Goal: Task Accomplishment & Management: Complete application form

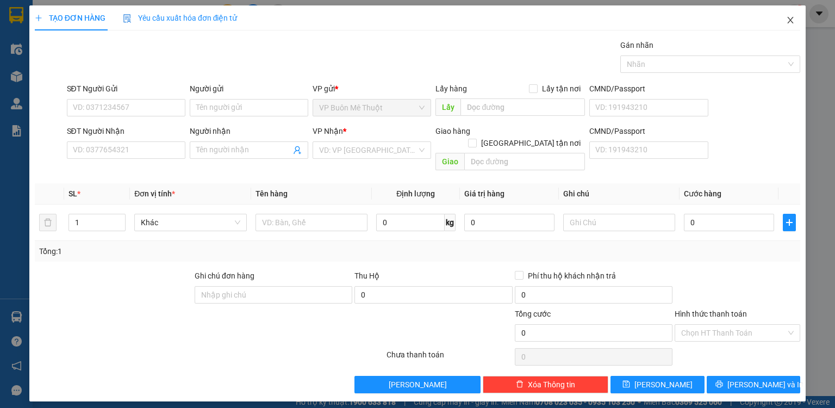
drag, startPoint x: 787, startPoint y: 20, endPoint x: 741, endPoint y: 19, distance: 46.7
click at [788, 19] on icon "close" at bounding box center [790, 20] width 9 height 9
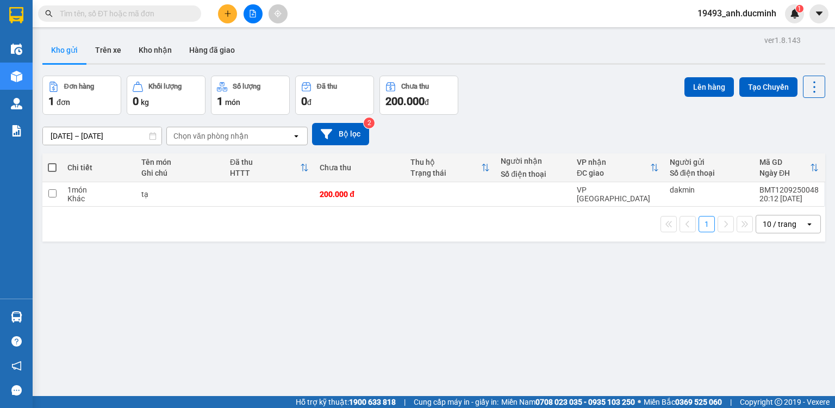
click at [51, 166] on span at bounding box center [52, 167] width 9 height 9
click at [52, 162] on input "checkbox" at bounding box center [52, 162] width 0 height 0
checkbox input "true"
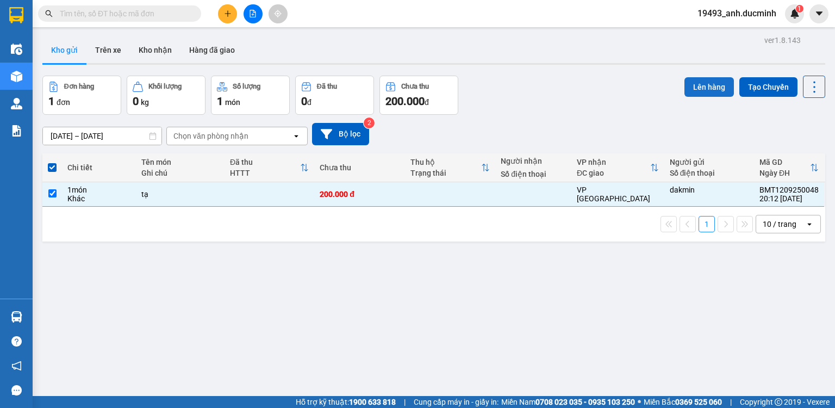
click at [688, 91] on button "Lên hàng" at bounding box center [708, 87] width 49 height 20
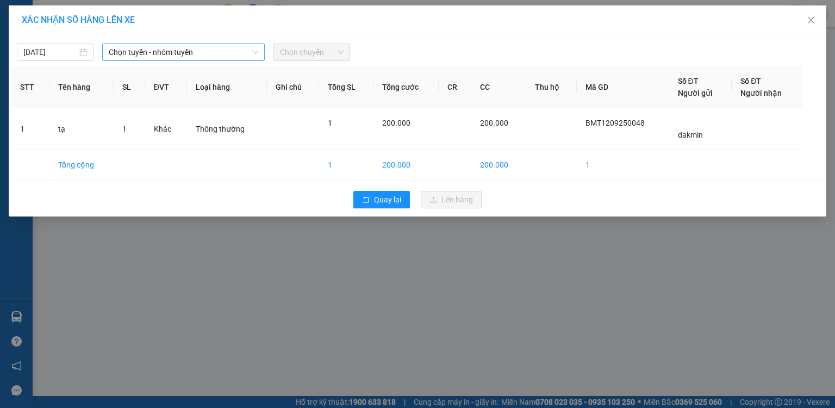
click at [143, 50] on span "Chọn tuyến - nhóm tuyến" at bounding box center [183, 52] width 149 height 16
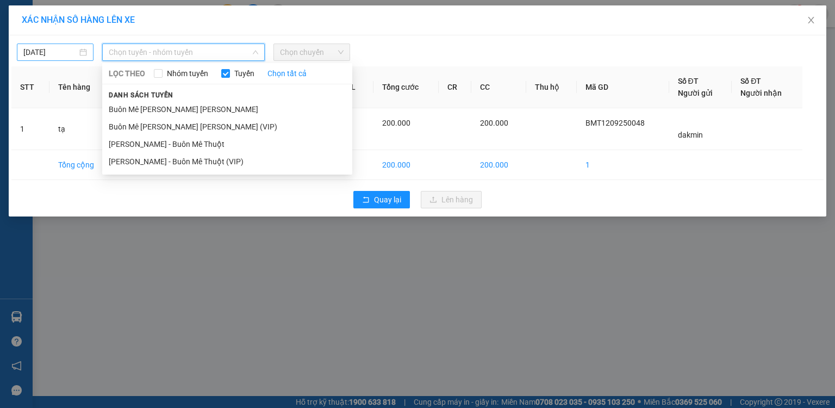
drag, startPoint x: 135, startPoint y: 127, endPoint x: 67, endPoint y: 60, distance: 95.3
click at [135, 126] on li "Buôn Mê Thuột - Hồ Chí Minh (VIP)" at bounding box center [227, 126] width 250 height 17
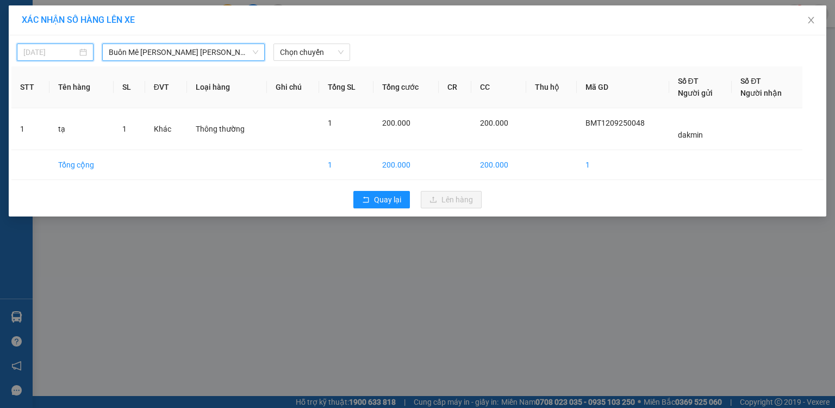
click at [57, 48] on input "[DATE]" at bounding box center [50, 52] width 54 height 12
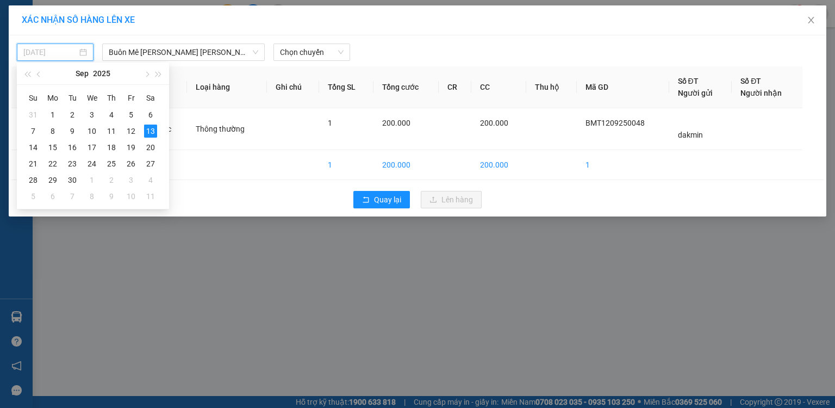
drag, startPoint x: 127, startPoint y: 130, endPoint x: 169, endPoint y: 102, distance: 50.5
click at [128, 128] on div "12" at bounding box center [130, 130] width 13 height 13
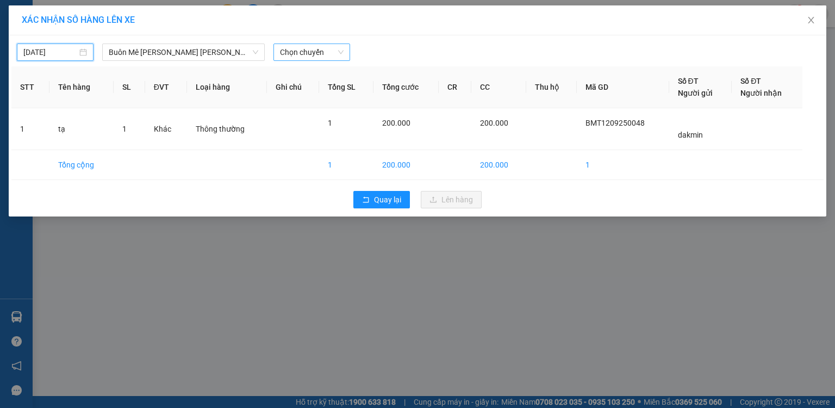
type input "[DATE]"
click at [309, 53] on span "Chọn chuyến" at bounding box center [312, 52] width 64 height 16
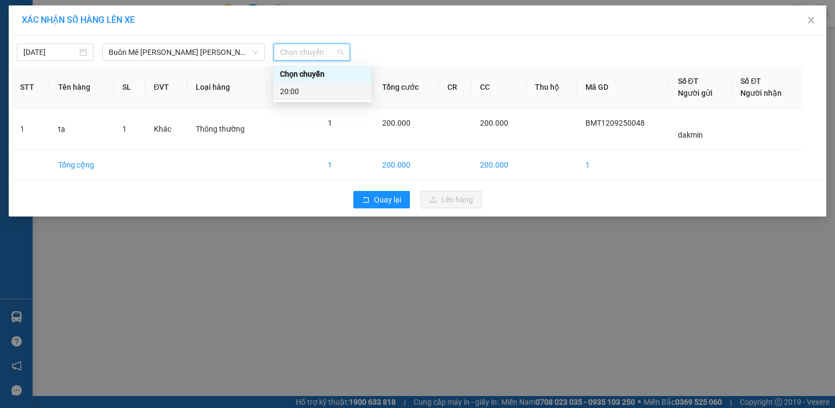
click at [299, 89] on div "20:00" at bounding box center [322, 91] width 85 height 12
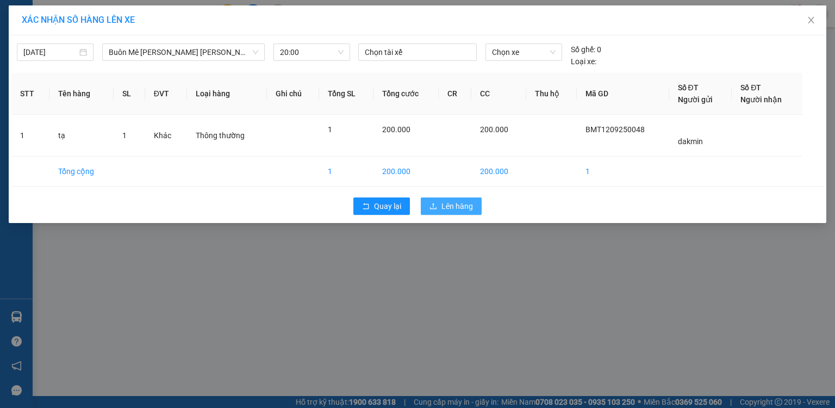
click at [438, 208] on button "Lên hàng" at bounding box center [451, 205] width 61 height 17
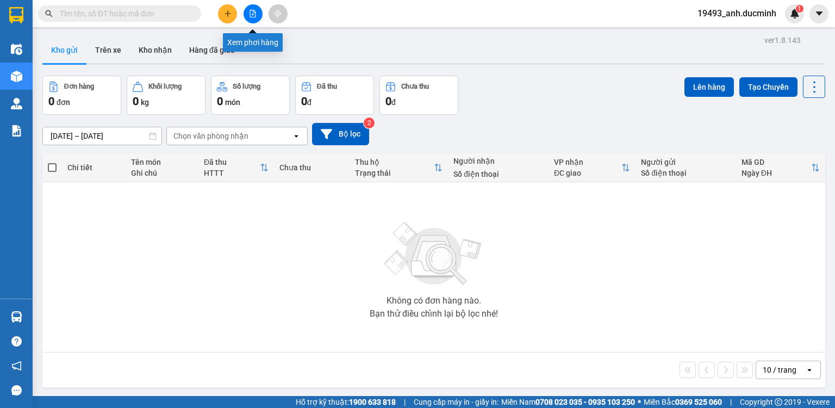
click at [255, 12] on icon "file-add" at bounding box center [253, 14] width 6 height 8
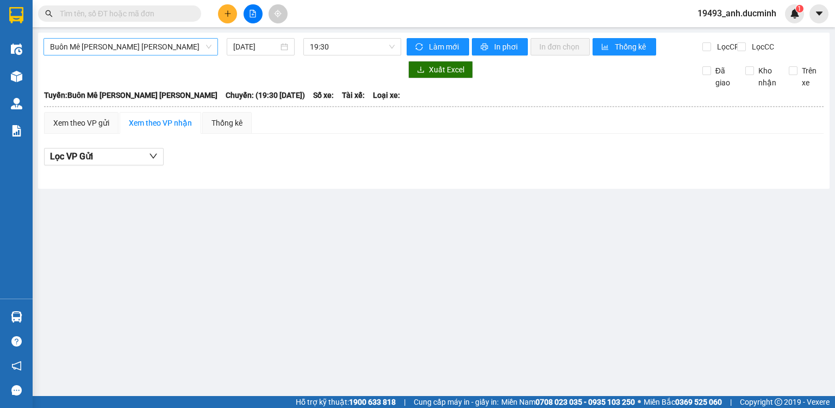
click at [102, 42] on span "Buôn Mê Thuột - Hồ Chí Minh" at bounding box center [130, 47] width 161 height 16
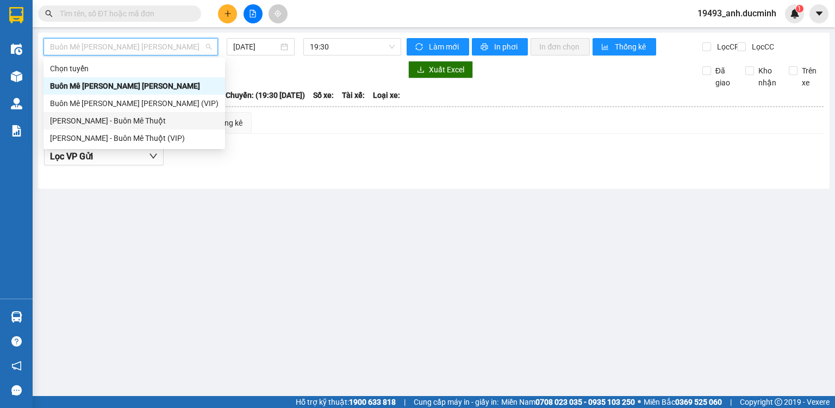
drag, startPoint x: 107, startPoint y: 123, endPoint x: 195, endPoint y: 65, distance: 105.5
click at [111, 111] on div "Chọn tuyến Buôn Mê Thuột - Hồ Chí Minh Buôn Mê Thuột - Hồ Chí Minh (VIP) Hồ Chí…" at bounding box center [133, 103] width 181 height 87
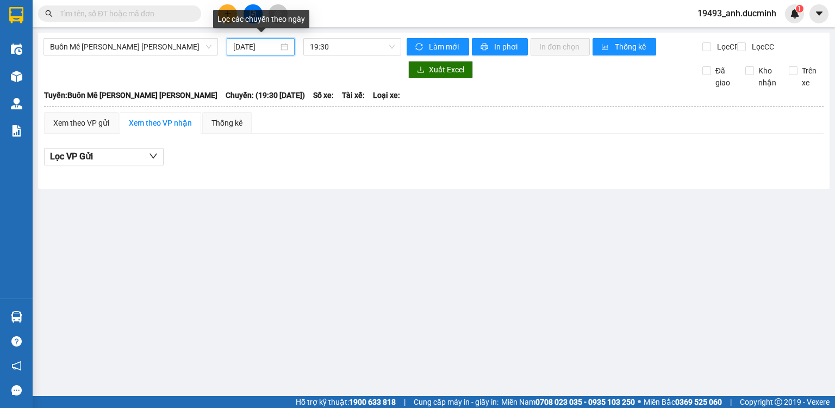
click at [253, 42] on input "[DATE]" at bounding box center [255, 47] width 45 height 12
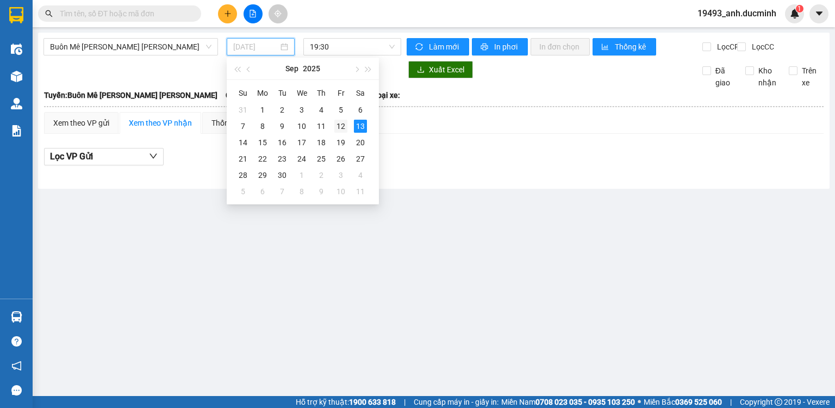
click at [340, 122] on div "12" at bounding box center [340, 126] width 13 height 13
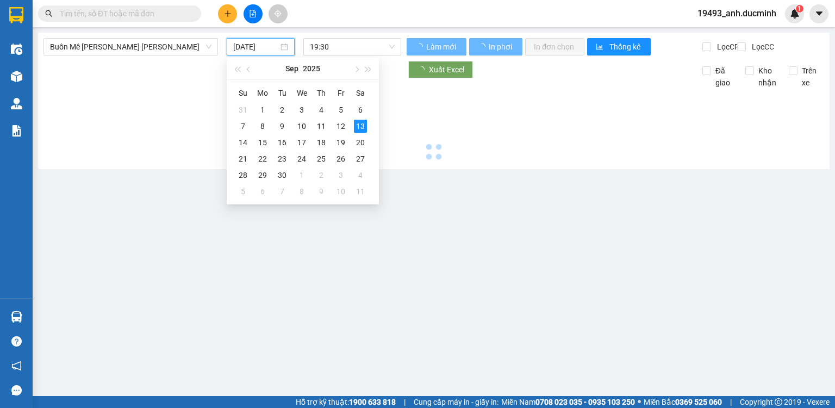
type input "[DATE]"
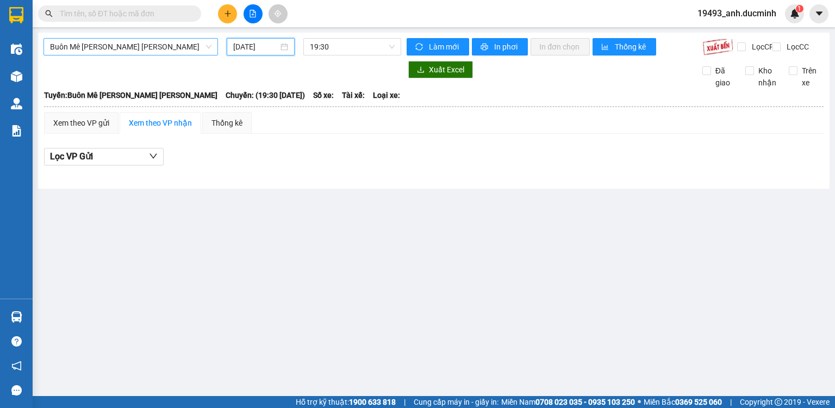
click at [173, 44] on span "Buôn Mê Thuột - Hồ Chí Minh" at bounding box center [130, 47] width 161 height 16
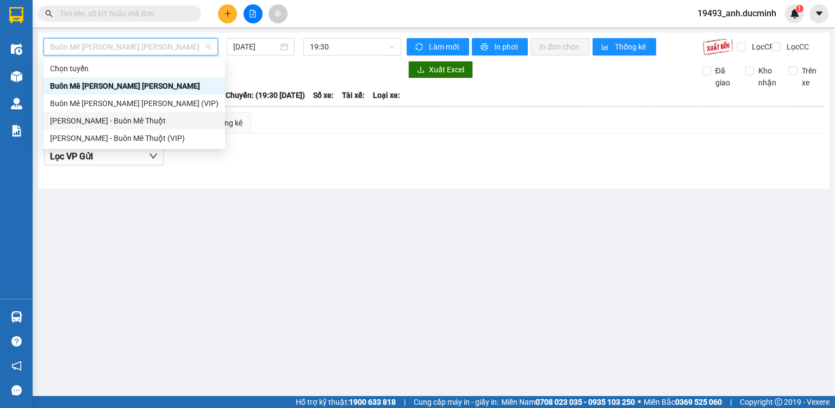
drag, startPoint x: 126, startPoint y: 121, endPoint x: 212, endPoint y: 67, distance: 101.5
click at [126, 120] on div "[PERSON_NAME] - Buôn Mê Thuột" at bounding box center [134, 121] width 168 height 12
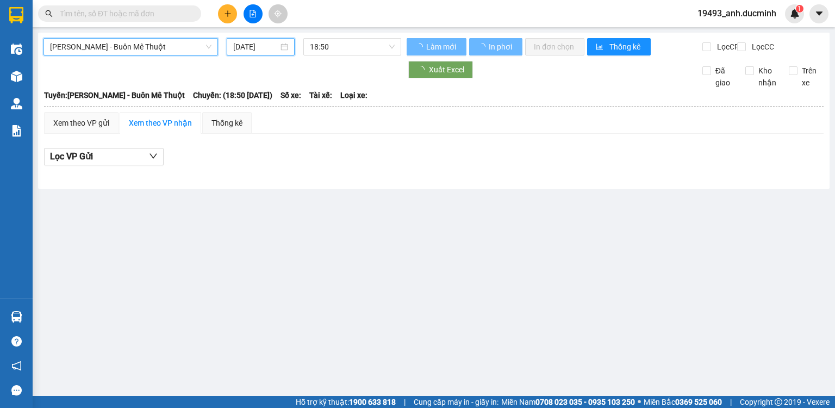
click at [256, 48] on input "[DATE]" at bounding box center [255, 47] width 45 height 12
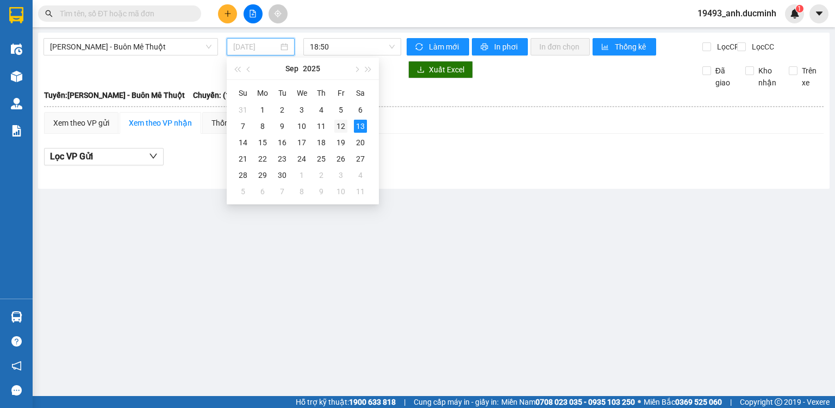
click at [345, 124] on div "12" at bounding box center [340, 126] width 13 height 13
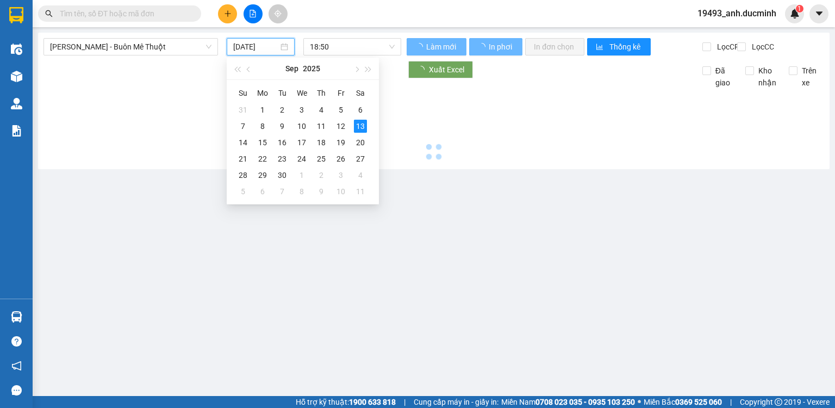
type input "[DATE]"
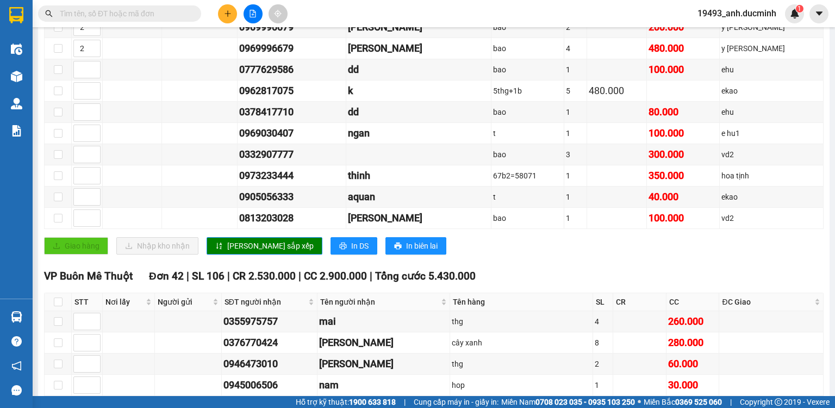
scroll to position [348, 0]
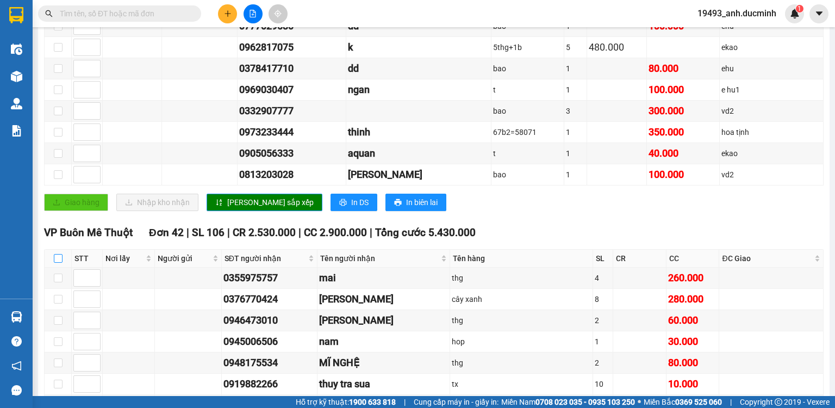
click at [59, 262] on input "checkbox" at bounding box center [58, 258] width 9 height 9
checkbox input "true"
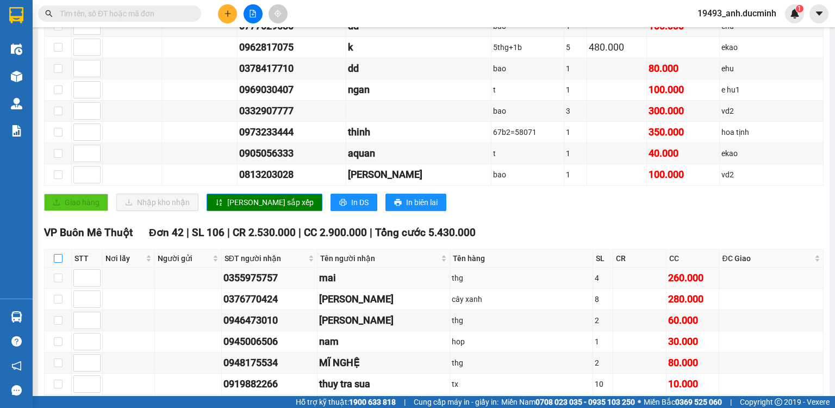
checkbox input "true"
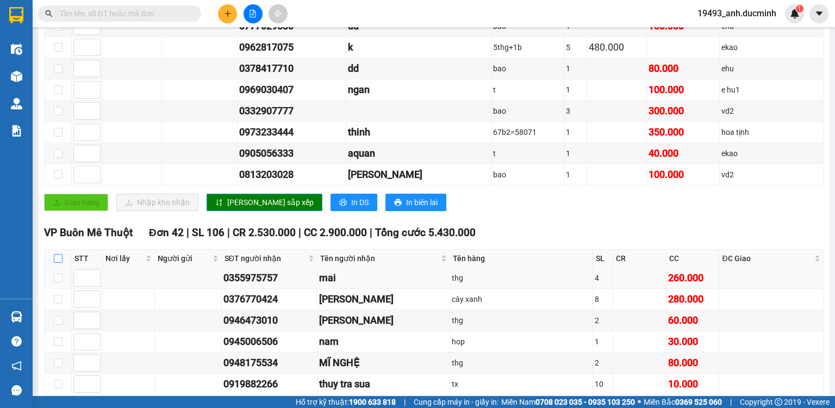
checkbox input "true"
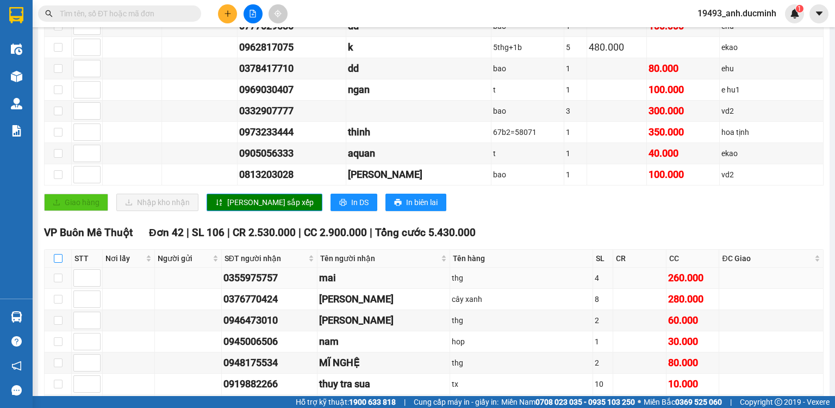
checkbox input "true"
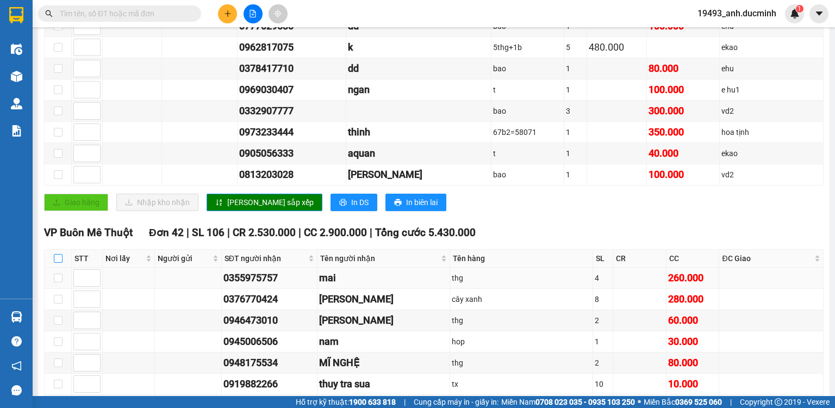
checkbox input "true"
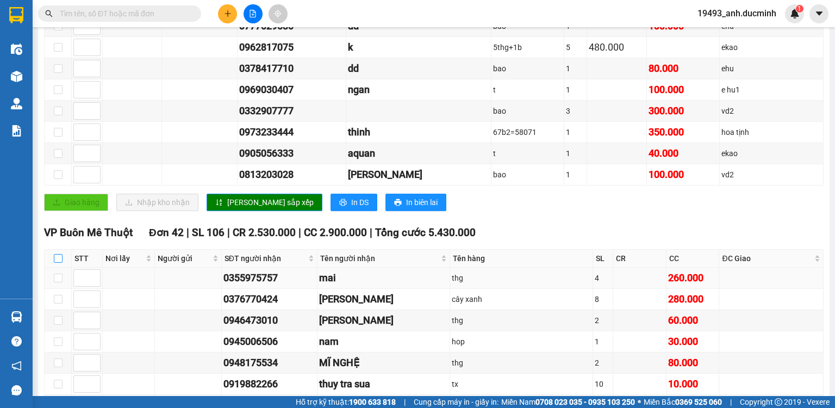
checkbox input "true"
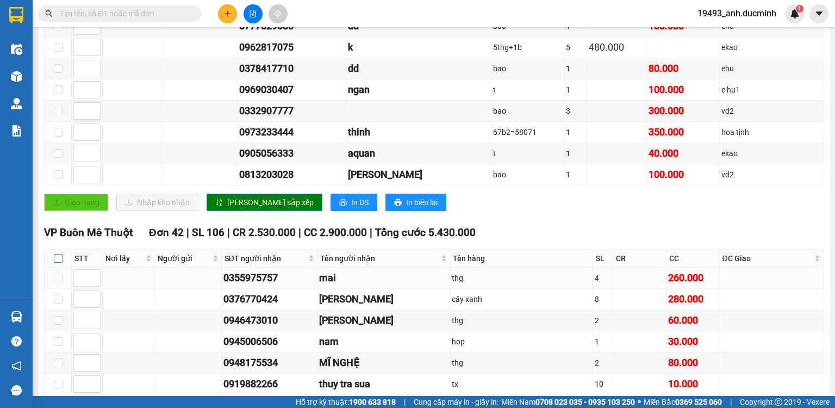
checkbox input "true"
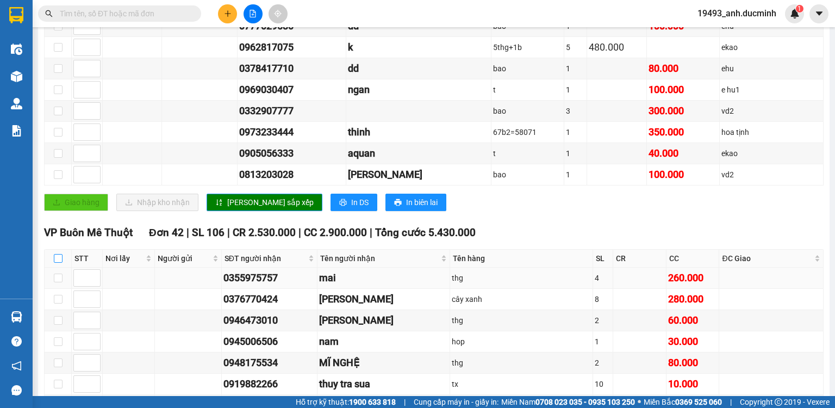
checkbox input "true"
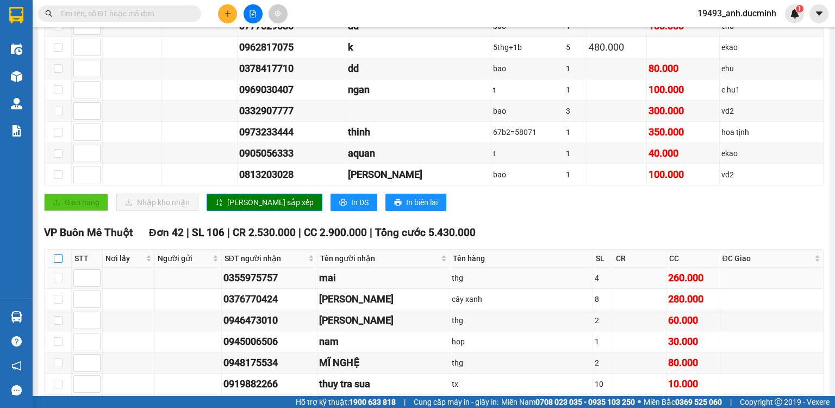
checkbox input "true"
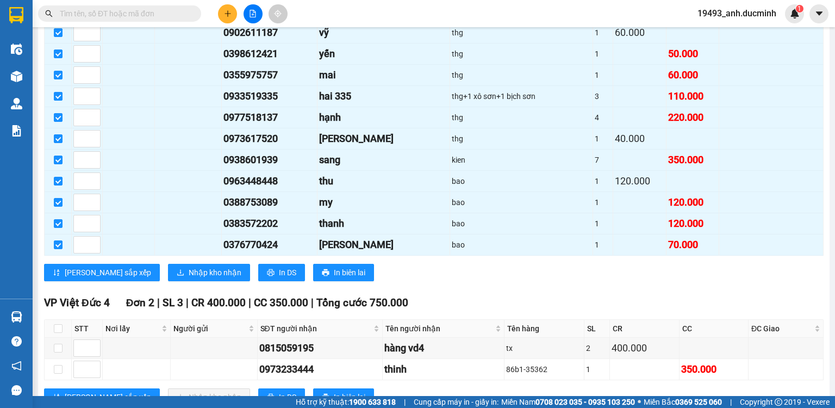
scroll to position [1261, 0]
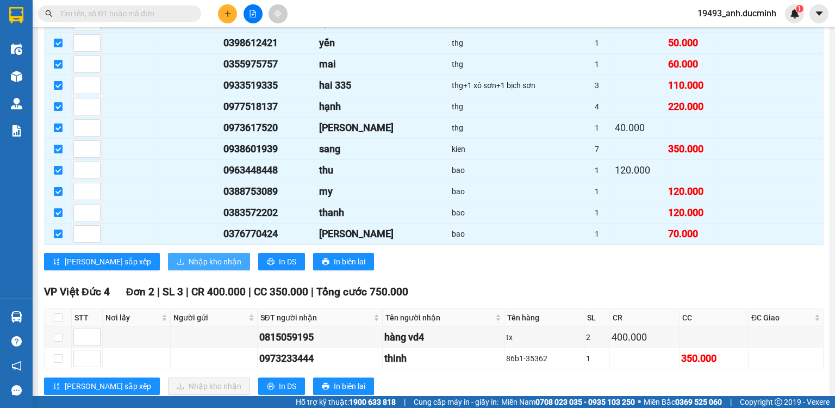
click at [189, 256] on span "Nhập kho nhận" at bounding box center [215, 261] width 53 height 12
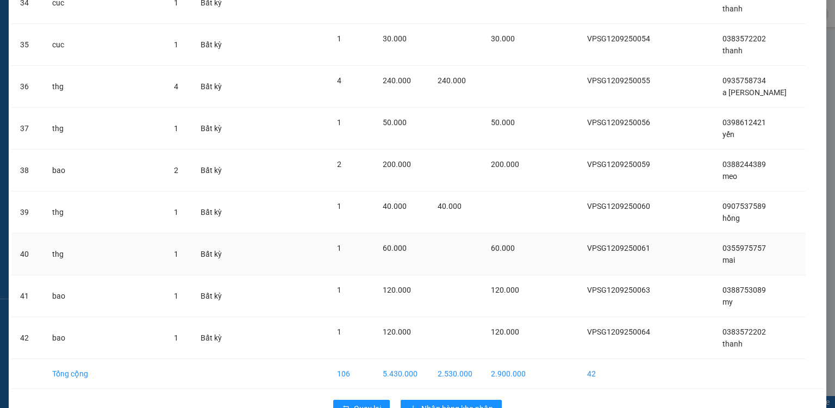
scroll to position [1504, 0]
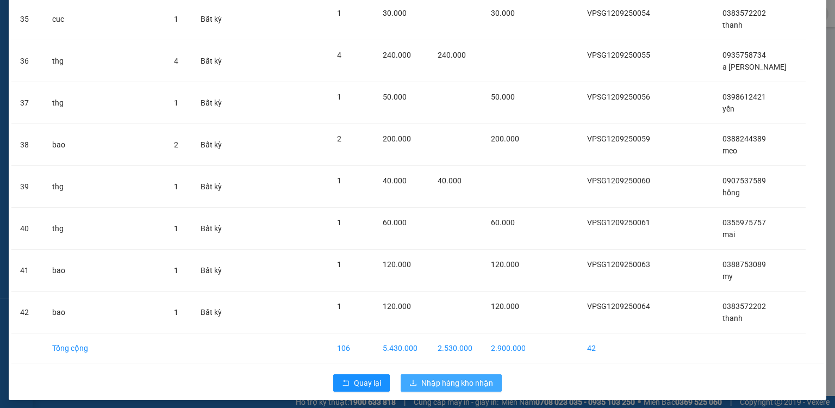
click at [446, 377] on span "Nhập hàng kho nhận" at bounding box center [457, 383] width 72 height 12
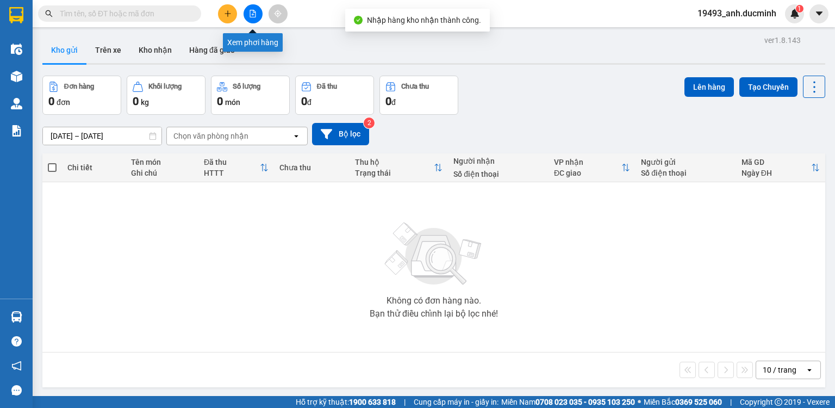
click at [246, 10] on button at bounding box center [252, 13] width 19 height 19
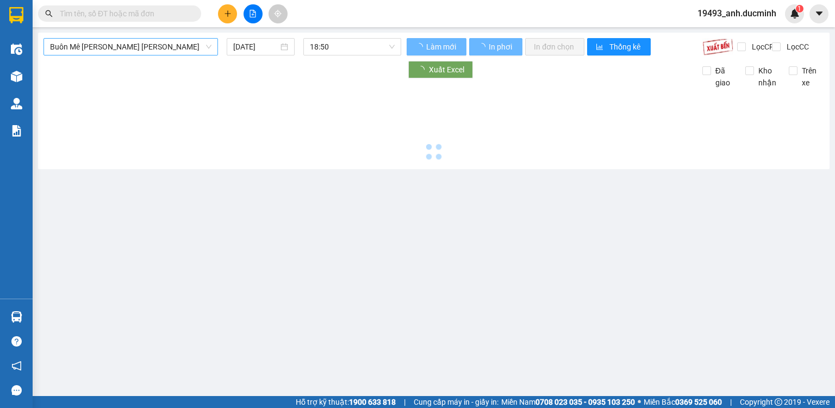
type input "[DATE]"
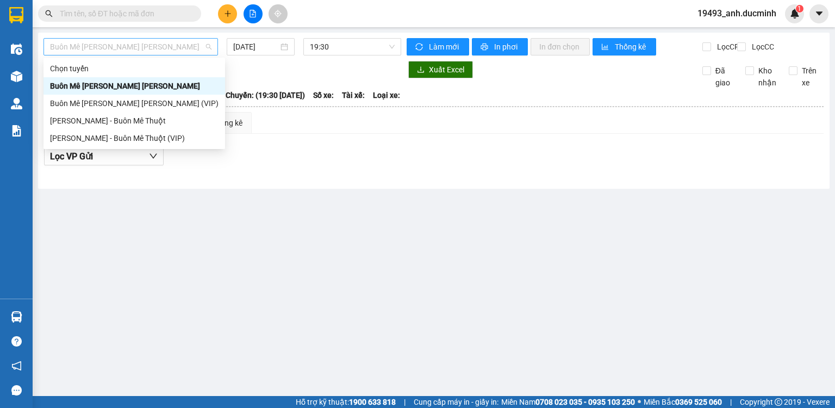
click at [146, 47] on span "Buôn Mê Thuột - Hồ Chí Minh" at bounding box center [130, 47] width 161 height 16
drag, startPoint x: 135, startPoint y: 120, endPoint x: 204, endPoint y: 57, distance: 93.4
click at [136, 120] on div "[PERSON_NAME] - Buôn Mê Thuột" at bounding box center [134, 121] width 168 height 12
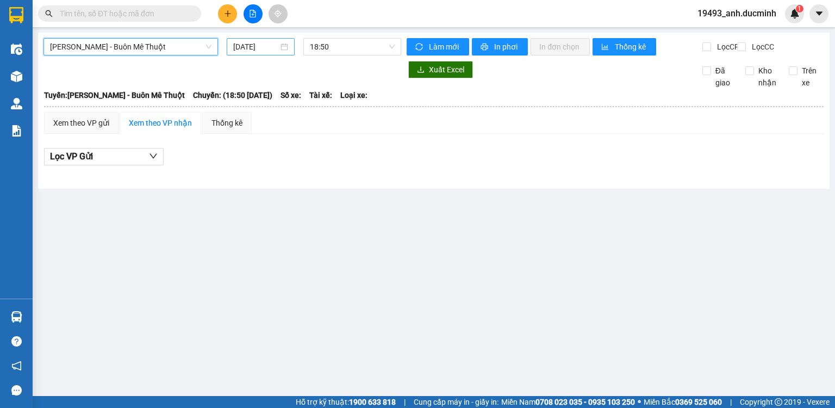
click at [253, 43] on input "[DATE]" at bounding box center [255, 47] width 45 height 12
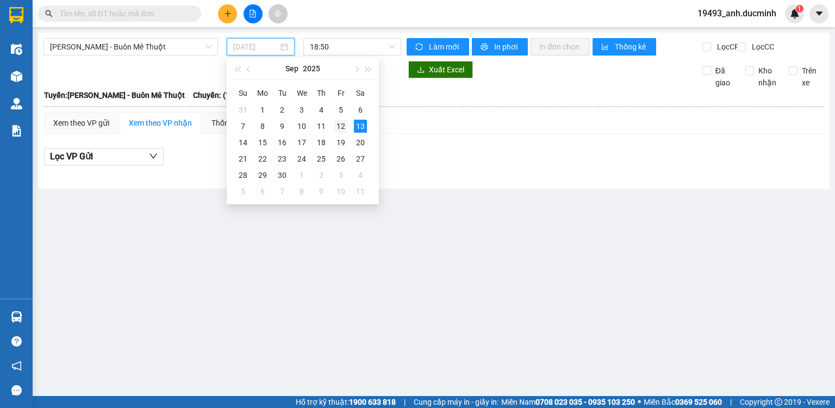
click at [337, 124] on div "12" at bounding box center [340, 126] width 13 height 13
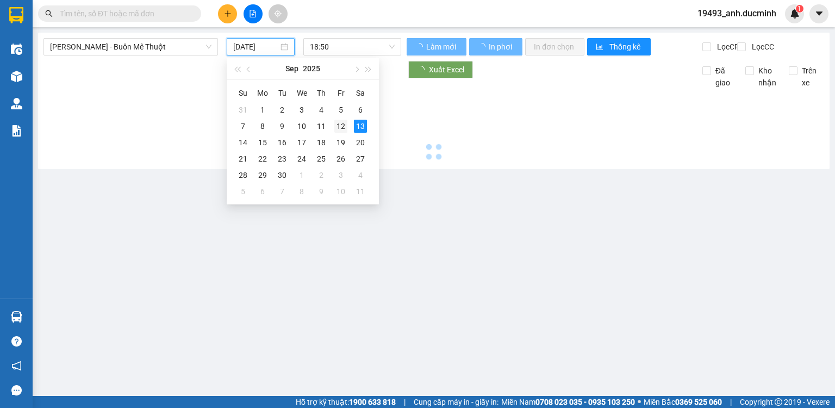
type input "[DATE]"
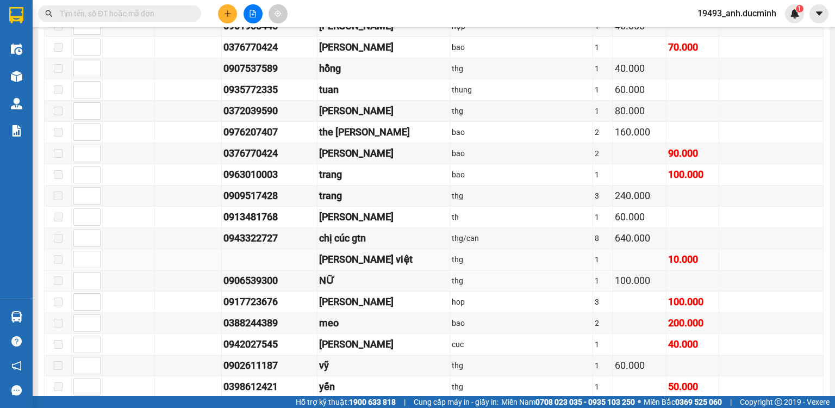
scroll to position [826, 0]
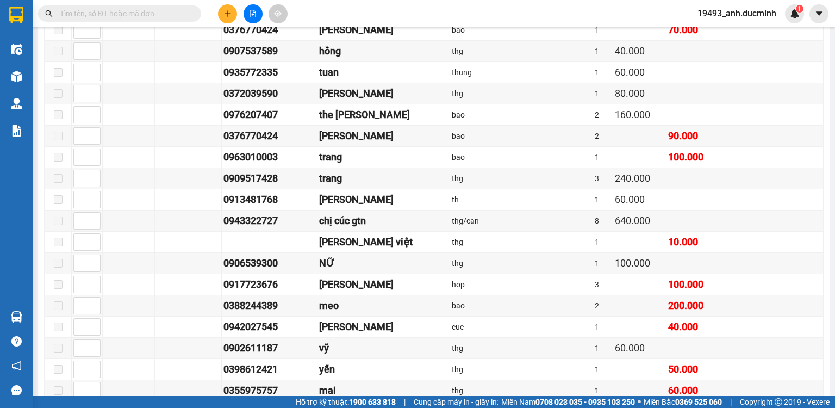
click at [159, 9] on input "text" at bounding box center [124, 14] width 128 height 12
type input "424"
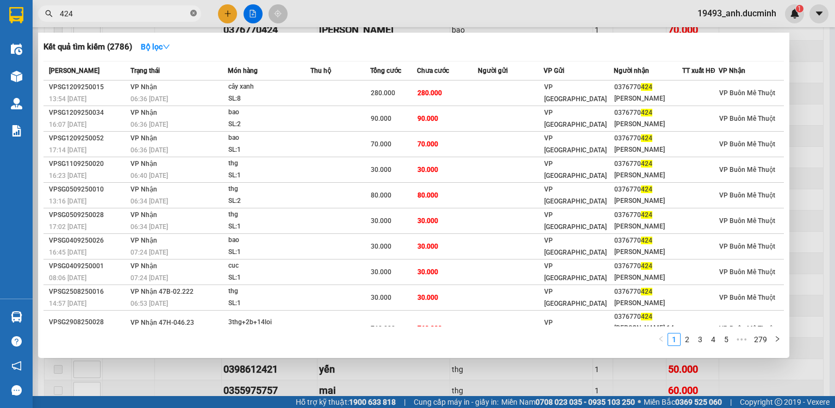
click at [192, 16] on icon "close-circle" at bounding box center [193, 13] width 7 height 7
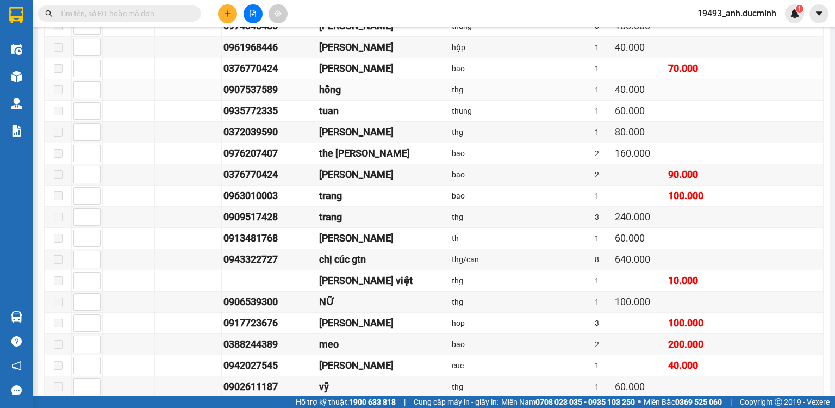
scroll to position [782, 0]
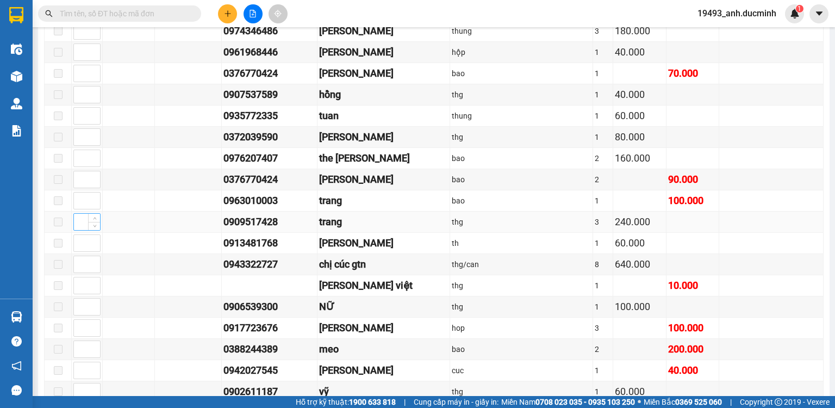
click at [76, 221] on input at bounding box center [87, 222] width 26 height 16
type input "1"
click at [79, 262] on input at bounding box center [87, 264] width 26 height 16
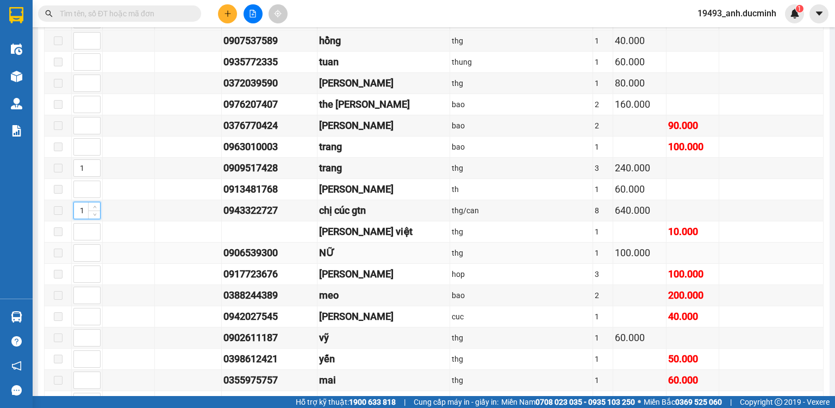
scroll to position [869, 0]
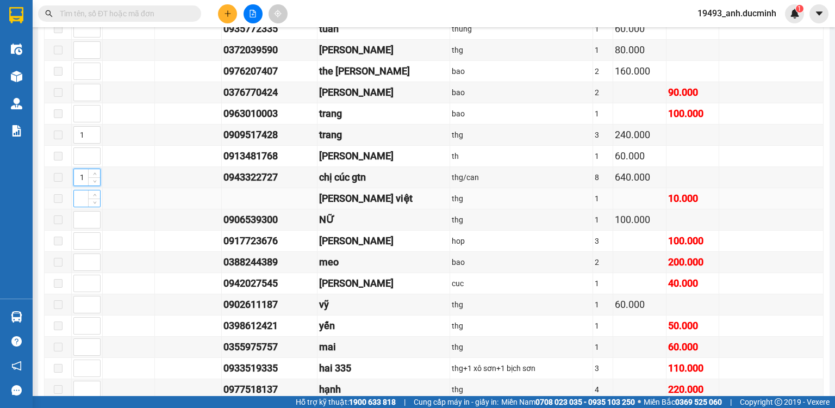
type input "1"
click at [78, 197] on input at bounding box center [87, 198] width 26 height 16
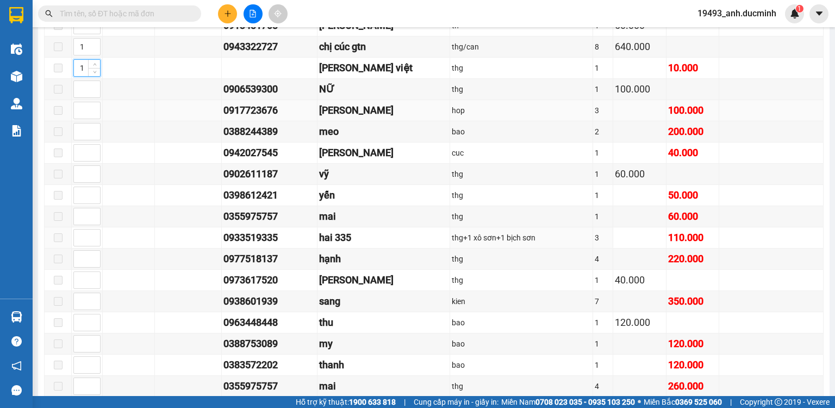
scroll to position [1043, 0]
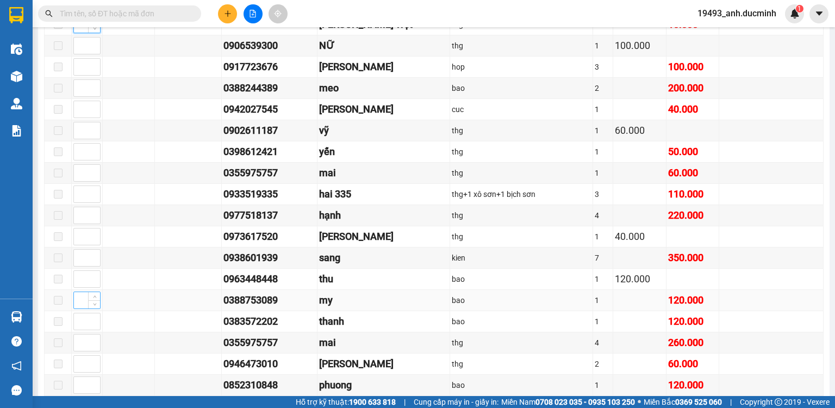
type input "1"
click at [75, 295] on input at bounding box center [87, 300] width 26 height 16
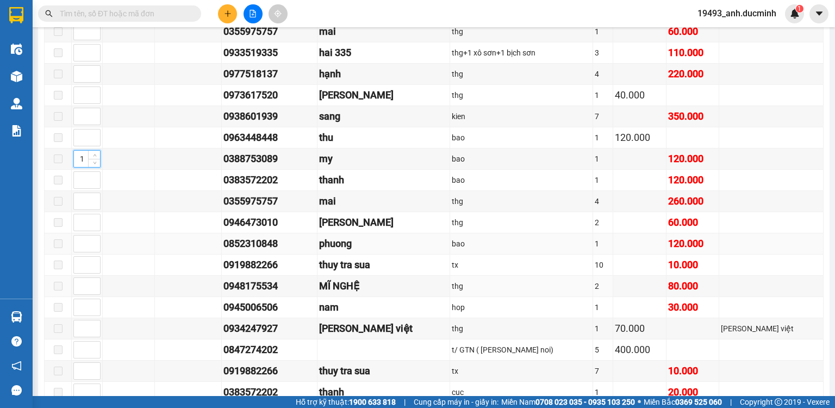
scroll to position [1217, 0]
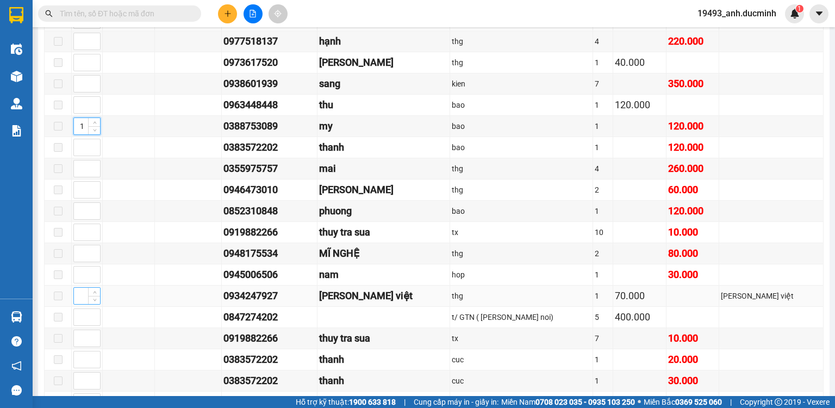
type input "1"
click at [78, 287] on input at bounding box center [87, 295] width 26 height 16
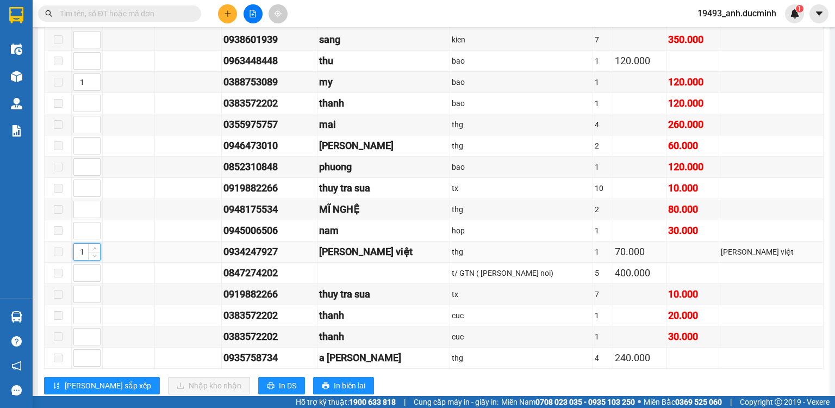
scroll to position [1279, 0]
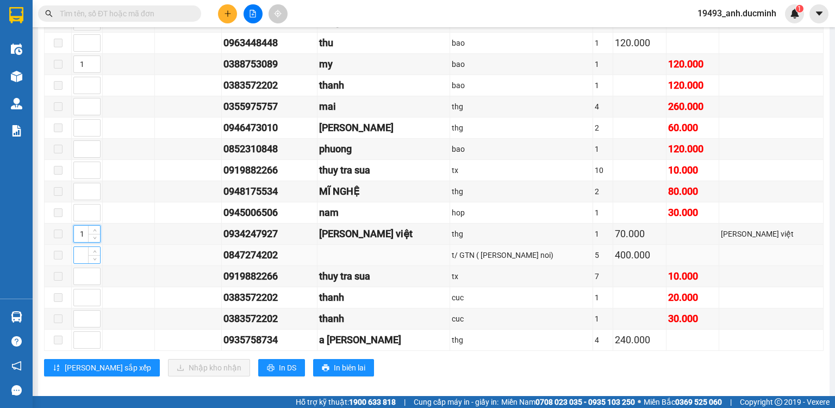
type input "1"
click at [79, 249] on input at bounding box center [87, 255] width 26 height 16
type input "1"
click at [87, 361] on span "[PERSON_NAME] sắp xếp" at bounding box center [108, 367] width 86 height 12
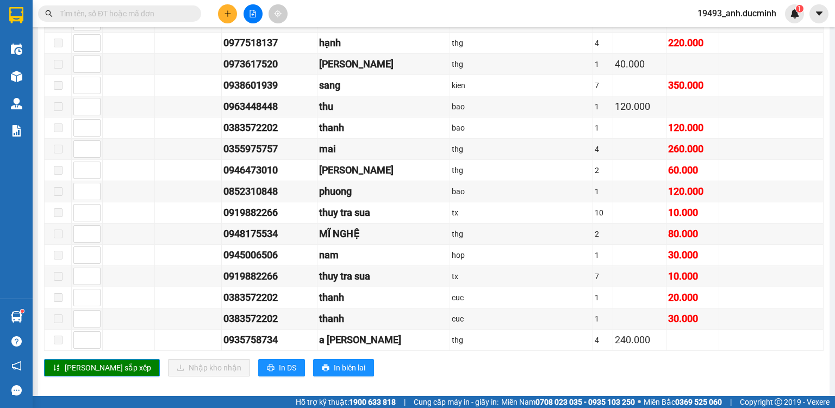
click at [172, 17] on input "text" at bounding box center [124, 14] width 128 height 12
type input "202"
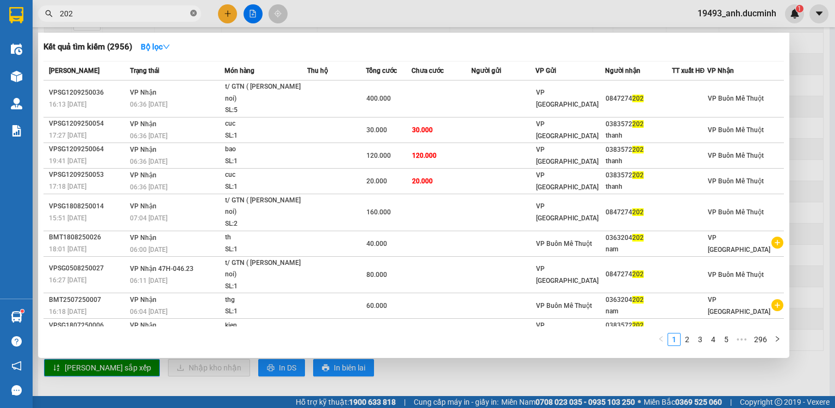
click at [193, 13] on icon "close-circle" at bounding box center [193, 13] width 7 height 7
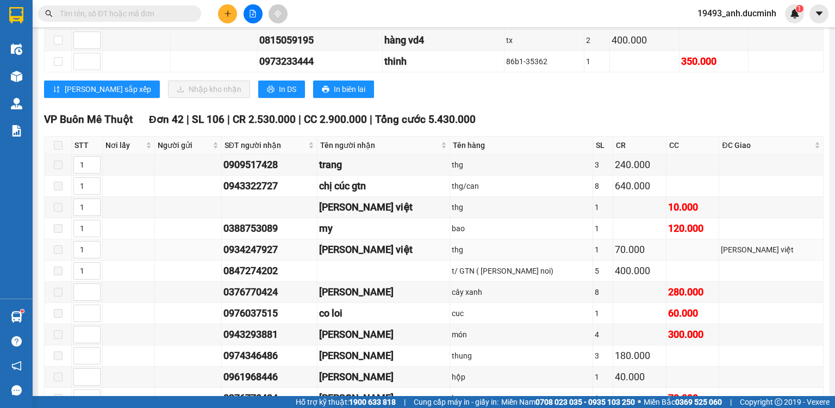
scroll to position [627, 0]
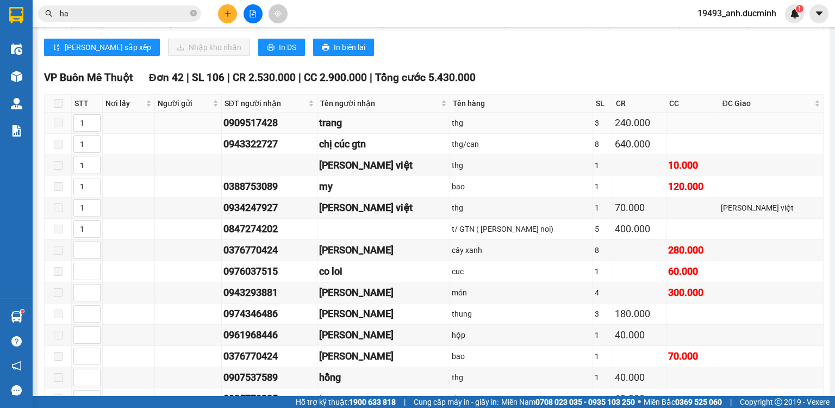
type input "hai"
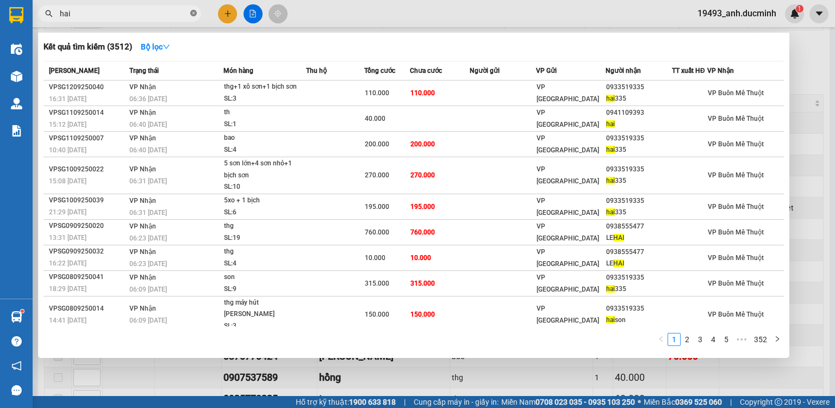
click at [194, 14] on icon "close-circle" at bounding box center [193, 13] width 7 height 7
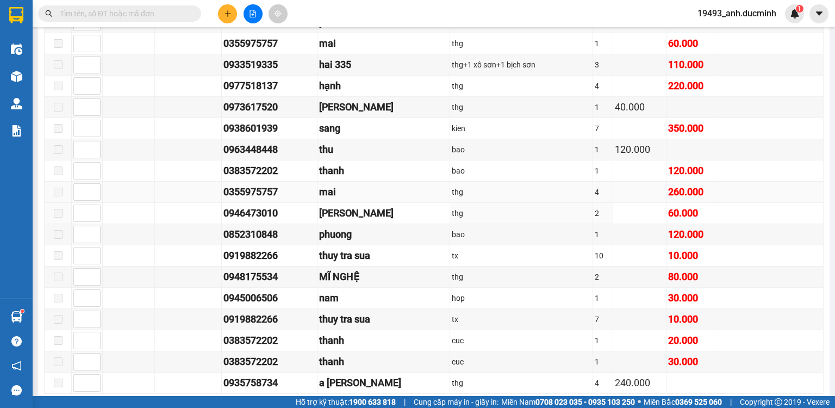
scroll to position [1236, 0]
click at [144, 9] on input "text" at bounding box center [124, 14] width 128 height 12
type input "0"
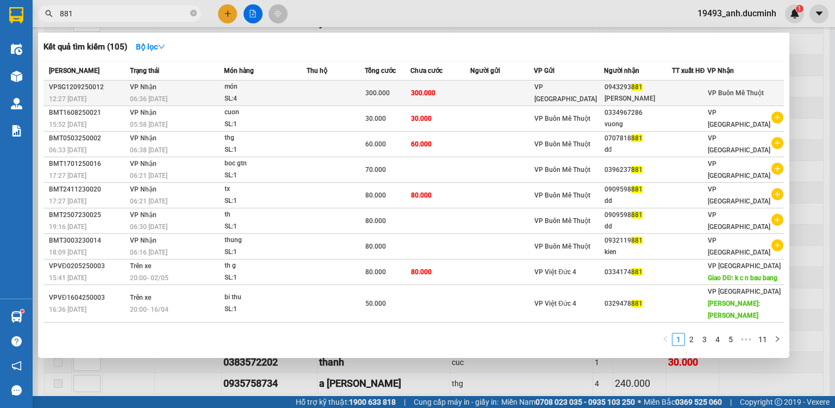
type input "881"
click at [395, 96] on div "300.000" at bounding box center [387, 93] width 45 height 12
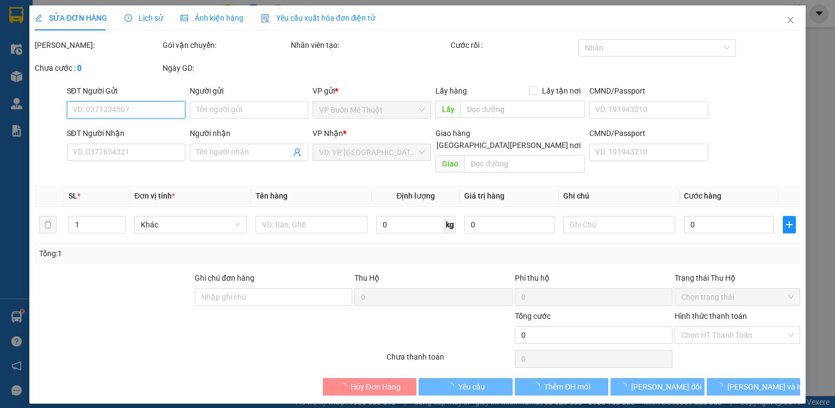
type input "0943293881"
type input "[PERSON_NAME]"
type input "300.000"
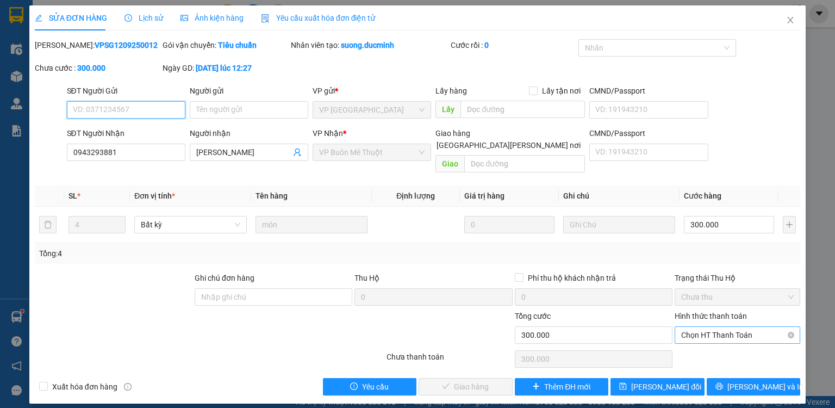
click at [711, 327] on span "Chọn HT Thanh Toán" at bounding box center [737, 335] width 112 height 16
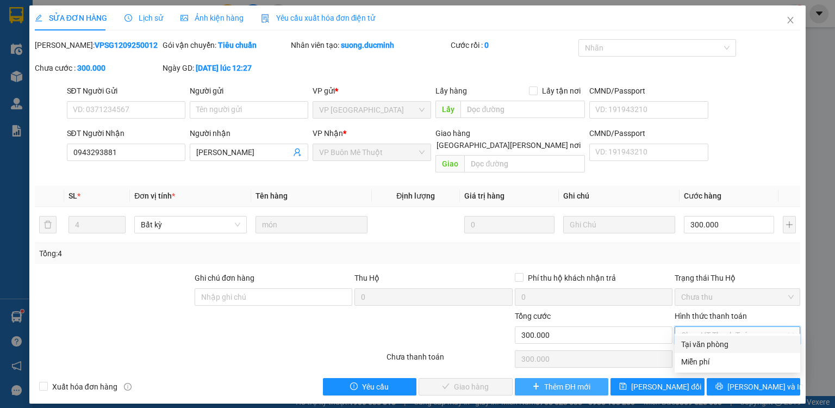
drag, startPoint x: 711, startPoint y: 335, endPoint x: 568, endPoint y: 379, distance: 150.1
click at [710, 344] on div "Tại văn phòng" at bounding box center [737, 344] width 112 height 12
type input "0"
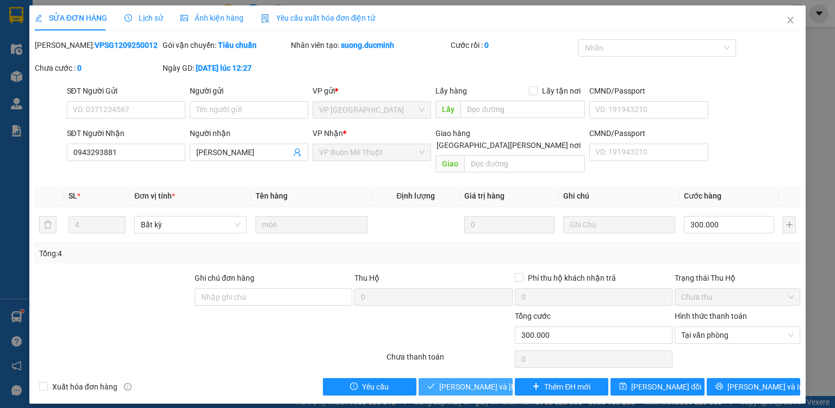
click at [492, 380] on span "[PERSON_NAME] và [PERSON_NAME] hàng" at bounding box center [512, 386] width 147 height 12
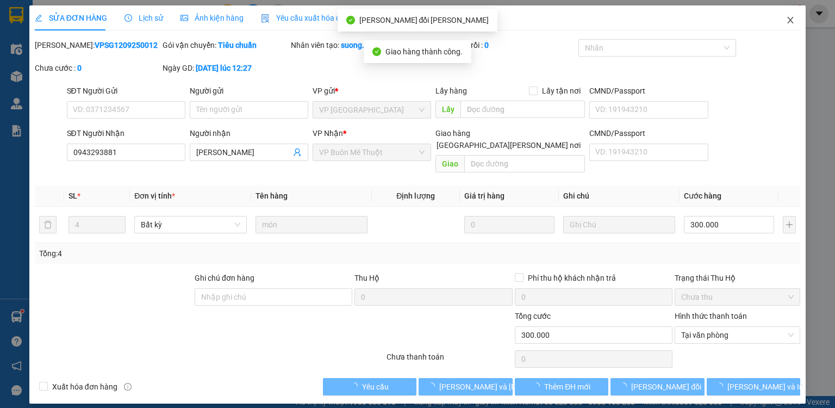
click at [790, 20] on icon "close" at bounding box center [790, 20] width 6 height 7
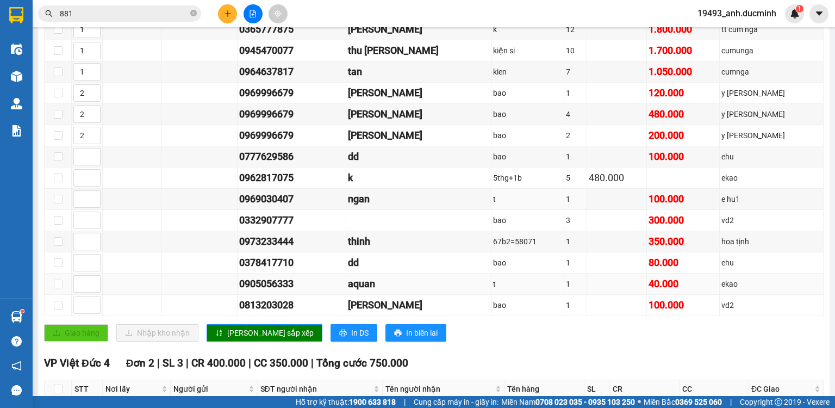
scroll to position [174, 0]
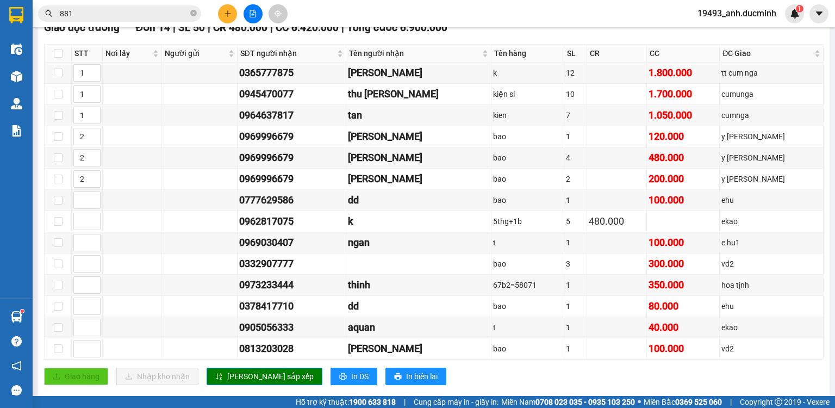
click at [502, 366] on div "Giao dọc đường Đơn 14 | SL 50 | CR 480.000 | CC 6.420.000 | Tổng cước 6.900.000…" at bounding box center [433, 206] width 779 height 373
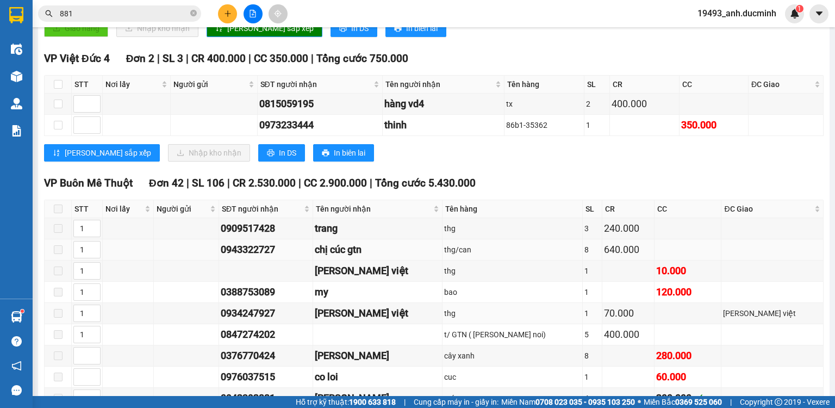
scroll to position [696, 0]
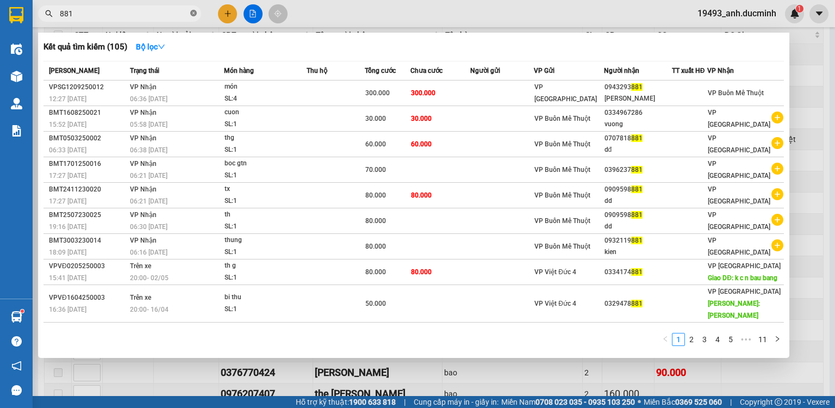
click at [191, 14] on icon "close-circle" at bounding box center [193, 13] width 7 height 7
click at [180, 17] on input "881" at bounding box center [124, 14] width 128 height 12
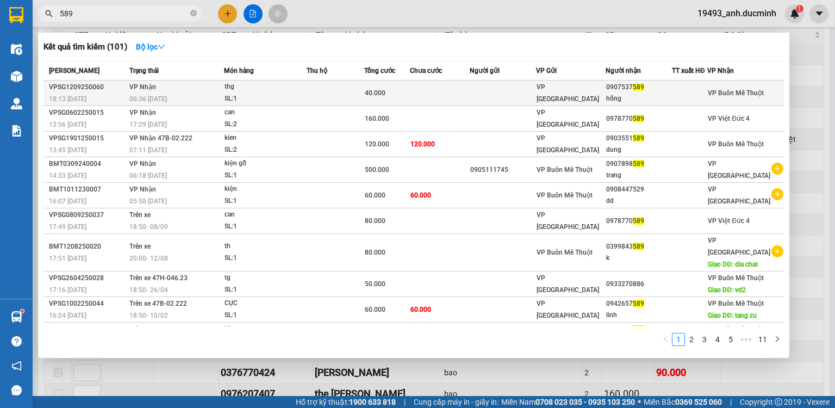
type input "589"
click at [489, 94] on td at bounding box center [502, 93] width 66 height 26
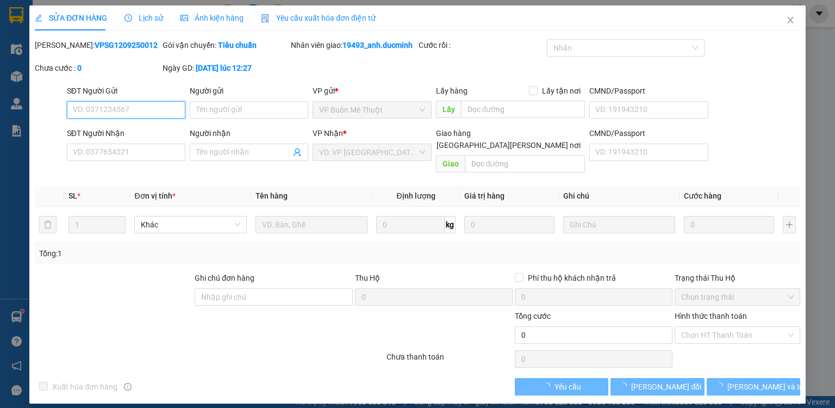
type input "0907537589"
type input "hồng"
type input "40.000"
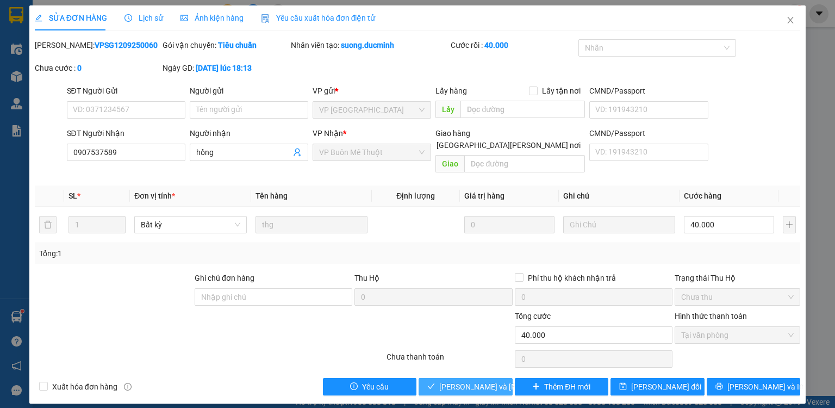
click at [494, 380] on span "[PERSON_NAME] và [PERSON_NAME] hàng" at bounding box center [512, 386] width 147 height 12
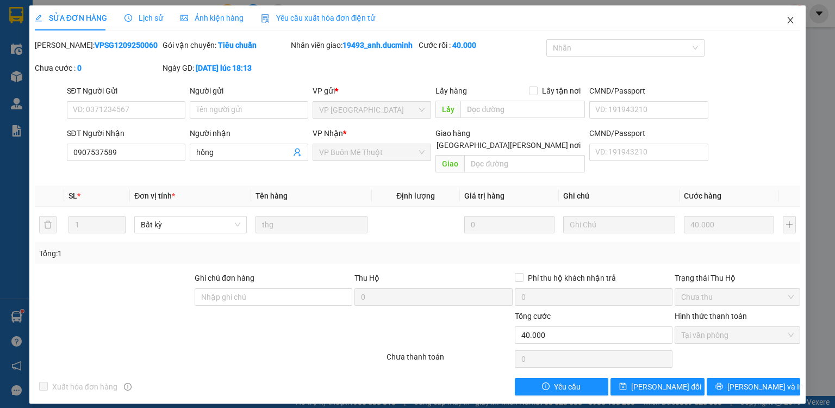
click at [788, 20] on icon "close" at bounding box center [790, 20] width 9 height 9
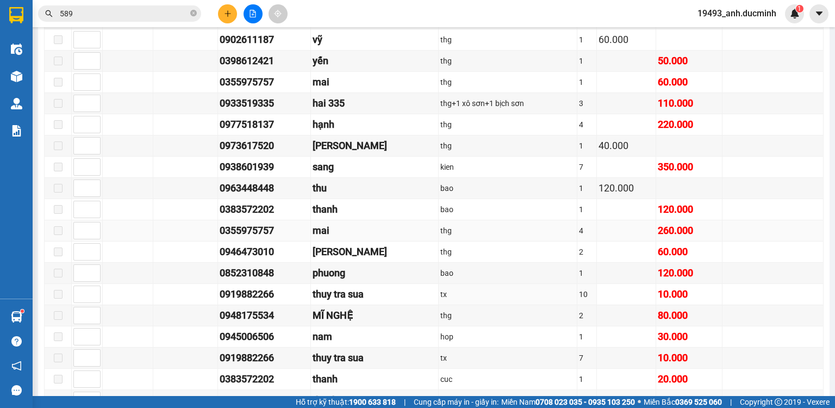
scroll to position [1279, 0]
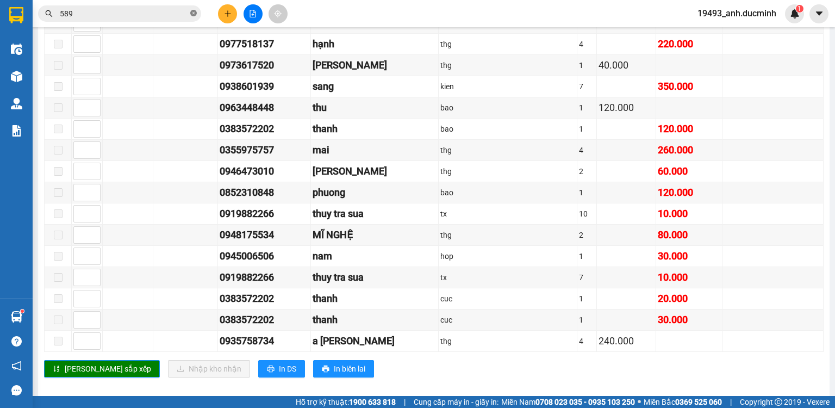
click at [192, 13] on icon "close-circle" at bounding box center [193, 13] width 7 height 7
click at [183, 14] on input "text" at bounding box center [124, 14] width 128 height 12
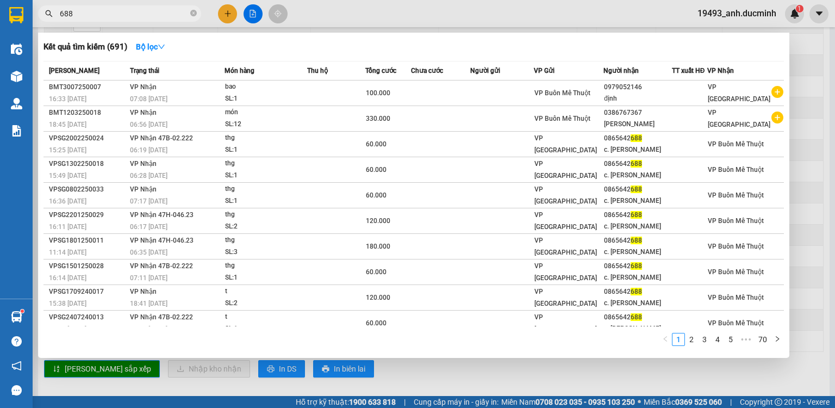
type input "688"
click at [198, 11] on span "688" at bounding box center [119, 13] width 163 height 16
click at [193, 13] on icon "close-circle" at bounding box center [193, 13] width 7 height 7
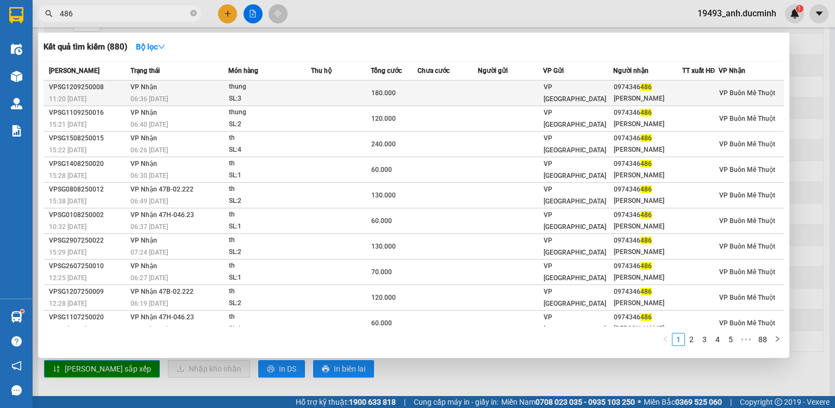
type input "486"
click at [234, 91] on div "thung" at bounding box center [270, 87] width 82 height 12
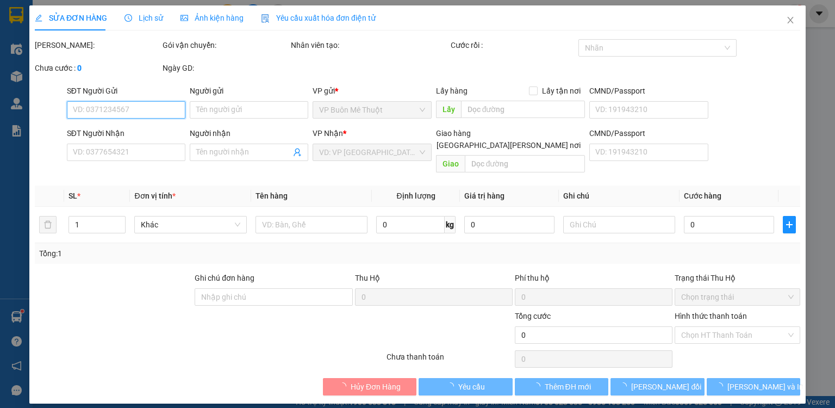
type input "0974346486"
type input "[PERSON_NAME]"
type input "180.000"
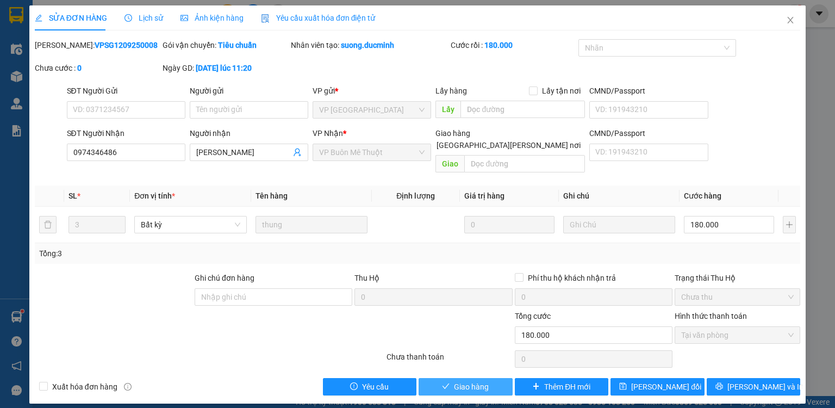
click at [497, 380] on button "Giao hàng" at bounding box center [465, 386] width 94 height 17
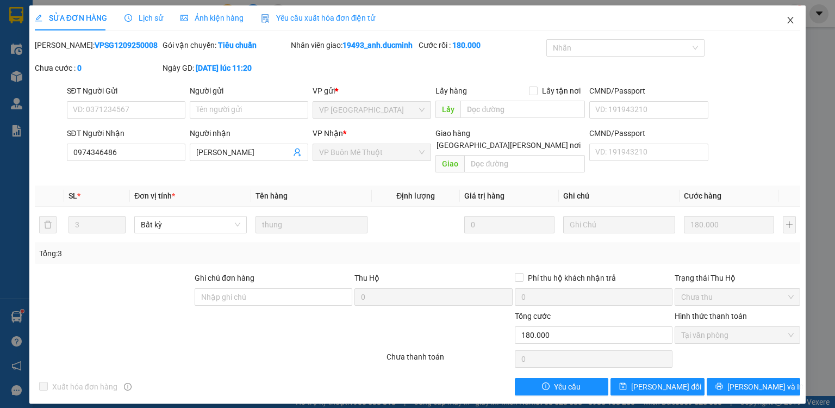
click at [782, 14] on span "Close" at bounding box center [790, 20] width 30 height 30
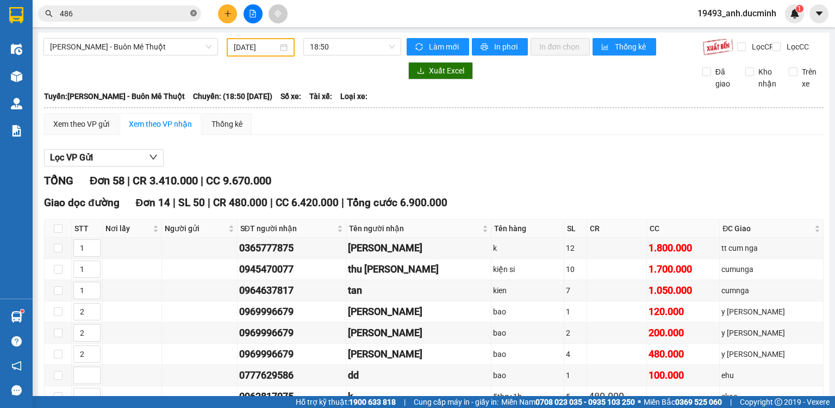
click at [195, 13] on icon "close-circle" at bounding box center [193, 13] width 7 height 7
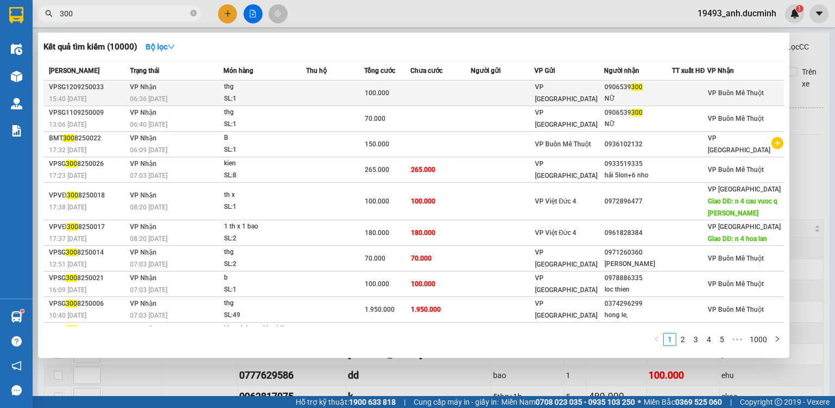
type input "300"
click at [401, 95] on div "100.000" at bounding box center [387, 93] width 45 height 12
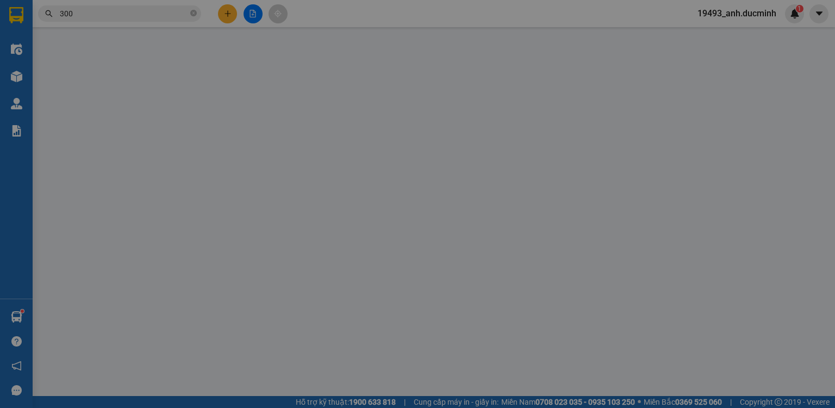
type input "0906539300"
type input "NỮ"
type input "100.000"
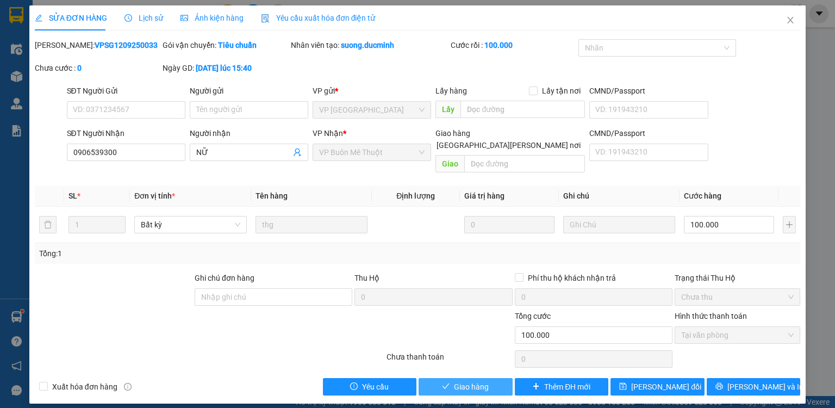
click at [476, 380] on span "Giao hàng" at bounding box center [471, 386] width 35 height 12
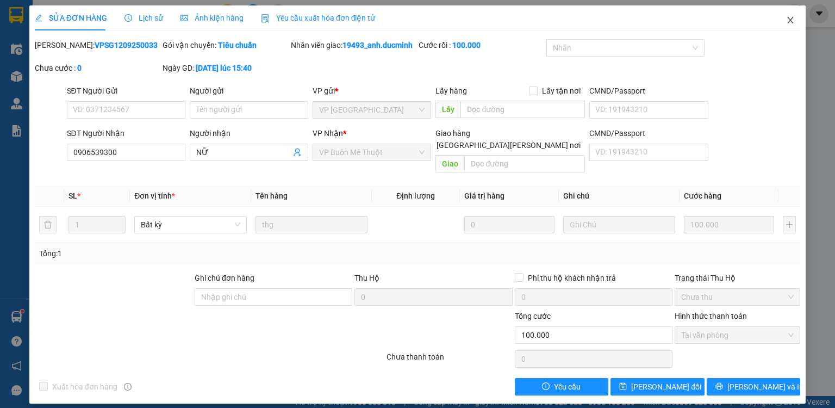
click at [790, 20] on icon "close" at bounding box center [790, 20] width 9 height 9
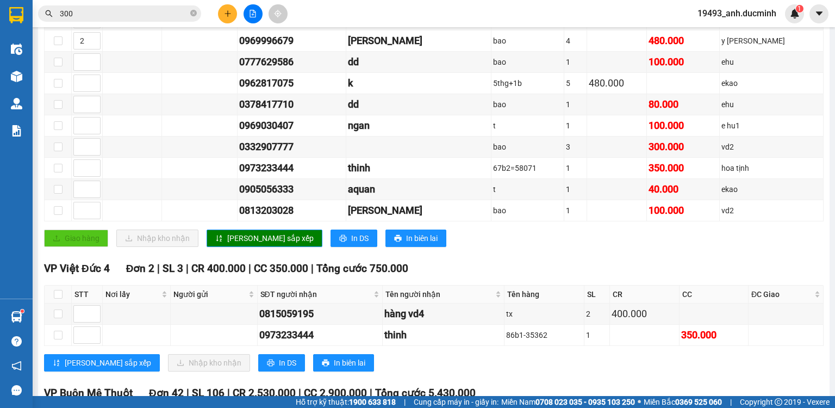
scroll to position [478, 0]
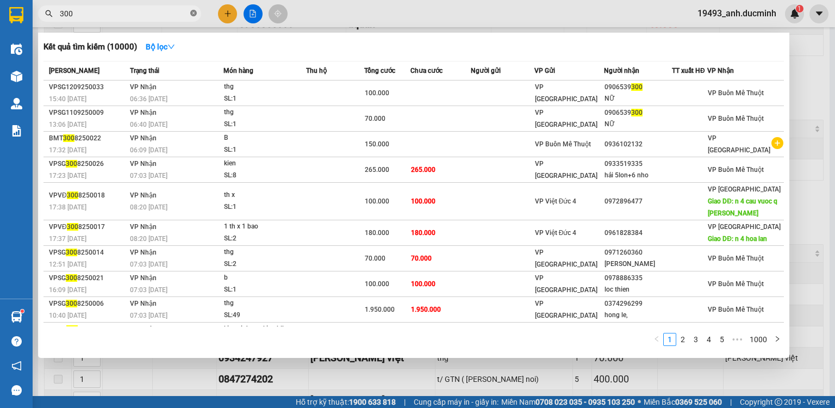
click at [193, 14] on icon "close-circle" at bounding box center [193, 13] width 7 height 7
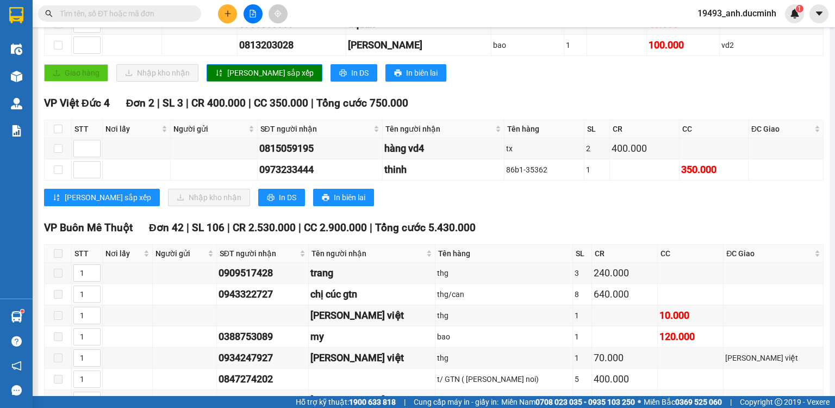
click at [173, 12] on input "text" at bounding box center [124, 14] width 128 height 12
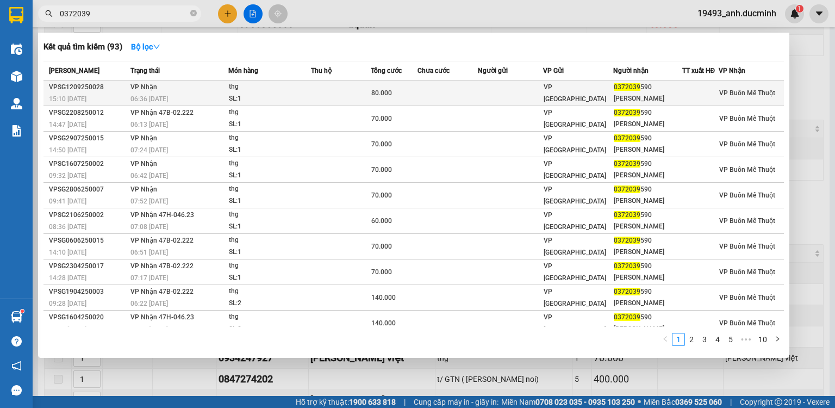
type input "0372039"
click at [302, 97] on div "SL: 1" at bounding box center [270, 99] width 82 height 12
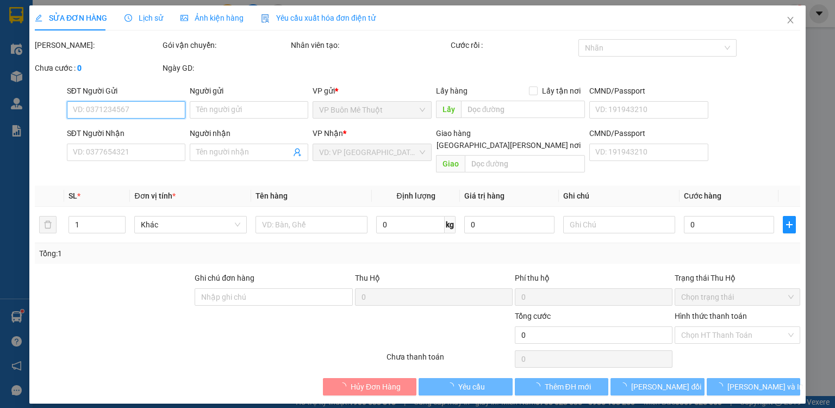
type input "0372039590"
type input "[PERSON_NAME]"
type input "80.000"
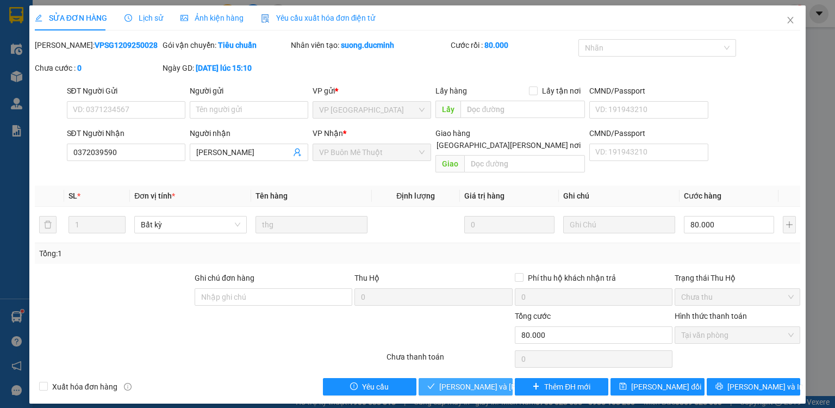
drag, startPoint x: 474, startPoint y: 374, endPoint x: 480, endPoint y: 370, distance: 7.5
click at [477, 380] on span "[PERSON_NAME] và [PERSON_NAME] hàng" at bounding box center [512, 386] width 147 height 12
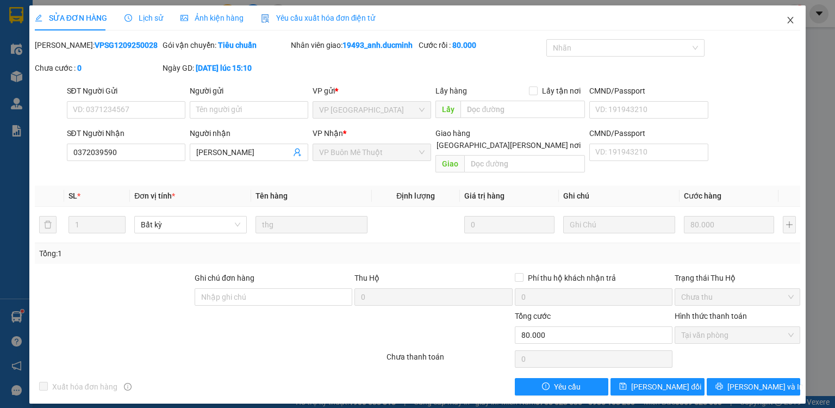
click at [793, 20] on icon "close" at bounding box center [790, 20] width 9 height 9
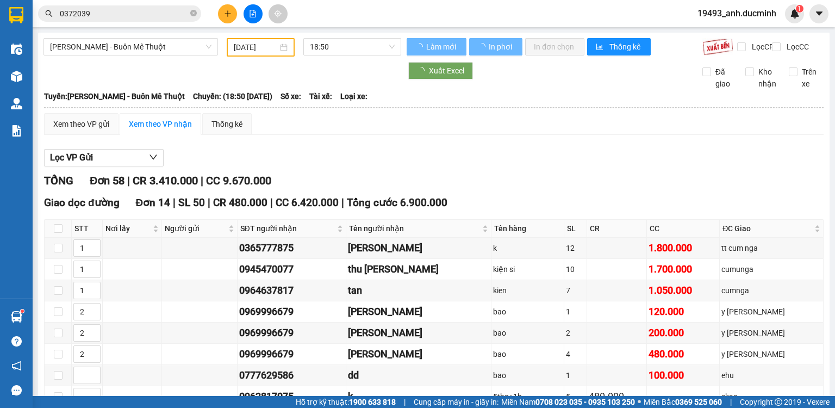
click at [193, 15] on icon "close-circle" at bounding box center [193, 13] width 7 height 7
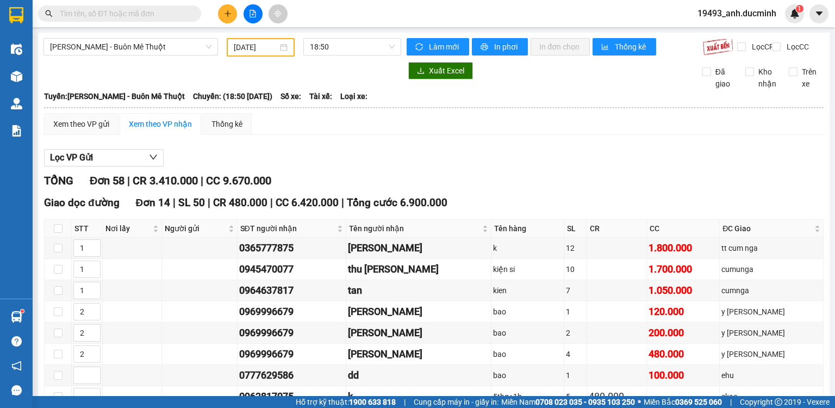
click at [162, 11] on input "text" at bounding box center [124, 14] width 128 height 12
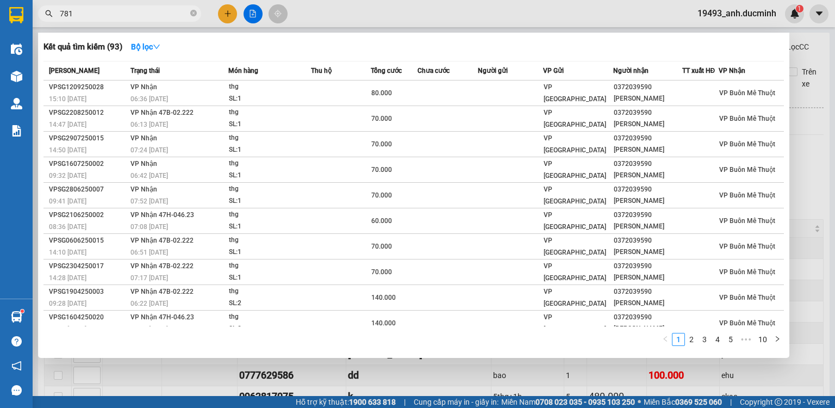
type input "7817"
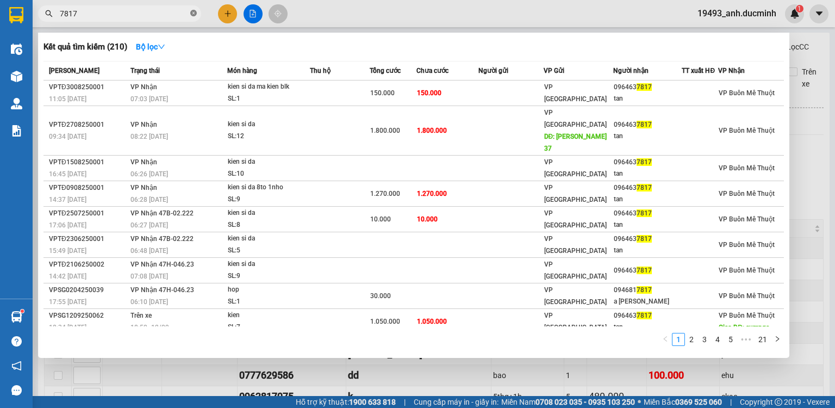
click at [193, 13] on icon "close-circle" at bounding box center [193, 13] width 7 height 7
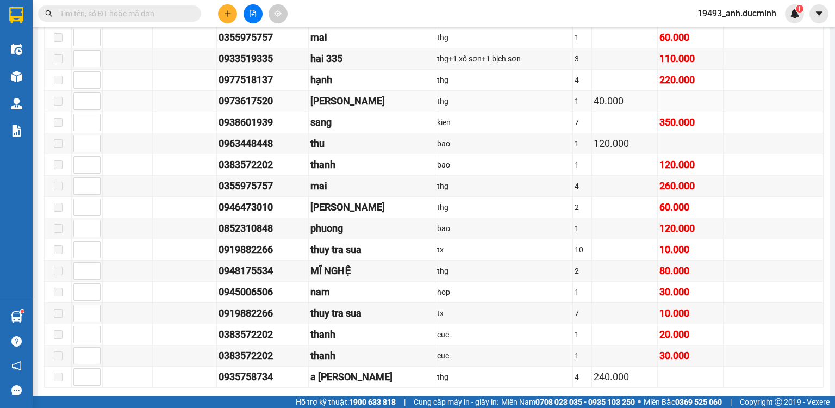
scroll to position [1279, 0]
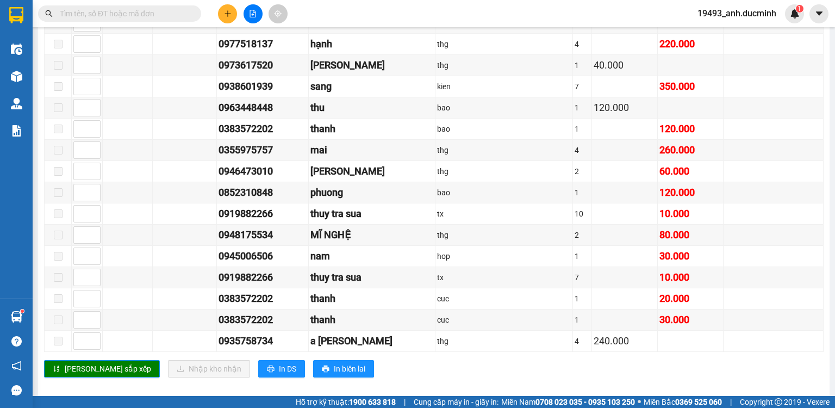
click at [163, 7] on span at bounding box center [119, 13] width 163 height 16
click at [160, 11] on input "text" at bounding box center [124, 14] width 128 height 12
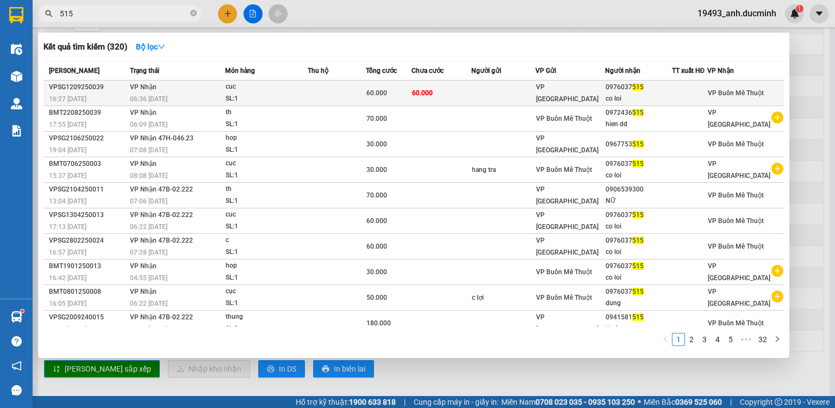
type input "515"
click at [419, 93] on span "60.000" at bounding box center [422, 93] width 21 height 8
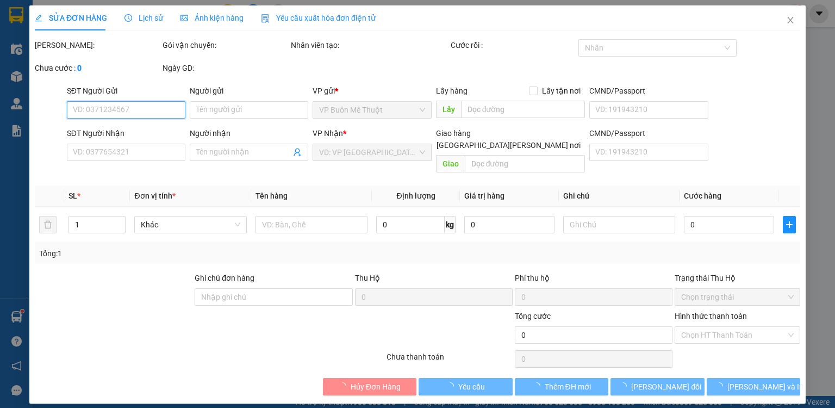
type input "0976037515"
type input "co loi"
type input "60.000"
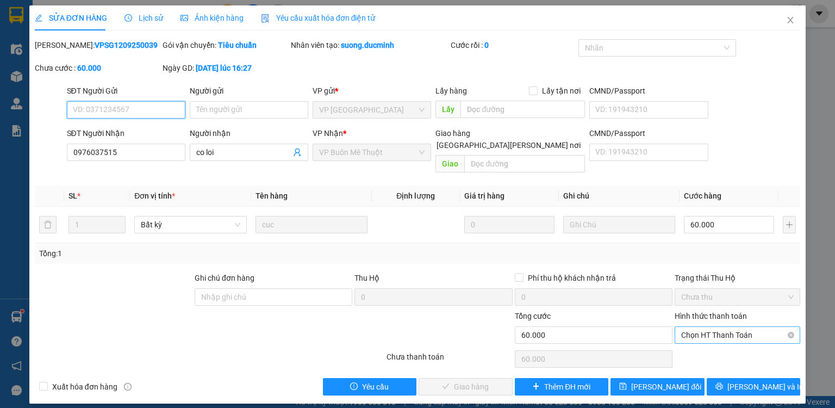
click at [719, 327] on span "Chọn HT Thanh Toán" at bounding box center [737, 335] width 112 height 16
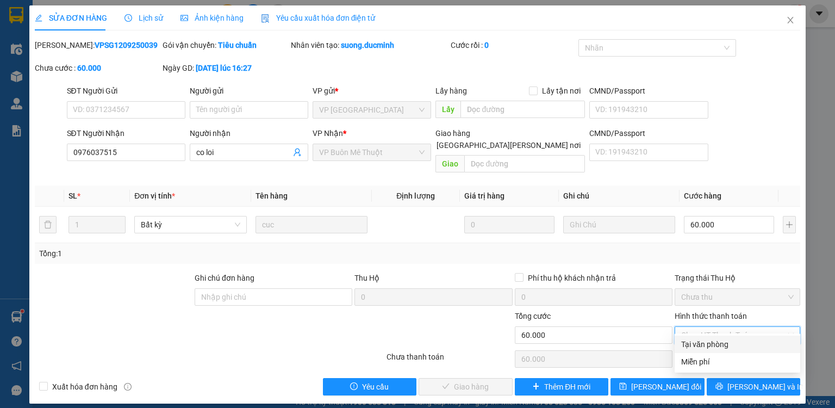
drag, startPoint x: 718, startPoint y: 342, endPoint x: 598, endPoint y: 354, distance: 120.7
click at [717, 342] on div "Tại văn phòng" at bounding box center [737, 344] width 112 height 12
type input "0"
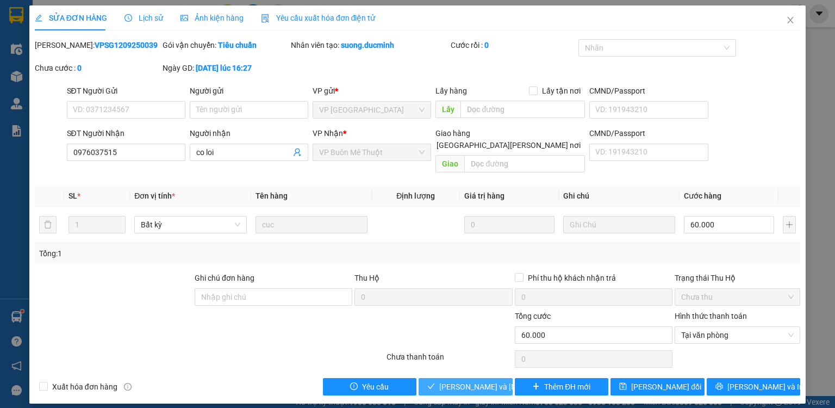
click at [469, 380] on span "[PERSON_NAME] và [PERSON_NAME] hàng" at bounding box center [512, 386] width 147 height 12
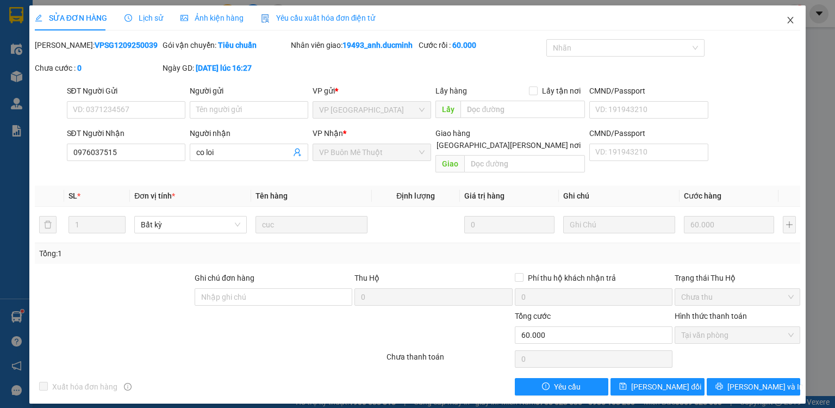
drag, startPoint x: 787, startPoint y: 20, endPoint x: 673, endPoint y: 28, distance: 114.9
click at [787, 20] on icon "close" at bounding box center [790, 20] width 9 height 9
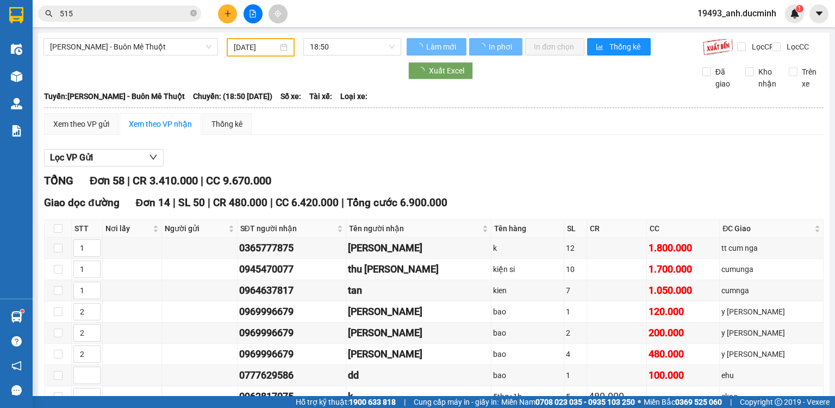
click at [187, 13] on span "515" at bounding box center [119, 13] width 163 height 16
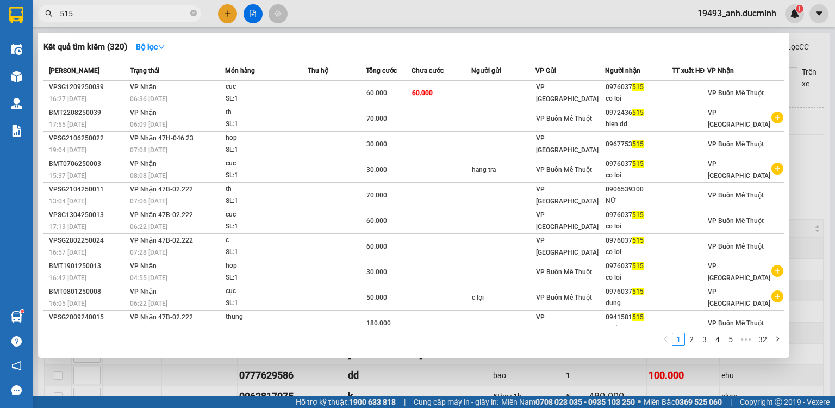
click at [167, 14] on input "515" at bounding box center [124, 14] width 128 height 12
type input "5"
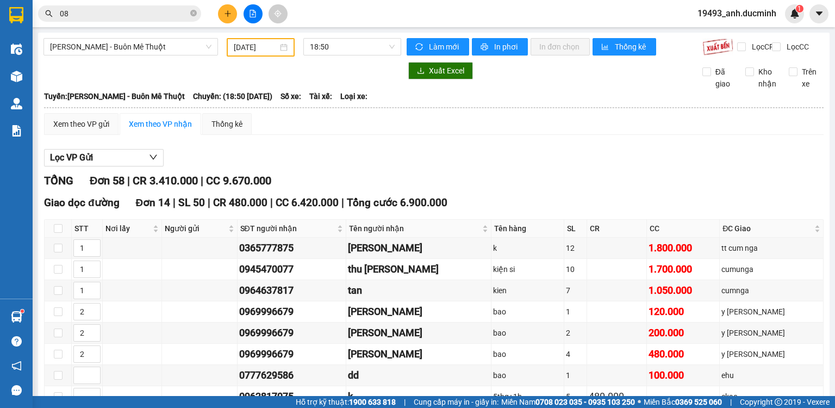
type input "089"
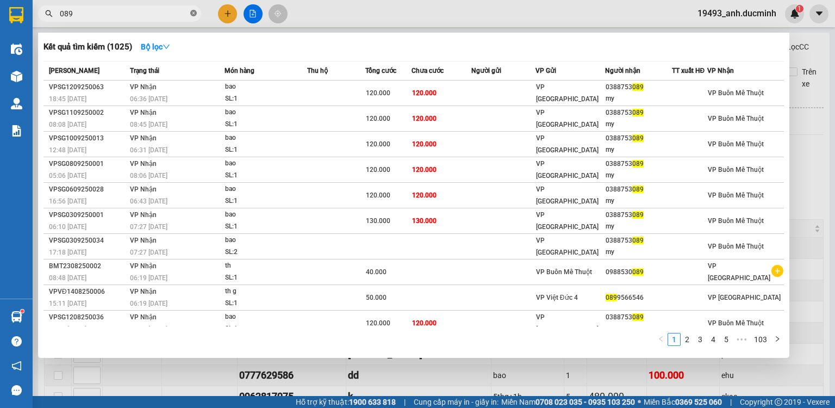
click at [196, 14] on icon "close-circle" at bounding box center [193, 13] width 7 height 7
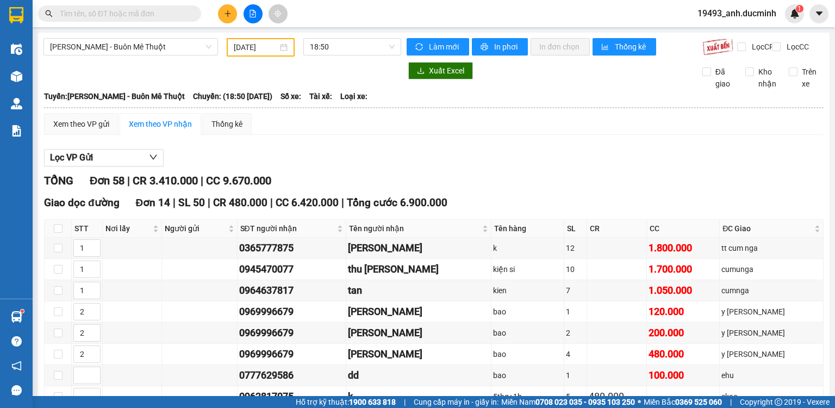
click at [175, 12] on input "text" at bounding box center [124, 14] width 128 height 12
type input "087"
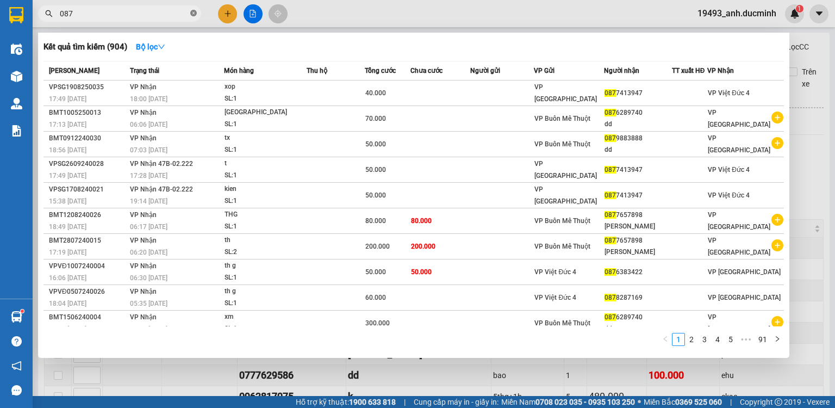
click at [190, 13] on icon "close-circle" at bounding box center [193, 13] width 7 height 7
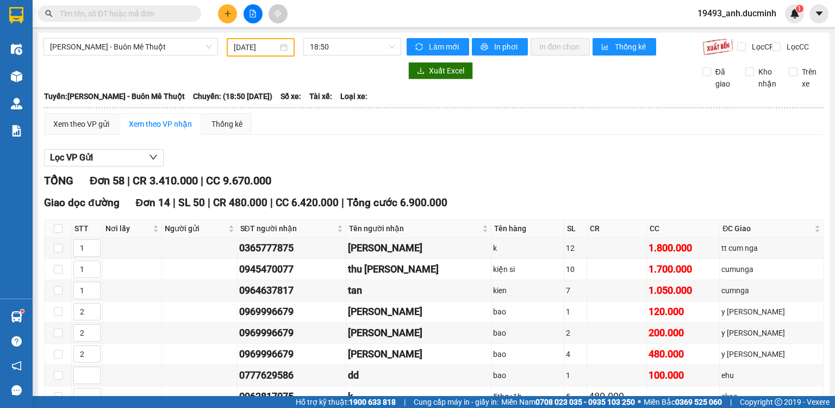
click at [172, 12] on input "text" at bounding box center [124, 14] width 128 height 12
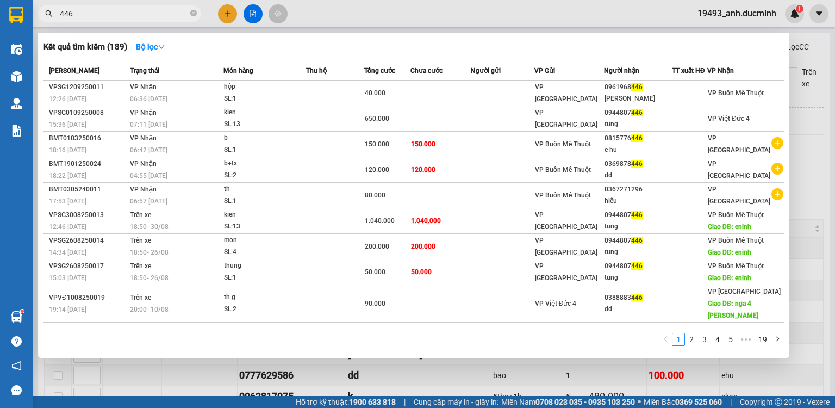
type input "446"
click at [192, 13] on icon "close-circle" at bounding box center [193, 13] width 7 height 7
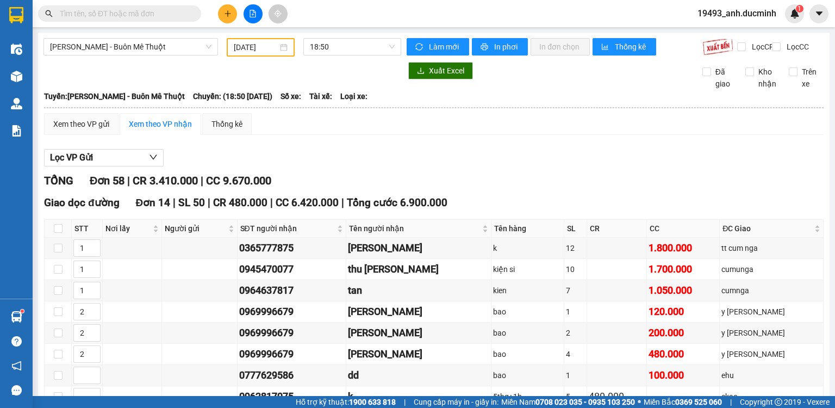
click at [154, 13] on input "text" at bounding box center [124, 14] width 128 height 12
type input "466"
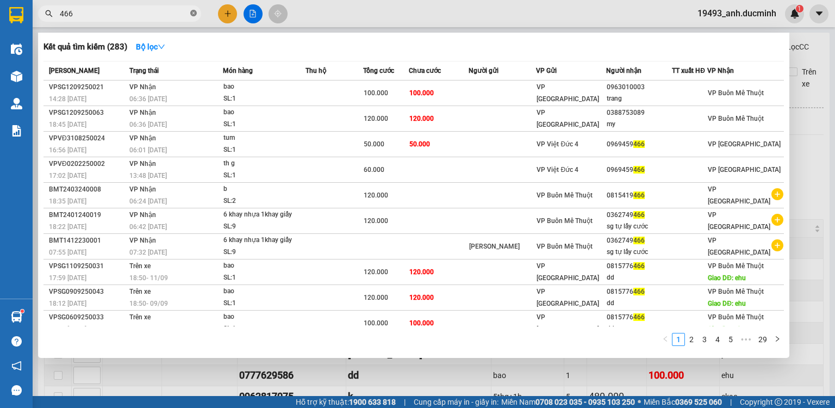
click at [191, 11] on icon "close-circle" at bounding box center [193, 13] width 7 height 7
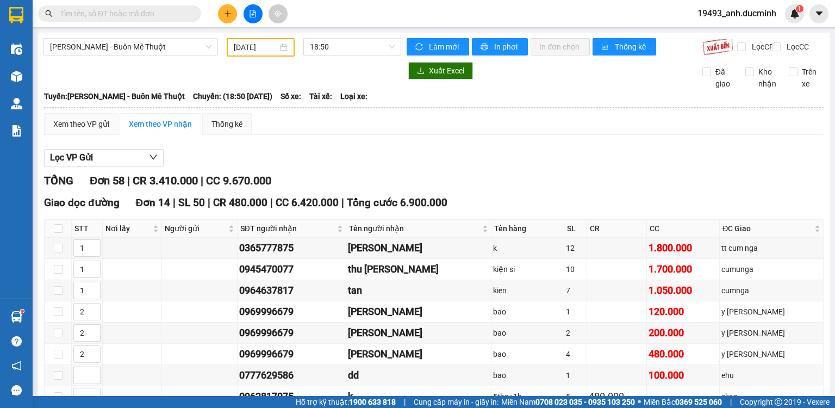
click at [147, 12] on input "text" at bounding box center [124, 14] width 128 height 12
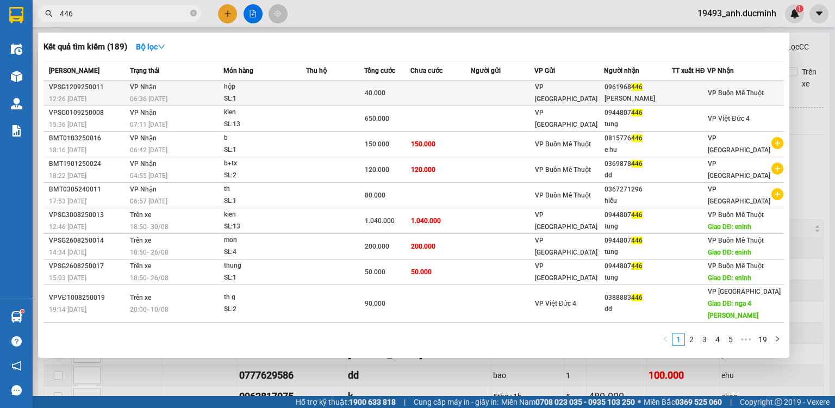
type input "446"
click at [528, 97] on td at bounding box center [503, 93] width 64 height 26
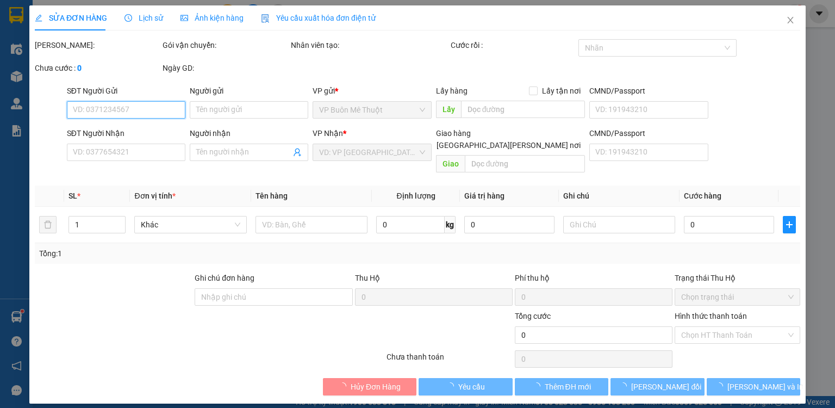
type input "0961968446"
type input "[PERSON_NAME]"
type input "40.000"
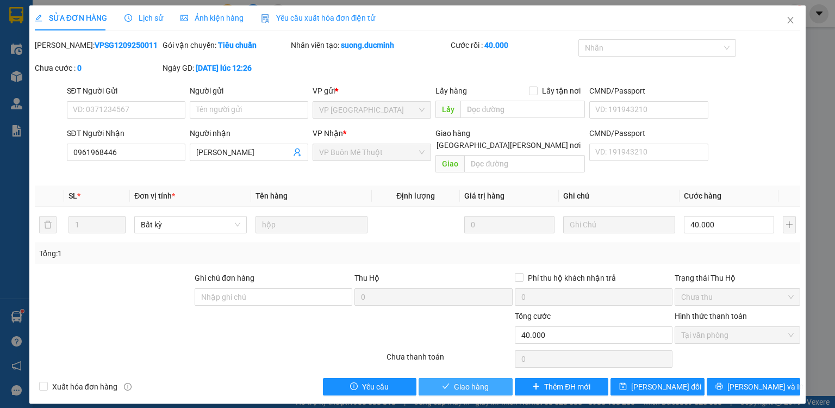
click at [472, 380] on span "Giao hàng" at bounding box center [471, 386] width 35 height 12
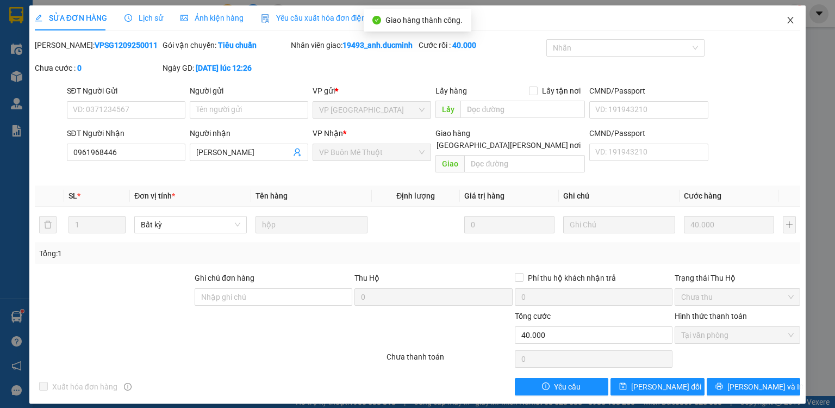
click at [789, 15] on span "Close" at bounding box center [790, 20] width 30 height 30
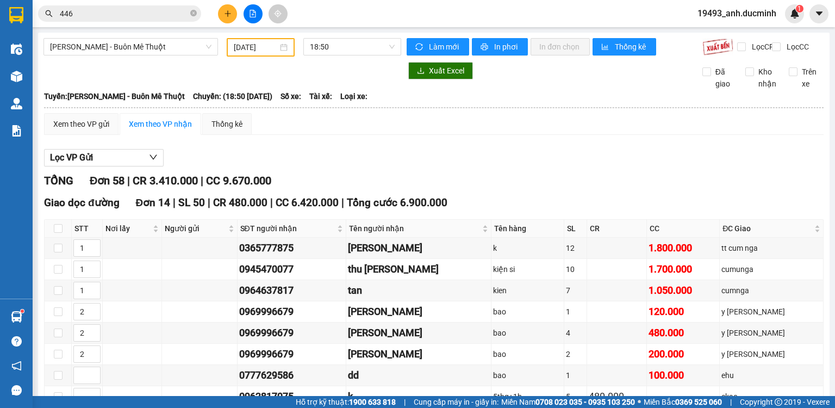
click at [655, 53] on div "Làm mới In phơi In đơn chọn Thống kê" at bounding box center [554, 47] width 296 height 18
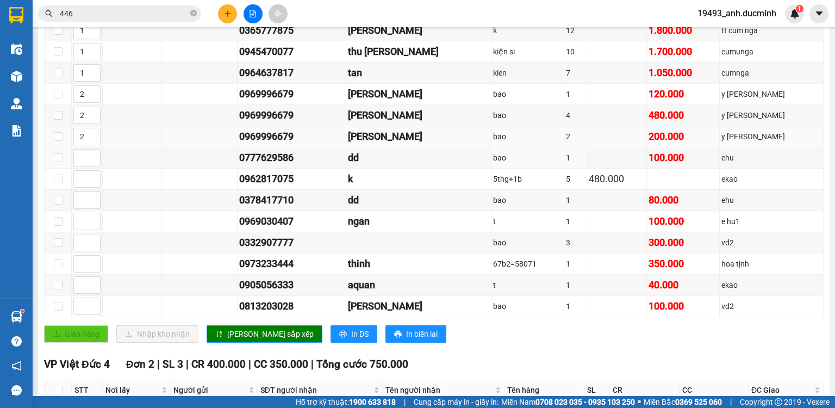
scroll to position [348, 0]
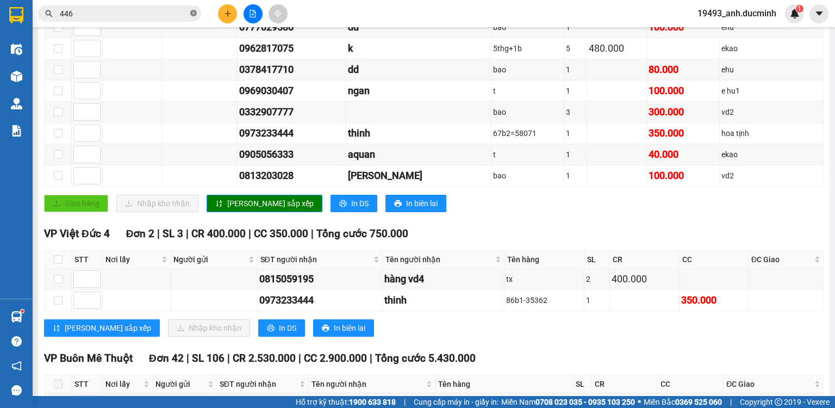
click at [191, 14] on icon "close-circle" at bounding box center [193, 13] width 7 height 7
click at [174, 17] on input "text" at bounding box center [124, 14] width 128 height 12
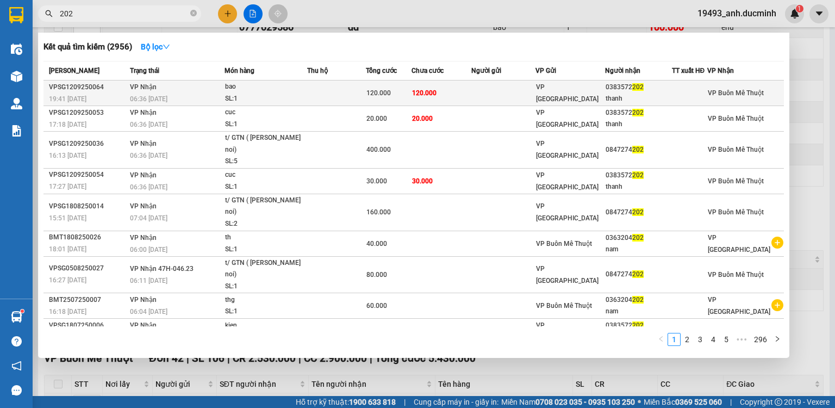
type input "202"
click at [466, 86] on td "120.000" at bounding box center [441, 93] width 60 height 26
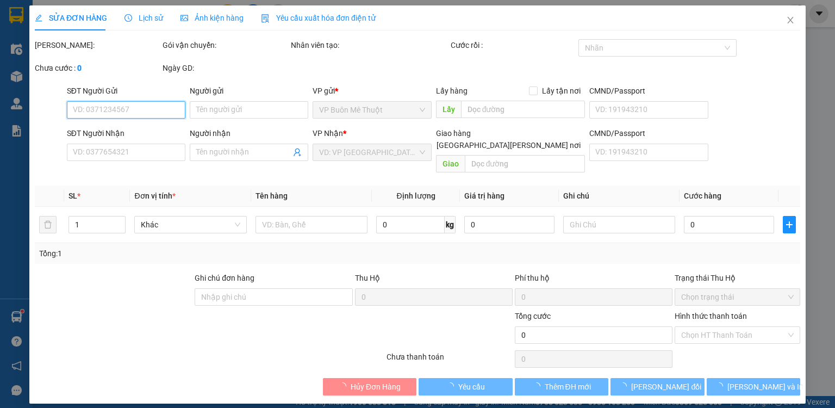
type input "0383572202"
type input "thanh"
type input "120.000"
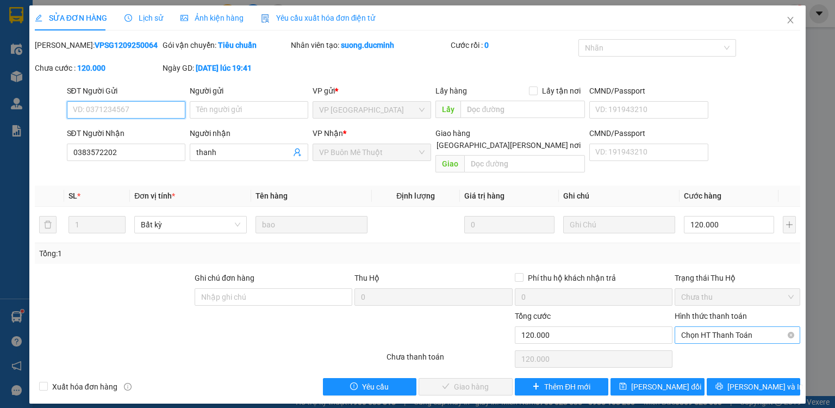
click at [702, 327] on span "Chọn HT Thanh Toán" at bounding box center [737, 335] width 112 height 16
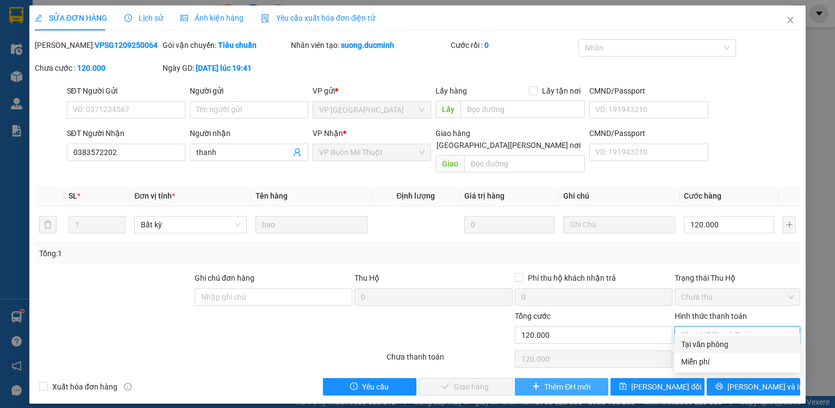
drag, startPoint x: 696, startPoint y: 348, endPoint x: 523, endPoint y: 380, distance: 175.8
click at [695, 348] on div "Tại văn phòng" at bounding box center [737, 344] width 112 height 12
type input "0"
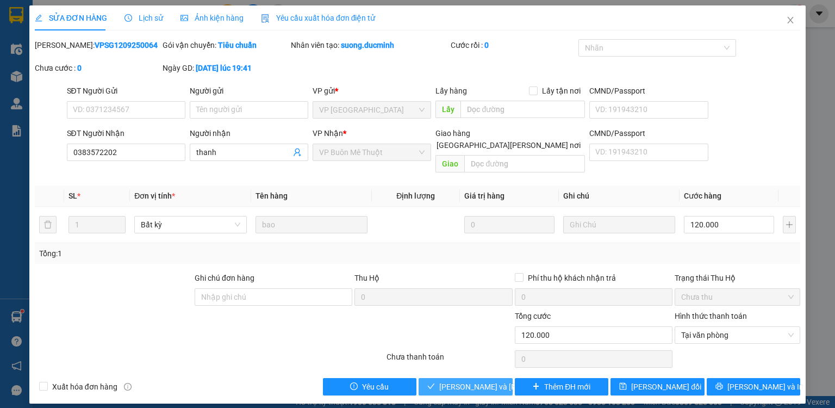
click at [463, 380] on span "[PERSON_NAME] và [PERSON_NAME] hàng" at bounding box center [512, 386] width 147 height 12
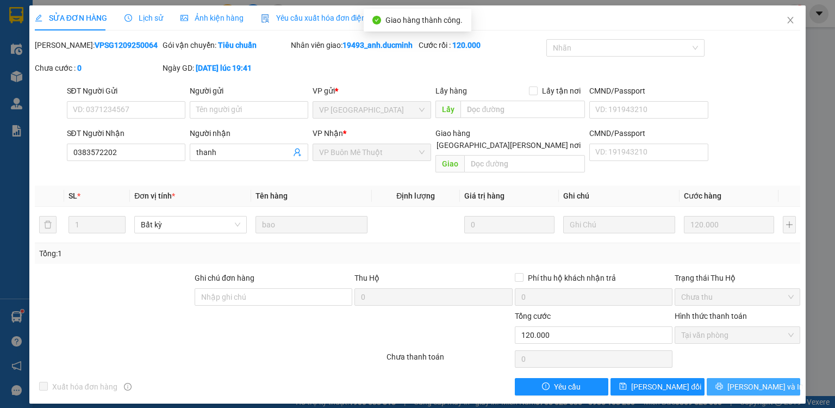
click at [748, 380] on span "[PERSON_NAME] và In" at bounding box center [765, 386] width 76 height 12
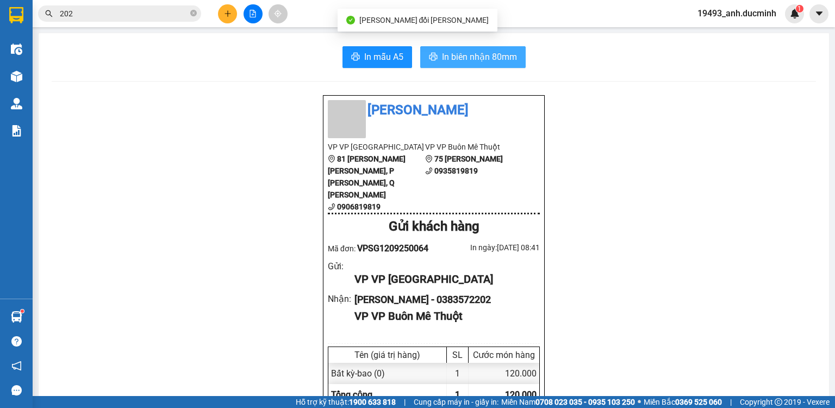
click at [493, 58] on span "In biên nhận 80mm" at bounding box center [479, 57] width 75 height 14
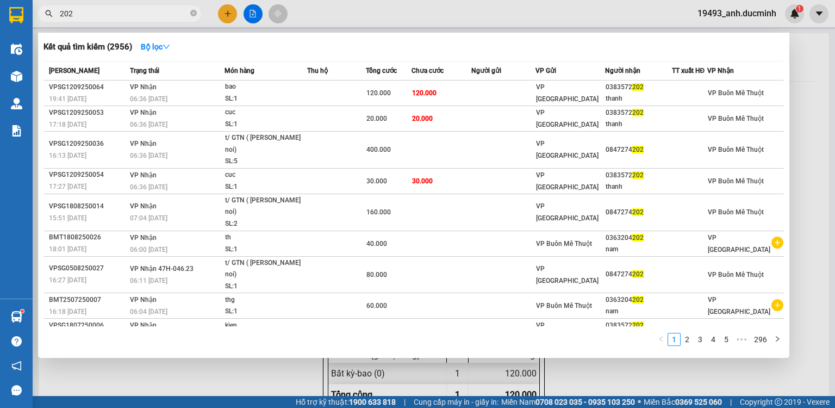
click at [130, 11] on input "202" at bounding box center [124, 14] width 128 height 12
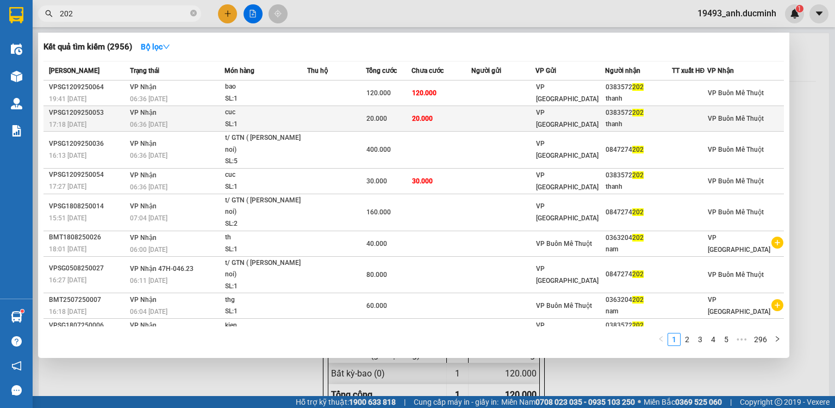
click at [459, 116] on td "20.000" at bounding box center [441, 119] width 60 height 26
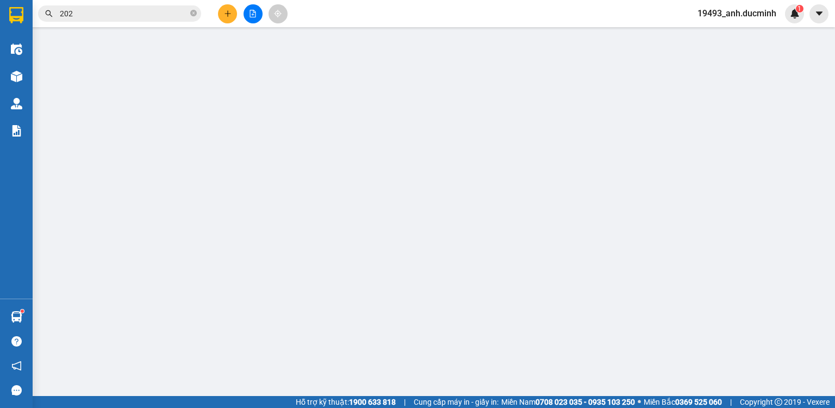
type input "0383572202"
type input "thanh"
type input "20.000"
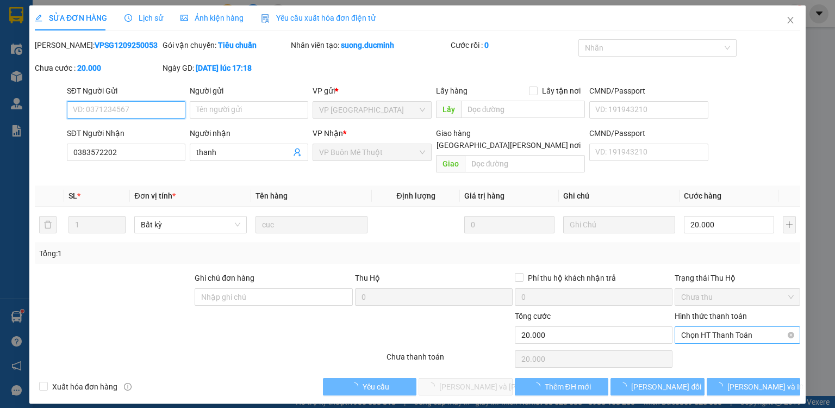
click at [711, 327] on span "Chọn HT Thanh Toán" at bounding box center [737, 335] width 112 height 16
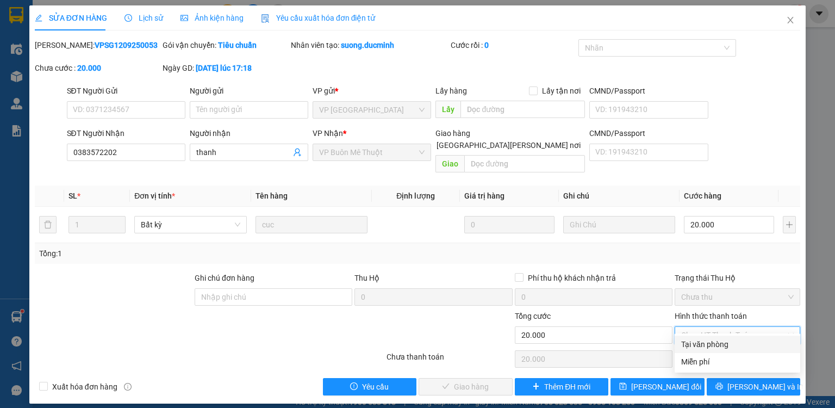
click at [704, 345] on div "Tại văn phòng" at bounding box center [737, 344] width 112 height 12
type input "0"
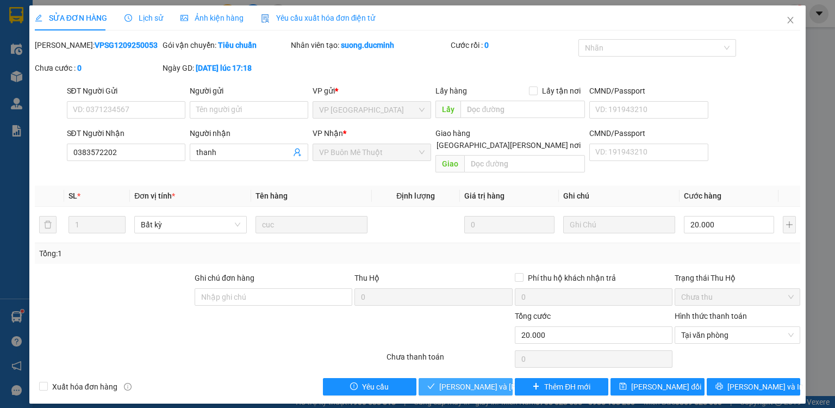
click at [487, 380] on span "[PERSON_NAME] và [PERSON_NAME] hàng" at bounding box center [512, 386] width 147 height 12
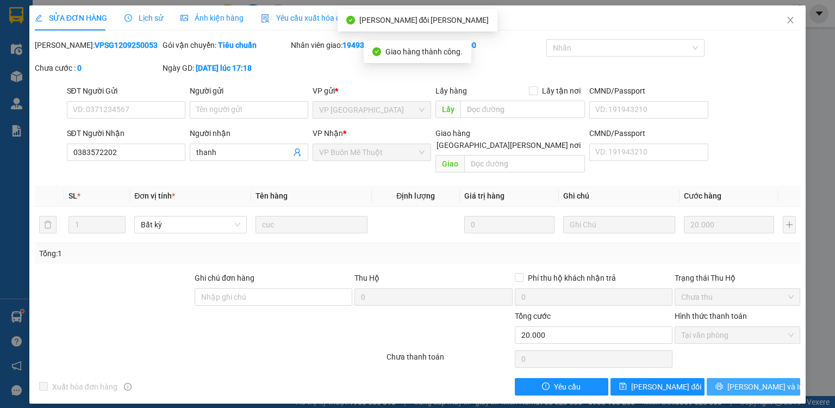
click at [743, 380] on span "[PERSON_NAME] và In" at bounding box center [765, 386] width 76 height 12
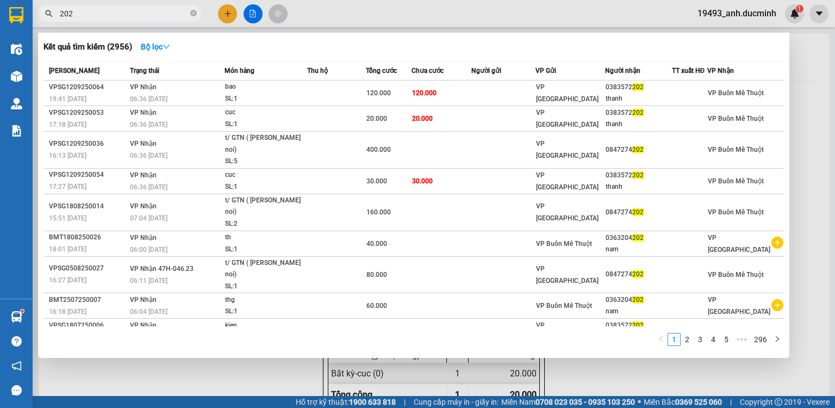
click at [120, 9] on input "202" at bounding box center [124, 14] width 128 height 12
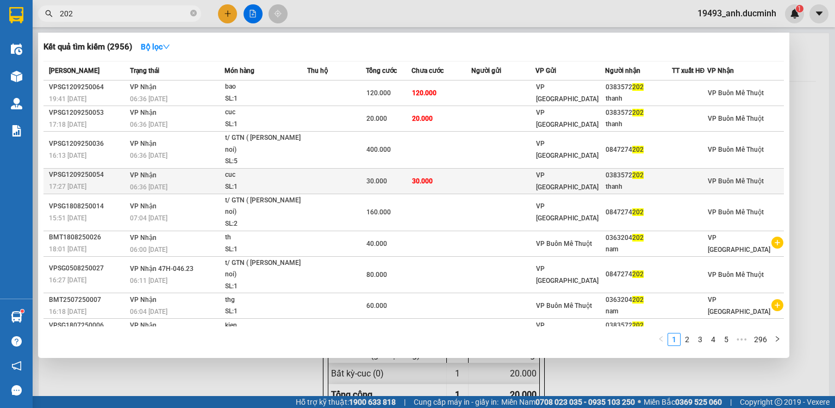
click at [441, 172] on td "30.000" at bounding box center [441, 181] width 60 height 26
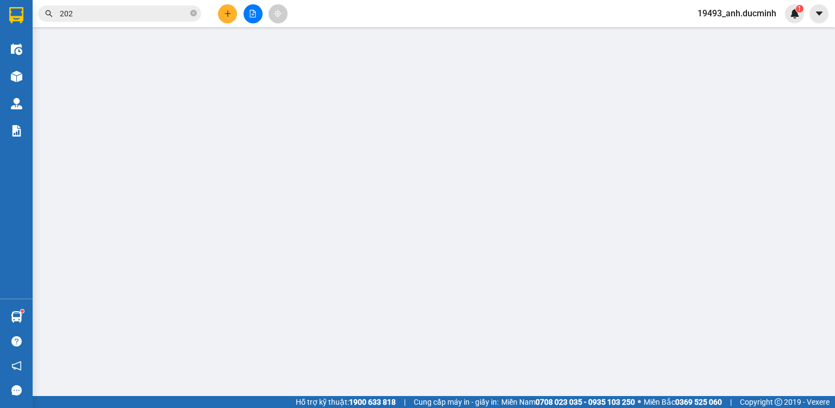
type input "0383572202"
type input "thanh"
type input "30.000"
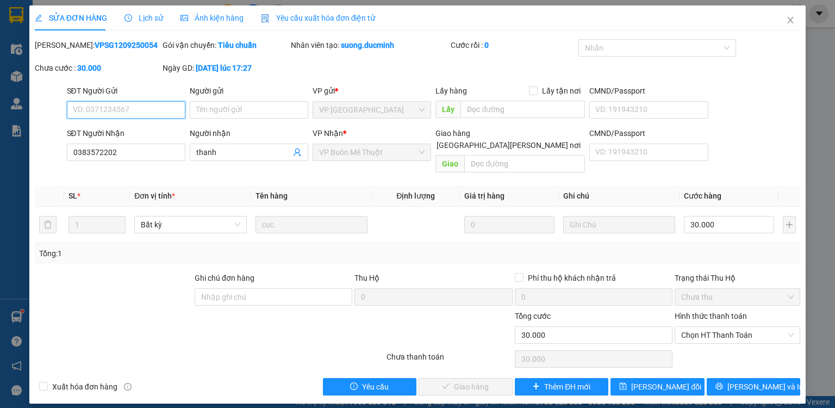
click at [723, 327] on span "Chọn HT Thanh Toán" at bounding box center [737, 335] width 112 height 16
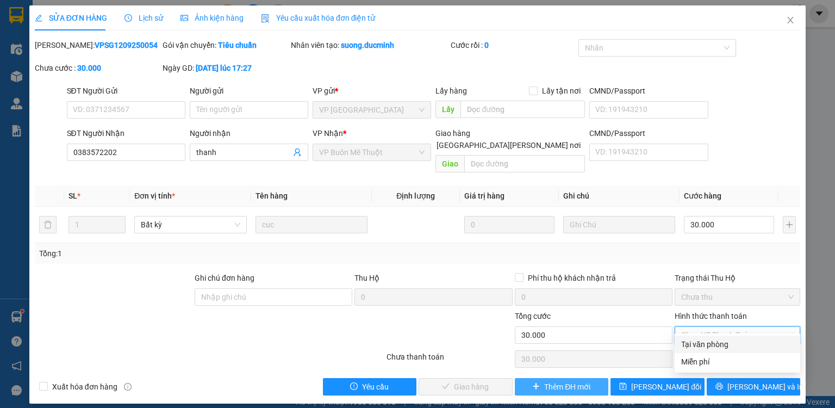
drag, startPoint x: 713, startPoint y: 346, endPoint x: 554, endPoint y: 370, distance: 160.5
click at [712, 346] on div "Tại văn phòng" at bounding box center [737, 344] width 112 height 12
type input "0"
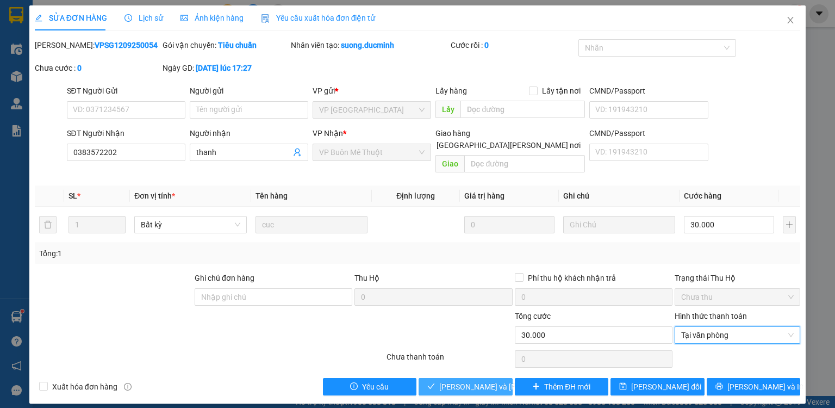
click at [459, 380] on span "[PERSON_NAME] và [PERSON_NAME] hàng" at bounding box center [512, 386] width 147 height 12
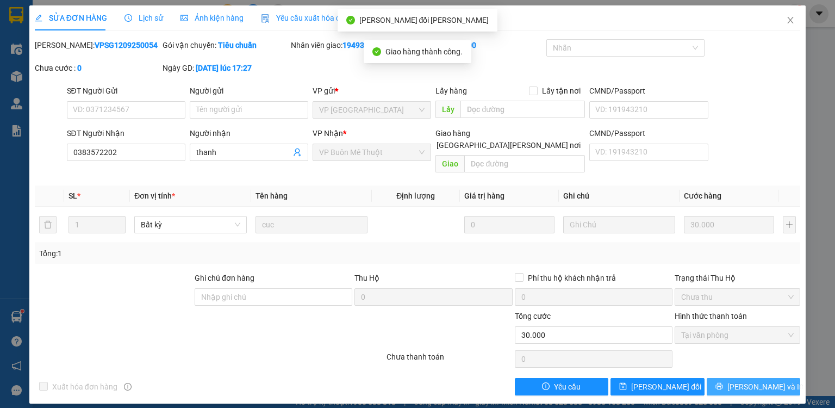
drag, startPoint x: 760, startPoint y: 376, endPoint x: 736, endPoint y: 365, distance: 26.8
click at [760, 380] on span "[PERSON_NAME] và In" at bounding box center [765, 386] width 76 height 12
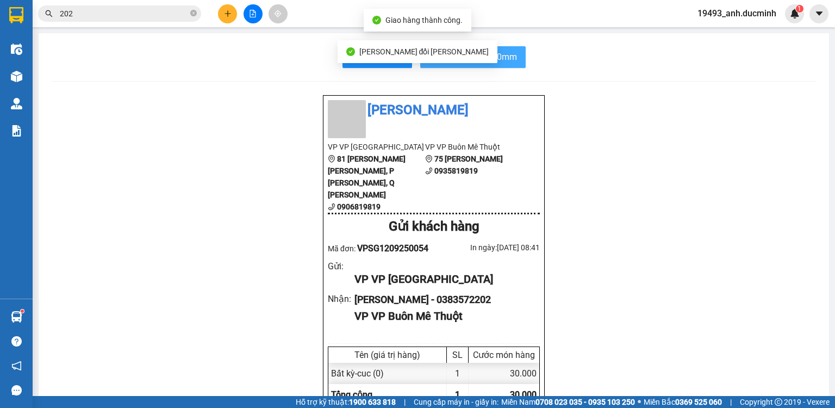
click at [485, 55] on span "In biên nhận 80mm" at bounding box center [479, 57] width 75 height 14
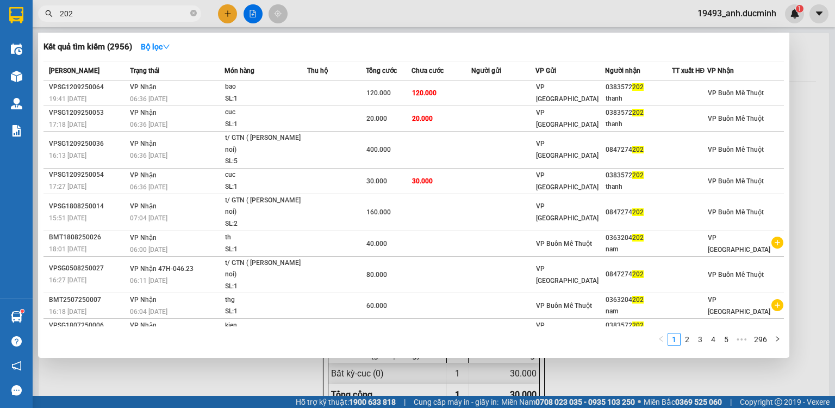
click at [152, 12] on input "202" at bounding box center [124, 14] width 128 height 12
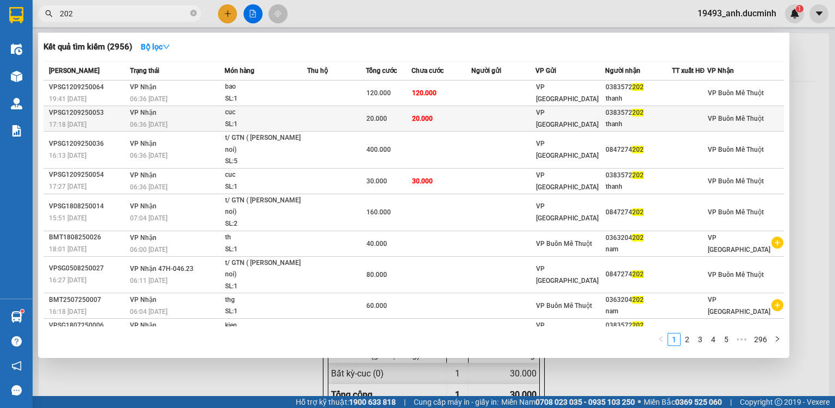
click at [392, 122] on div "20.000" at bounding box center [388, 118] width 45 height 12
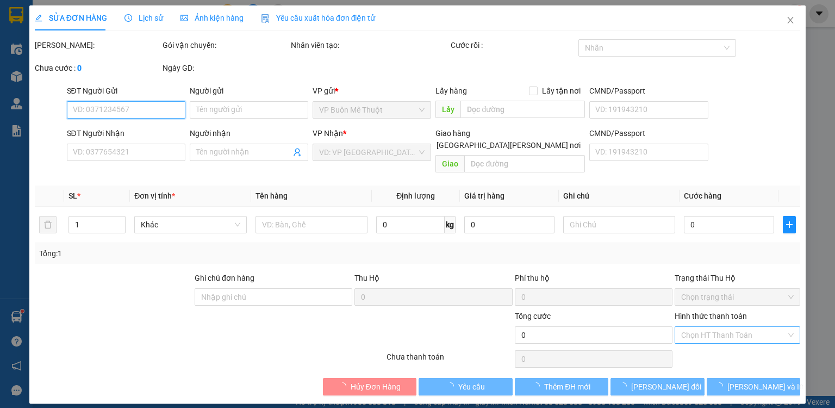
type input "0383572202"
type input "thanh"
type input "20.000"
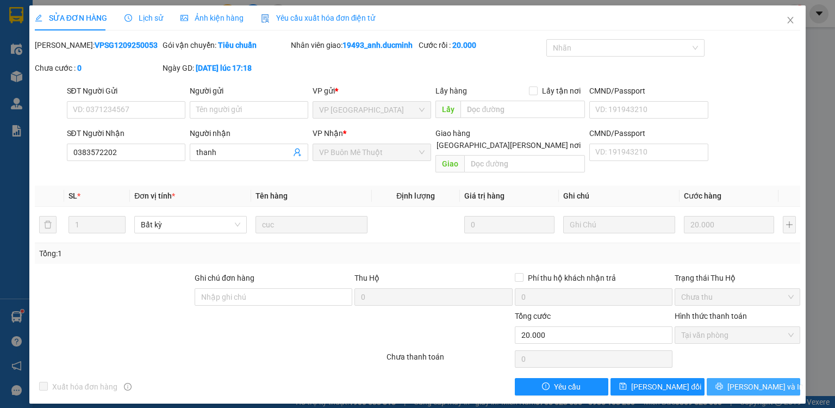
click at [736, 378] on button "[PERSON_NAME] và In" at bounding box center [753, 386] width 94 height 17
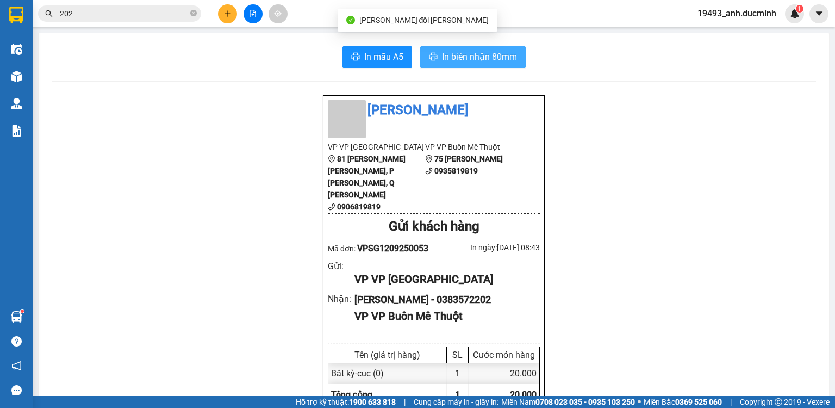
click at [469, 60] on span "In biên nhận 80mm" at bounding box center [479, 57] width 75 height 14
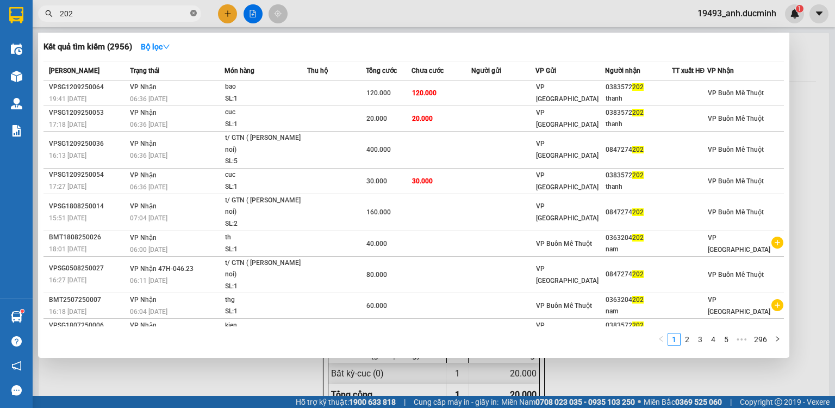
click at [195, 14] on icon "close-circle" at bounding box center [193, 13] width 7 height 7
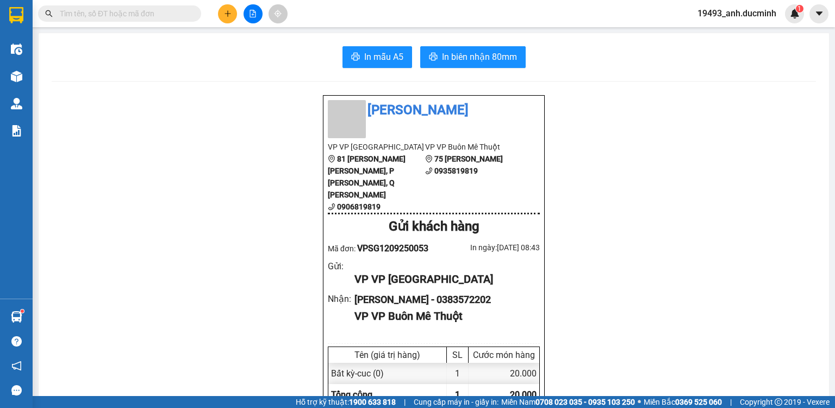
click at [184, 12] on input "text" at bounding box center [124, 14] width 128 height 12
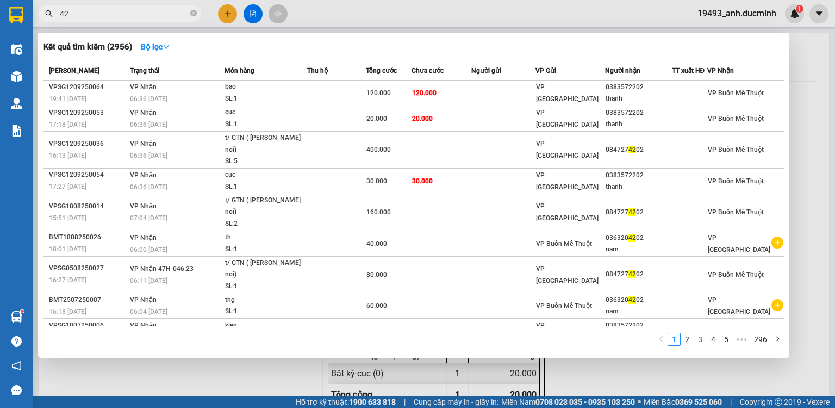
type input "424"
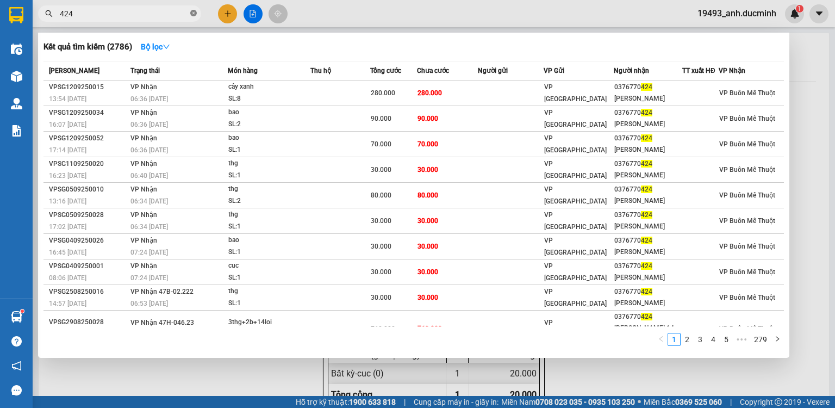
click at [193, 12] on icon "close-circle" at bounding box center [193, 13] width 7 height 7
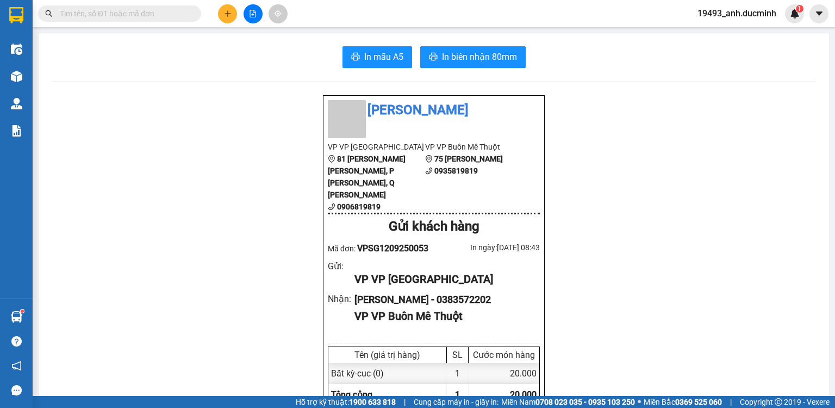
click at [254, 7] on button at bounding box center [252, 13] width 19 height 19
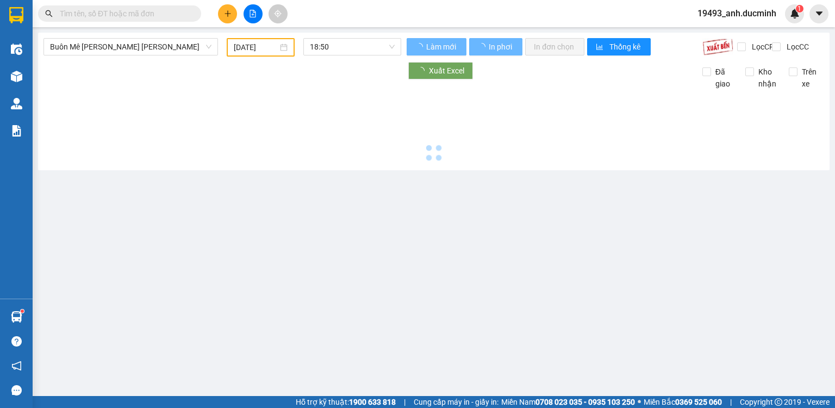
type input "[DATE]"
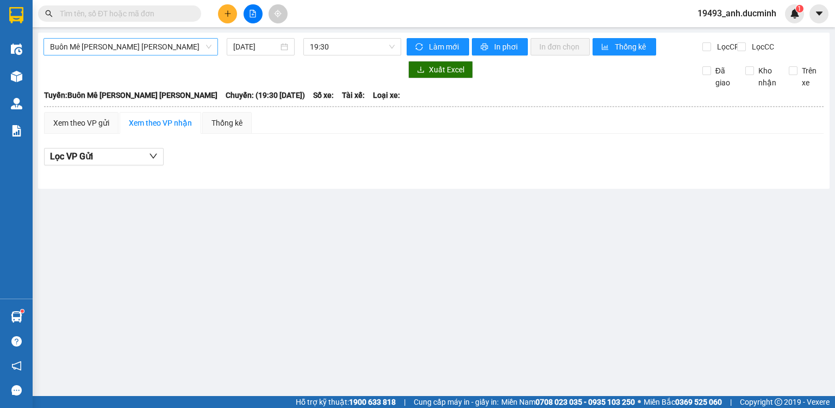
click at [137, 41] on span "Buôn Mê Thuột - Hồ Chí Minh" at bounding box center [130, 47] width 161 height 16
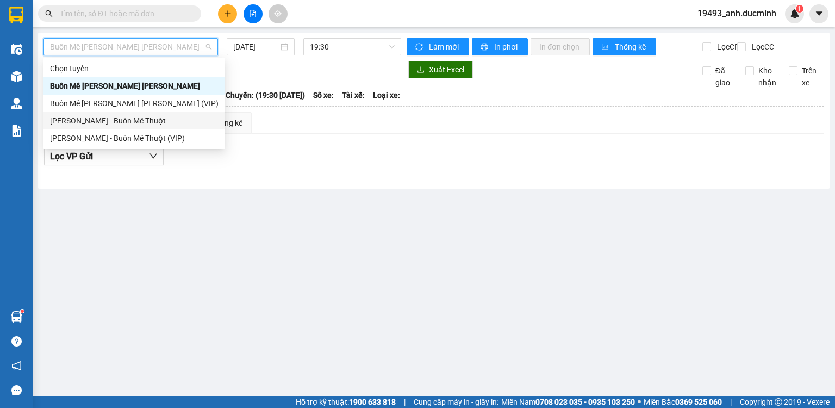
click at [149, 118] on div "[PERSON_NAME] - Buôn Mê Thuột" at bounding box center [134, 121] width 168 height 12
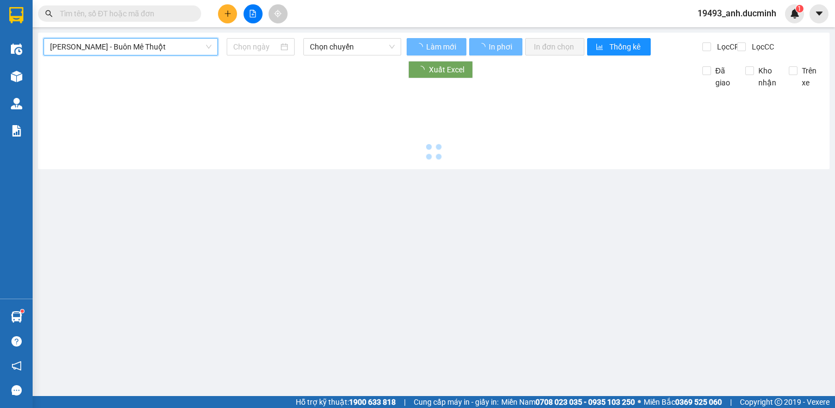
type input "[DATE]"
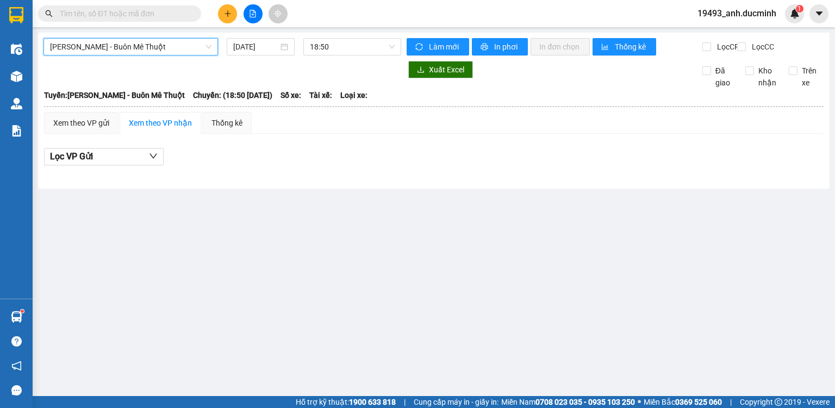
drag, startPoint x: 152, startPoint y: 52, endPoint x: 123, endPoint y: 117, distance: 71.3
click at [151, 52] on span "[PERSON_NAME] - Buôn Mê Thuột" at bounding box center [130, 47] width 161 height 16
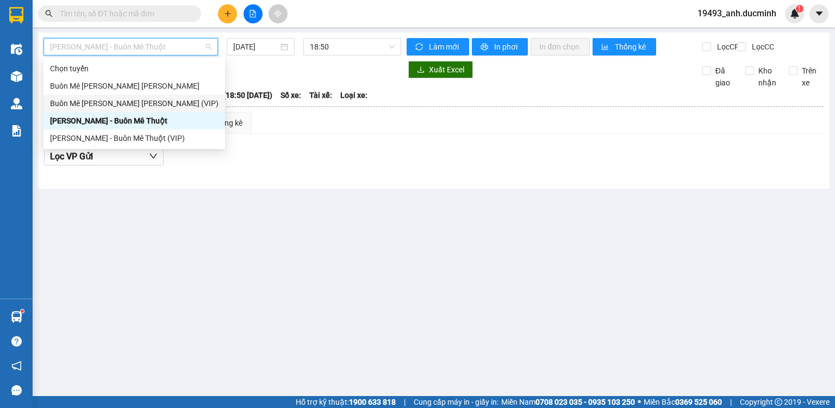
drag, startPoint x: 116, startPoint y: 103, endPoint x: 216, endPoint y: 71, distance: 105.4
click at [116, 103] on div "Buôn Mê Thuột - Hồ Chí Minh (VIP)" at bounding box center [134, 103] width 168 height 12
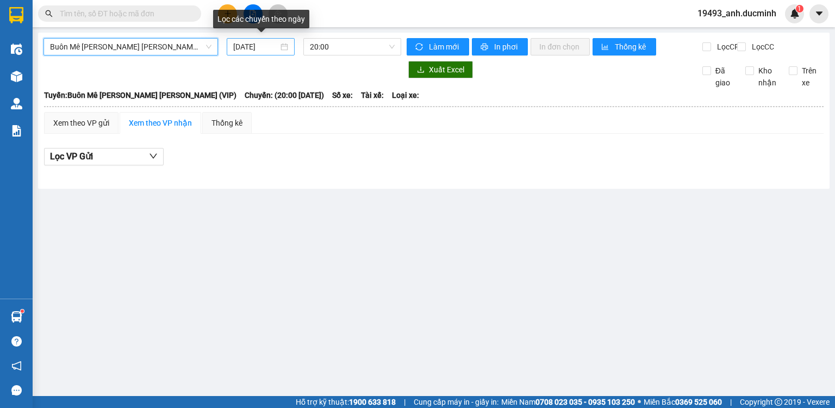
click at [262, 45] on input "[DATE]" at bounding box center [255, 47] width 45 height 12
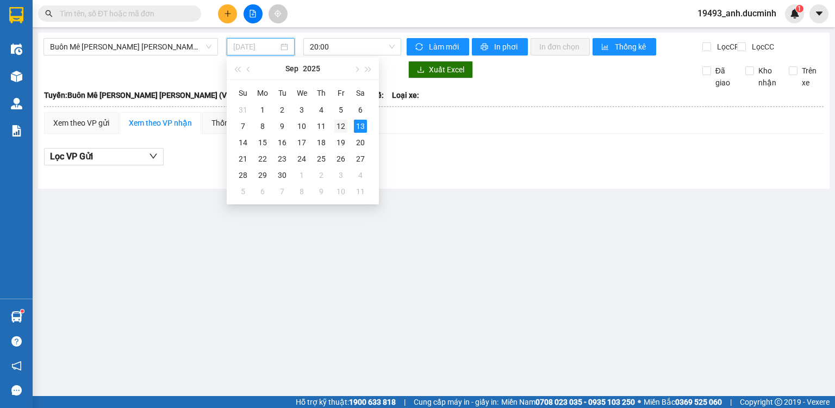
click at [339, 128] on div "12" at bounding box center [340, 126] width 13 height 13
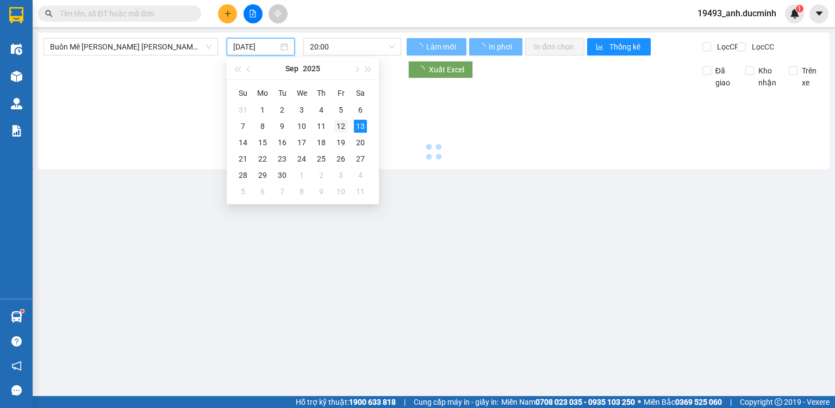
type input "[DATE]"
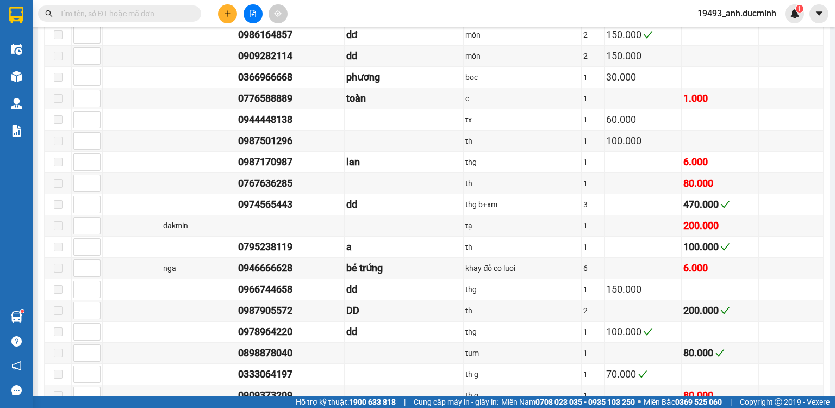
scroll to position [822, 0]
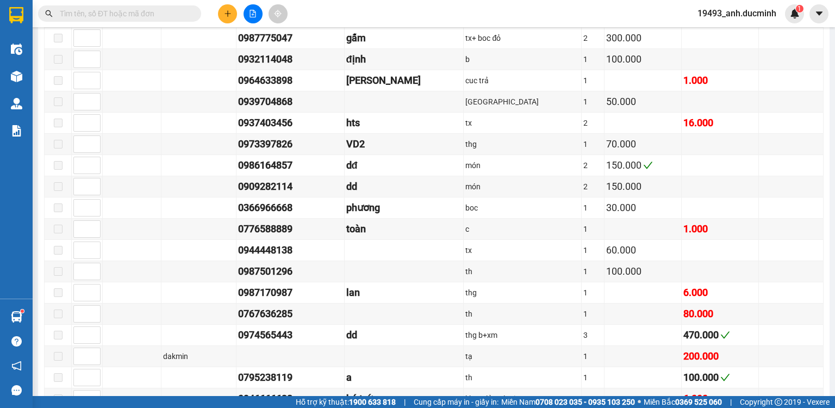
click at [164, 11] on input "text" at bounding box center [124, 14] width 128 height 12
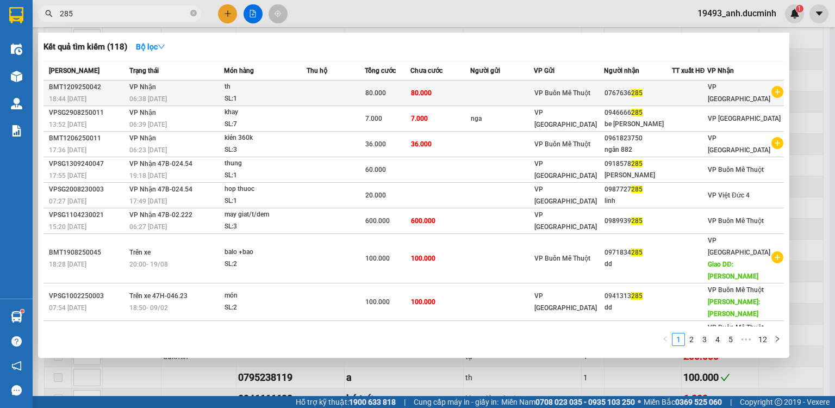
type input "285"
click at [354, 92] on td at bounding box center [335, 93] width 58 height 26
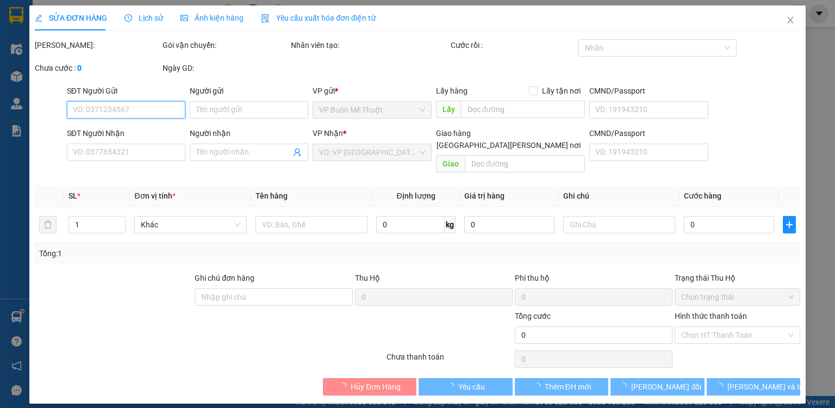
type input "0767636285"
type input "80.000"
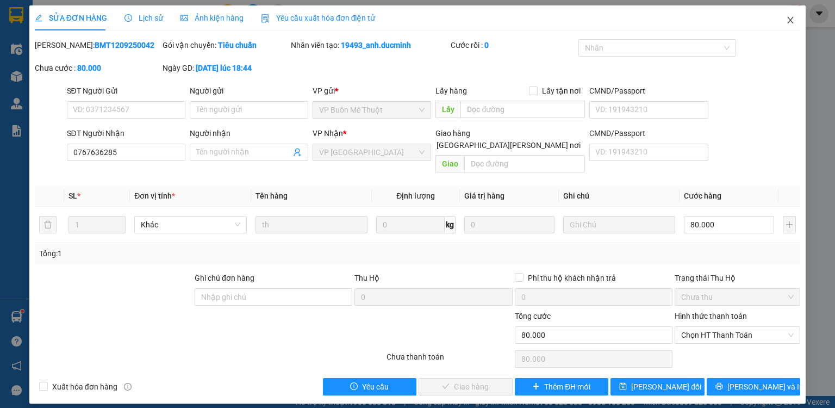
click at [789, 20] on icon "close" at bounding box center [790, 20] width 6 height 7
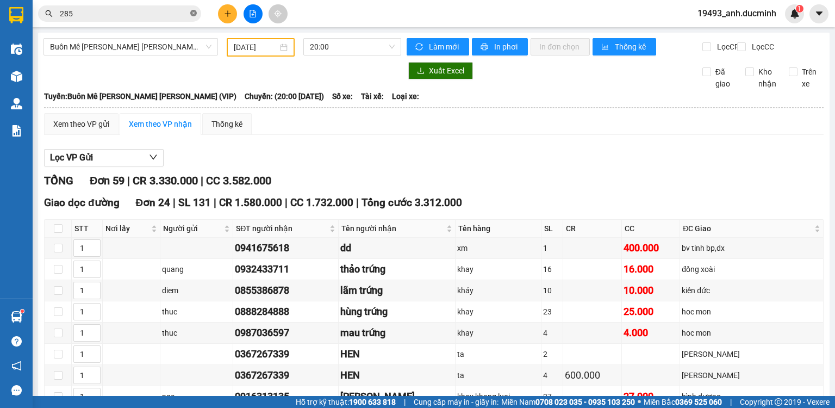
click at [193, 11] on icon "close-circle" at bounding box center [193, 13] width 7 height 7
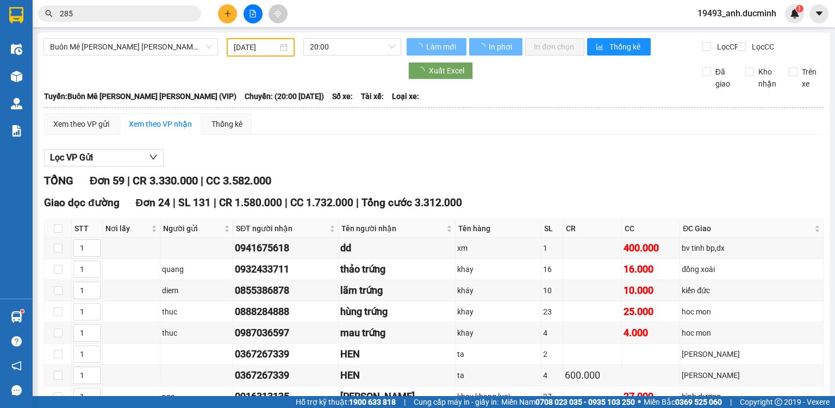
click at [180, 11] on input "285" at bounding box center [124, 14] width 128 height 12
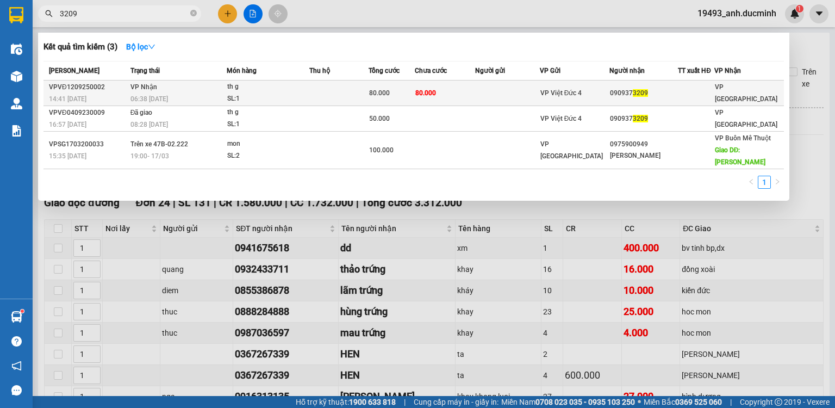
type input "3209"
click at [556, 90] on span "VP Việt Đức 4" at bounding box center [561, 93] width 42 height 8
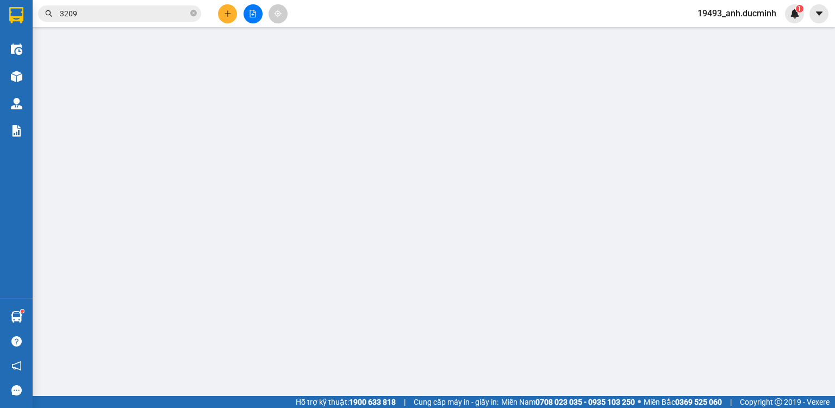
type input "0909373209"
type input "80.000"
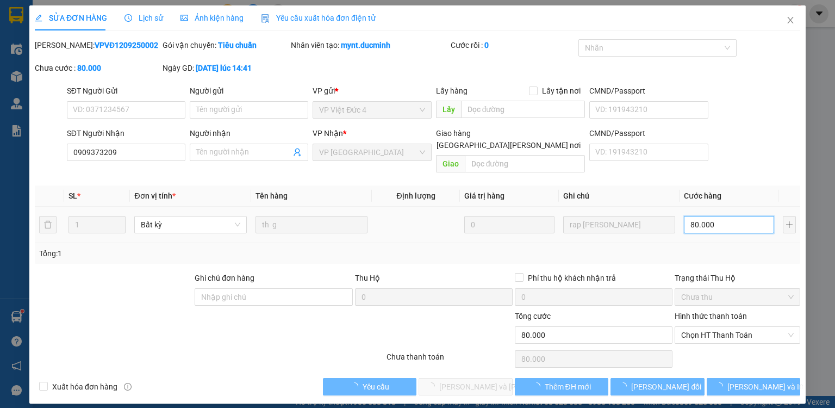
click at [715, 216] on input "80.000" at bounding box center [729, 224] width 90 height 17
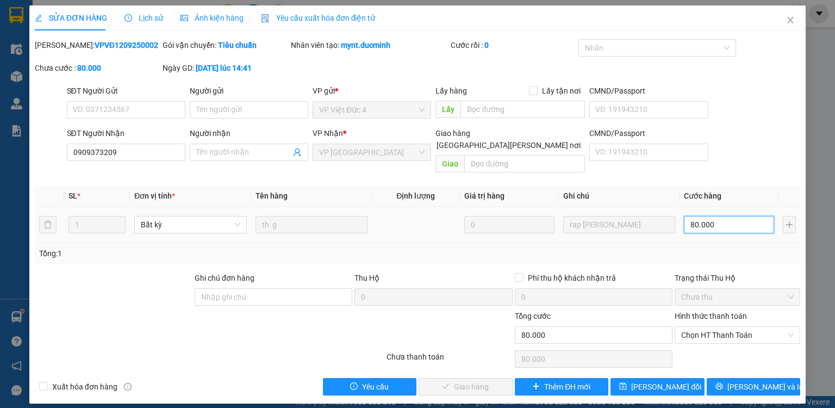
type input "6"
type input "60"
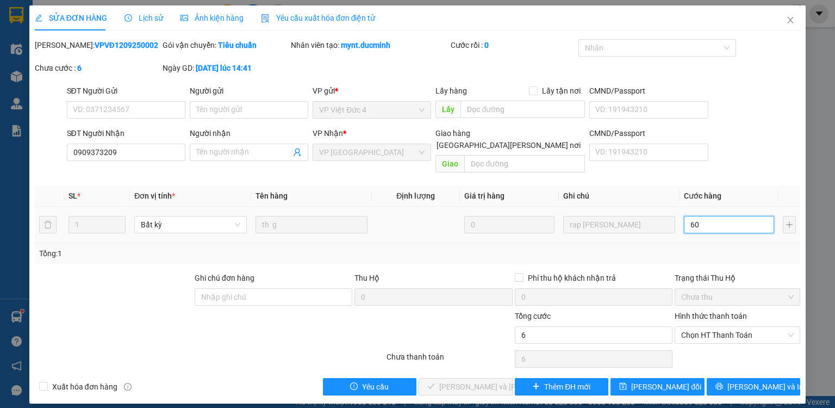
type input "60"
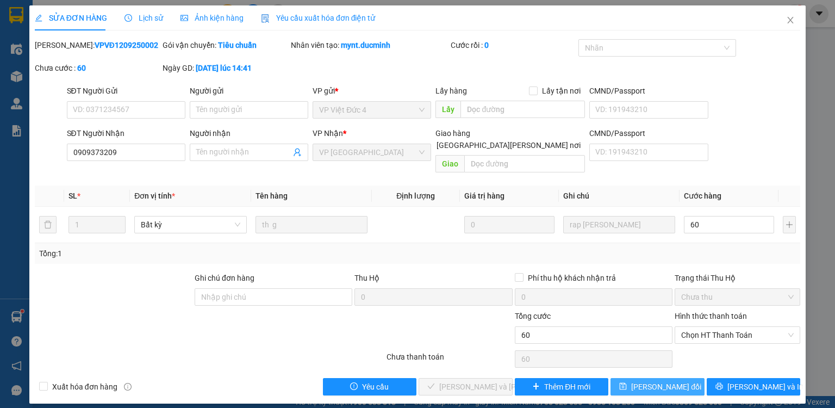
type input "60.000"
click at [661, 380] on span "[PERSON_NAME] đổi" at bounding box center [666, 386] width 70 height 12
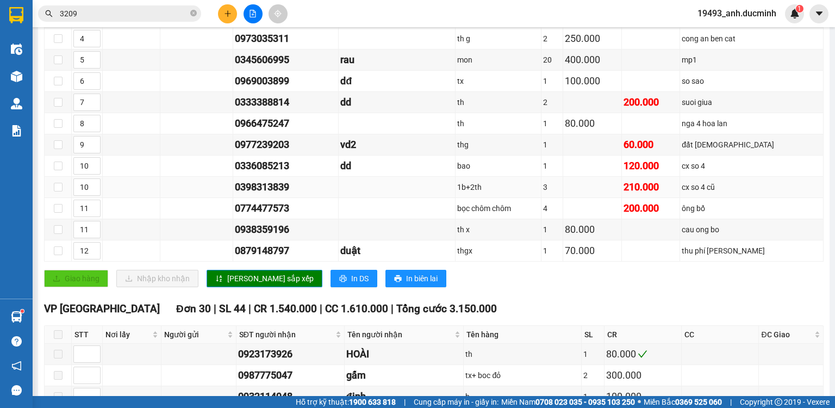
scroll to position [565, 0]
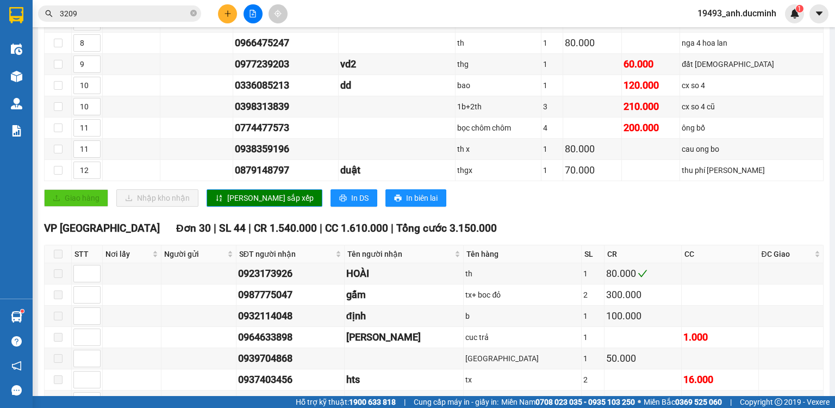
drag, startPoint x: 193, startPoint y: 12, endPoint x: 179, endPoint y: 12, distance: 14.1
click at [193, 12] on icon "close-circle" at bounding box center [193, 13] width 7 height 7
click at [164, 12] on input "text" at bounding box center [124, 14] width 128 height 12
type input "5"
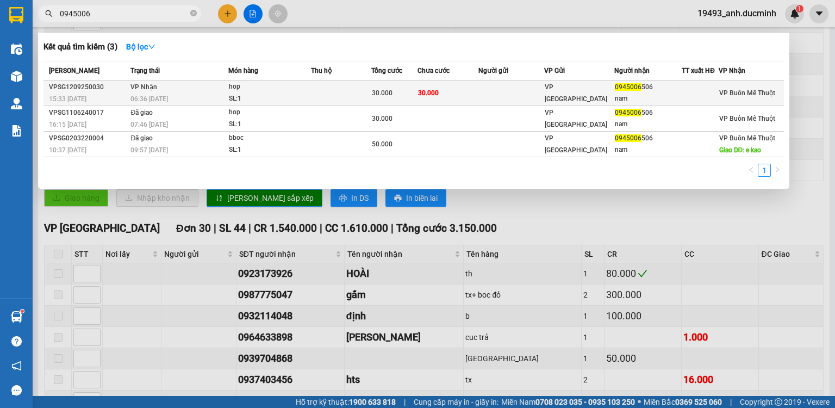
type input "0945006"
click at [327, 89] on td at bounding box center [341, 93] width 60 height 26
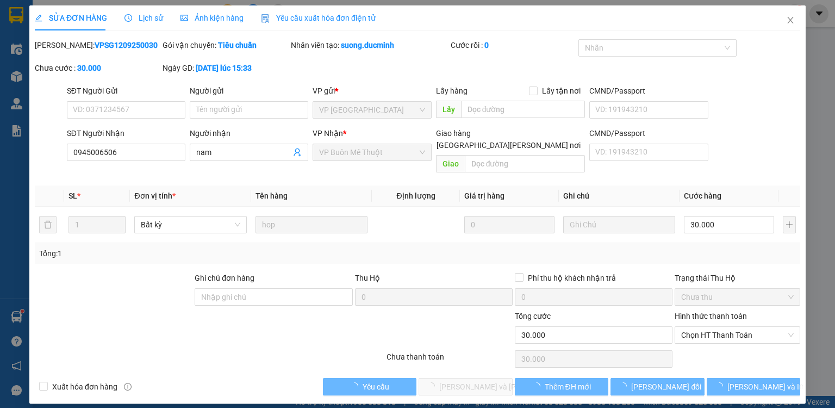
type input "0945006506"
type input "nam"
type input "30.000"
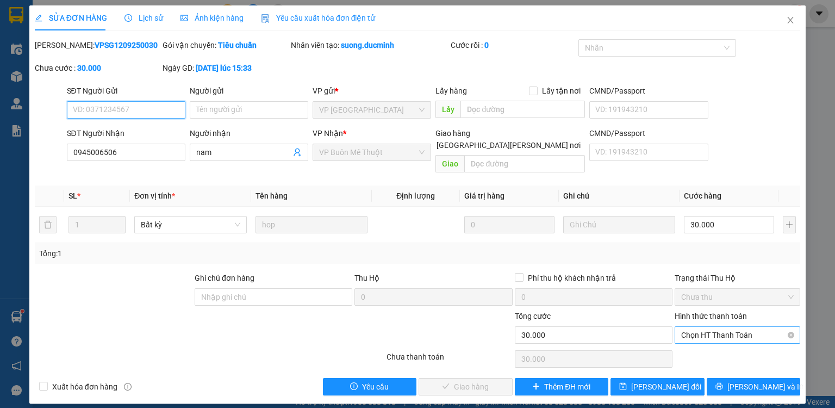
click at [687, 327] on span "Chọn HT Thanh Toán" at bounding box center [737, 335] width 112 height 16
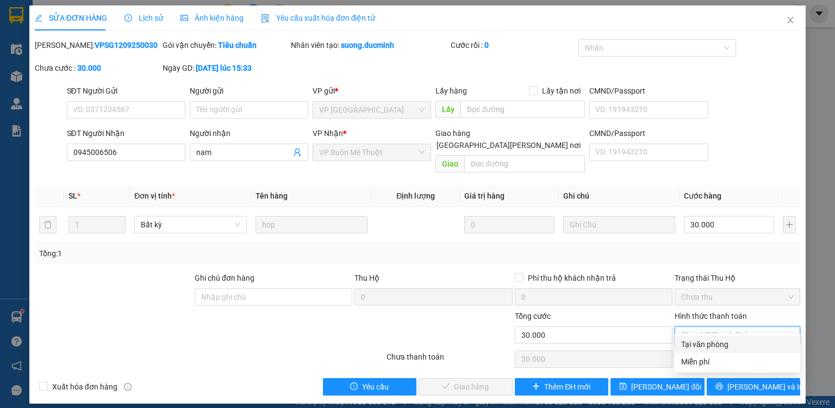
click at [688, 341] on div "Tại văn phòng" at bounding box center [737, 344] width 112 height 12
type input "0"
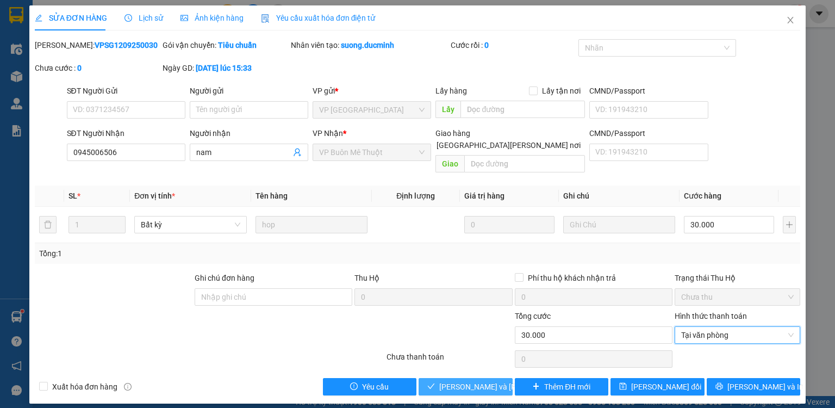
click at [480, 380] on span "[PERSON_NAME] và [PERSON_NAME] hàng" at bounding box center [512, 386] width 147 height 12
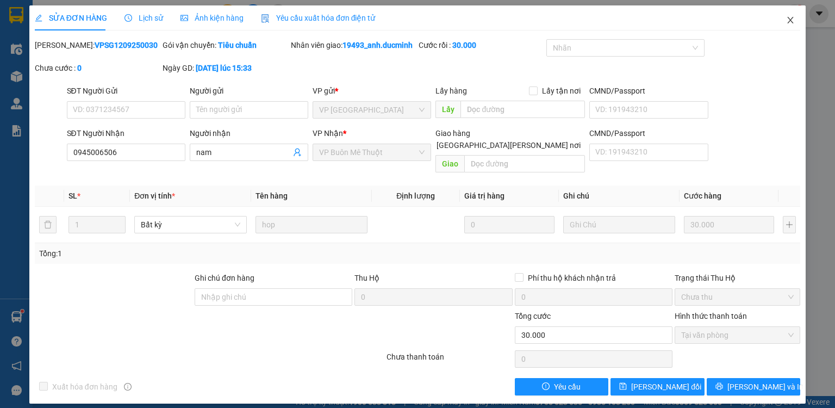
click at [791, 21] on icon "close" at bounding box center [790, 20] width 9 height 9
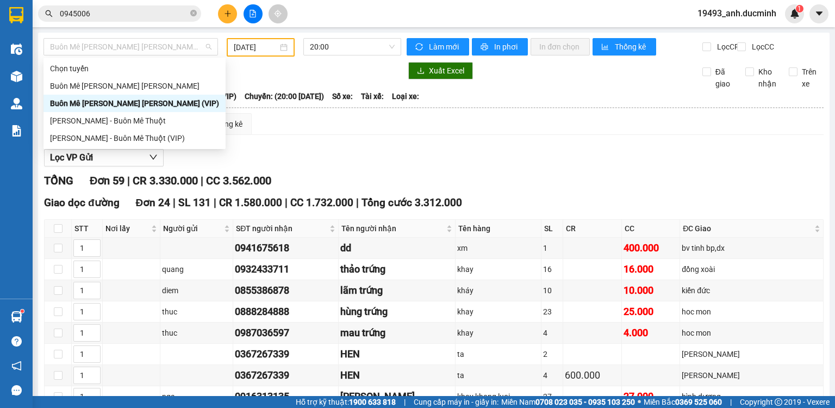
drag, startPoint x: 97, startPoint y: 48, endPoint x: 90, endPoint y: 84, distance: 37.1
click at [97, 51] on span "Buôn Mê Thuột - Hồ Chí Minh (VIP)" at bounding box center [130, 47] width 161 height 16
drag, startPoint x: 97, startPoint y: 123, endPoint x: 273, endPoint y: 79, distance: 181.9
click at [99, 121] on div "[PERSON_NAME] - Buôn Mê Thuột" at bounding box center [134, 121] width 169 height 12
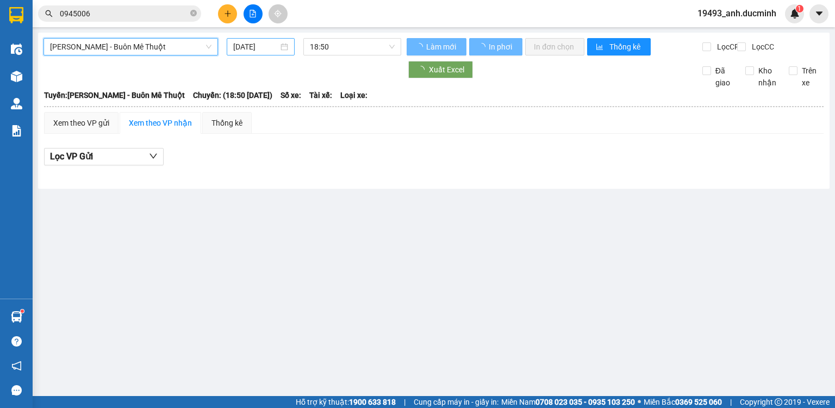
click at [263, 47] on input "[DATE]" at bounding box center [255, 47] width 45 height 12
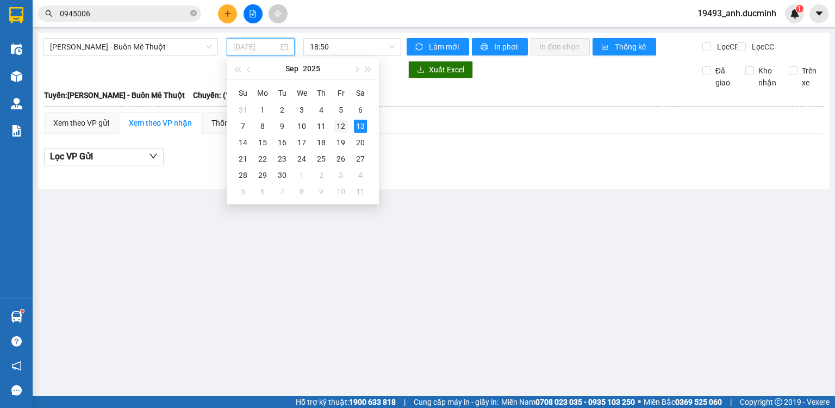
click at [339, 131] on div "12" at bounding box center [340, 126] width 13 height 13
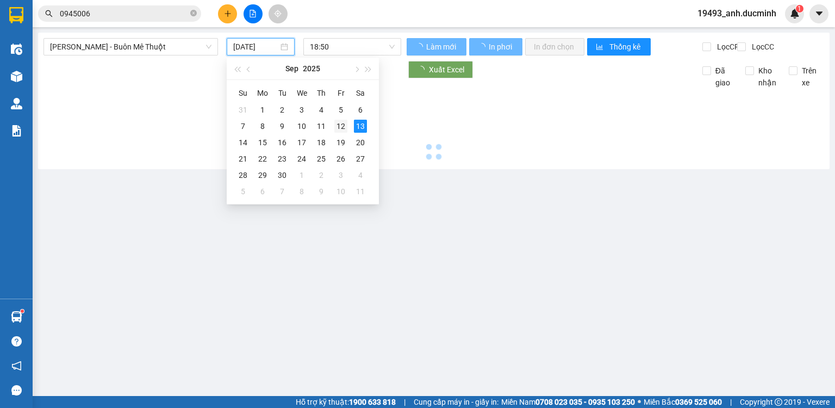
type input "[DATE]"
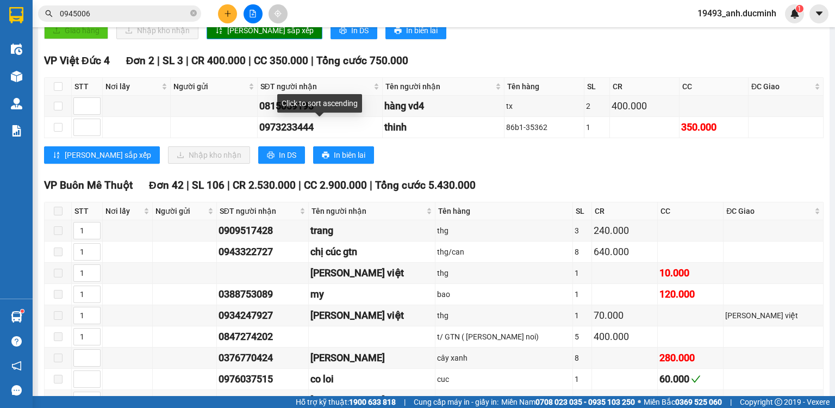
scroll to position [348, 0]
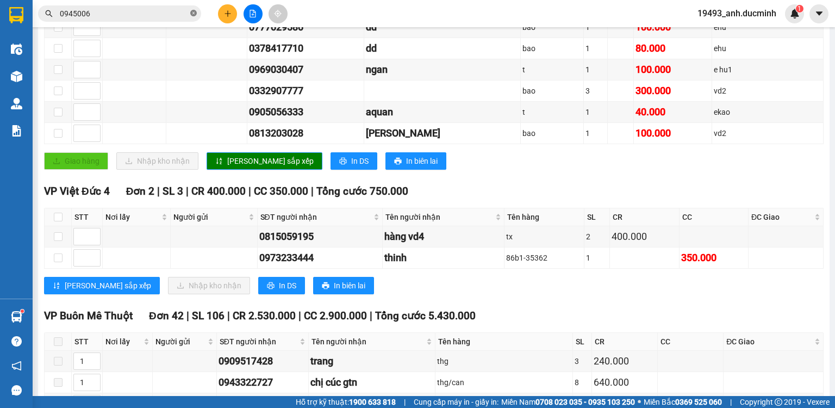
click at [192, 15] on icon "close-circle" at bounding box center [193, 13] width 7 height 7
click at [192, 15] on span at bounding box center [193, 14] width 7 height 12
click at [179, 12] on input "text" at bounding box center [124, 14] width 128 height 12
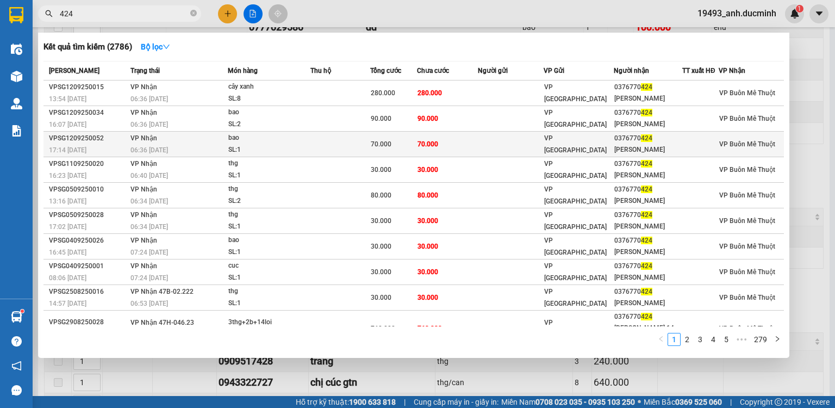
type input "424"
click at [466, 146] on td "70.000" at bounding box center [447, 145] width 61 height 26
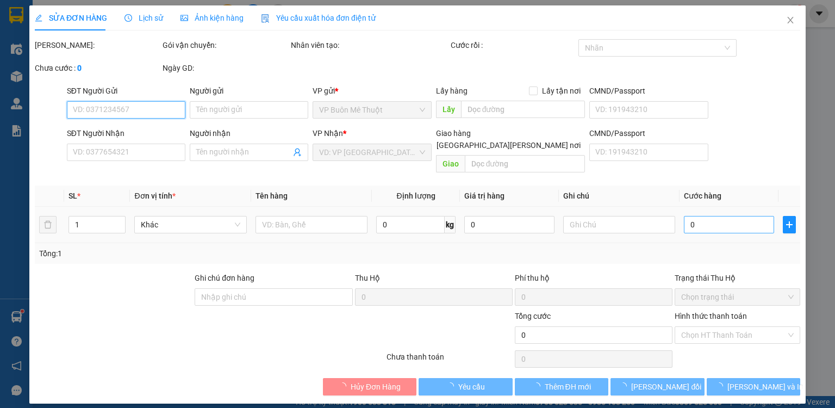
type input "0376770424"
type input "[PERSON_NAME]"
type input "70.000"
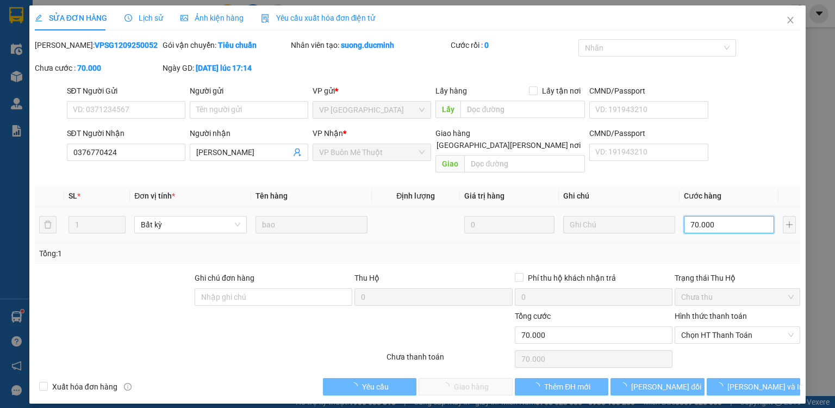
click at [725, 216] on input "70.000" at bounding box center [729, 224] width 90 height 17
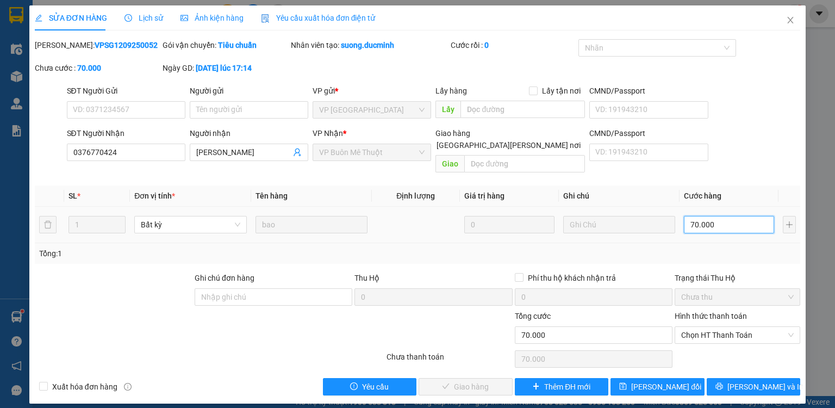
type input "5"
type input "50"
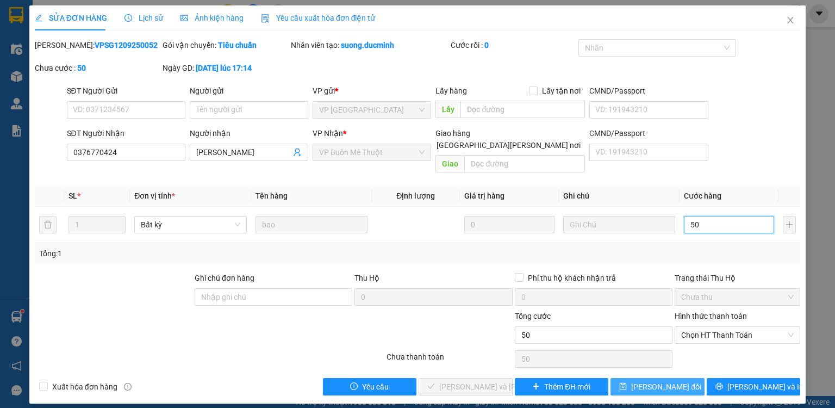
type input "50"
type input "50.000"
click at [648, 380] on span "[PERSON_NAME] đổi" at bounding box center [666, 386] width 70 height 12
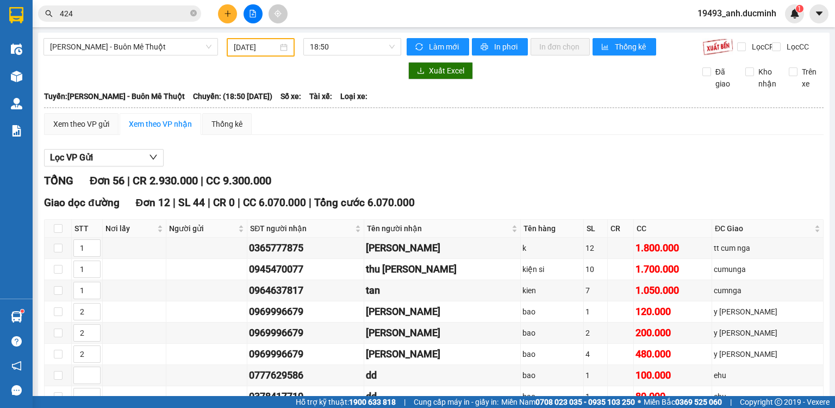
click at [143, 10] on input "424" at bounding box center [124, 14] width 128 height 12
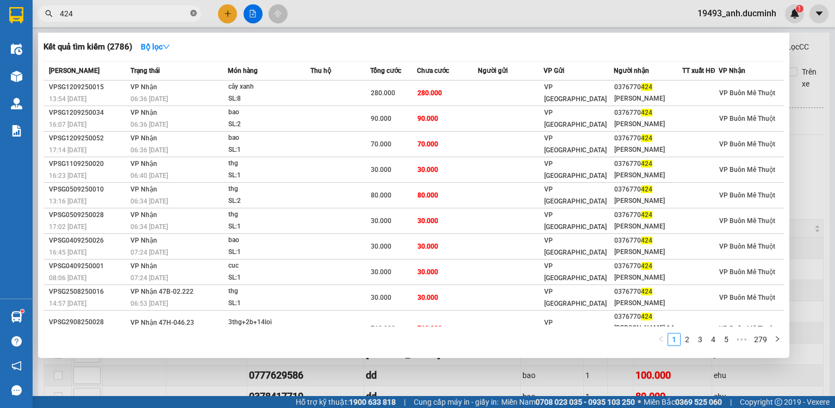
click at [195, 13] on icon "close-circle" at bounding box center [193, 13] width 7 height 7
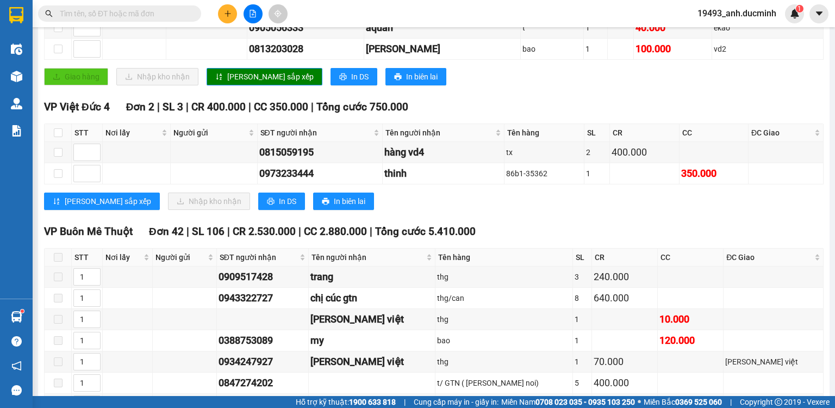
scroll to position [435, 0]
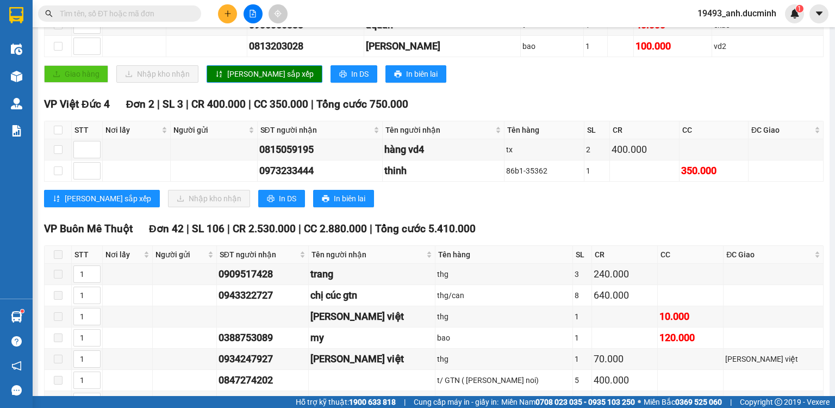
type input "1"
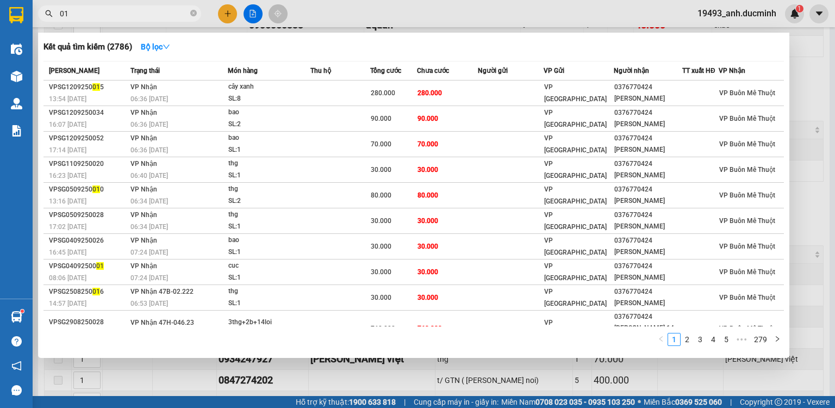
type input "010"
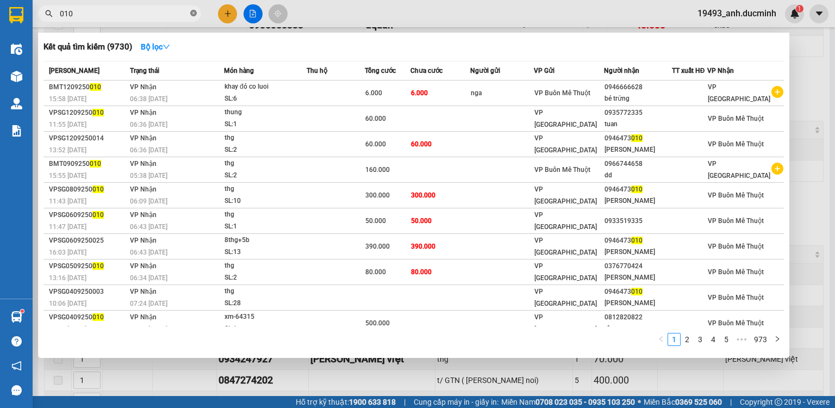
click at [193, 13] on icon "close-circle" at bounding box center [193, 13] width 7 height 7
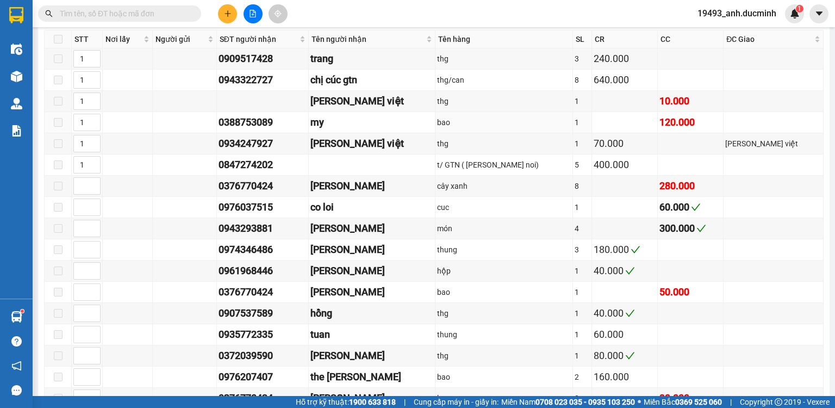
scroll to position [652, 0]
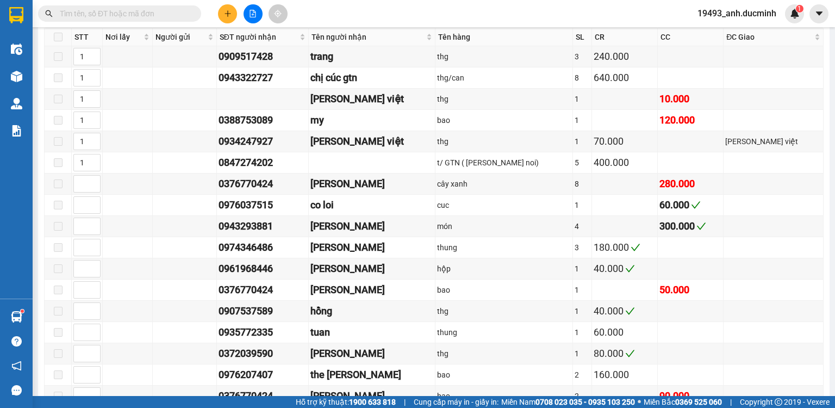
click at [147, 16] on input "text" at bounding box center [124, 14] width 128 height 12
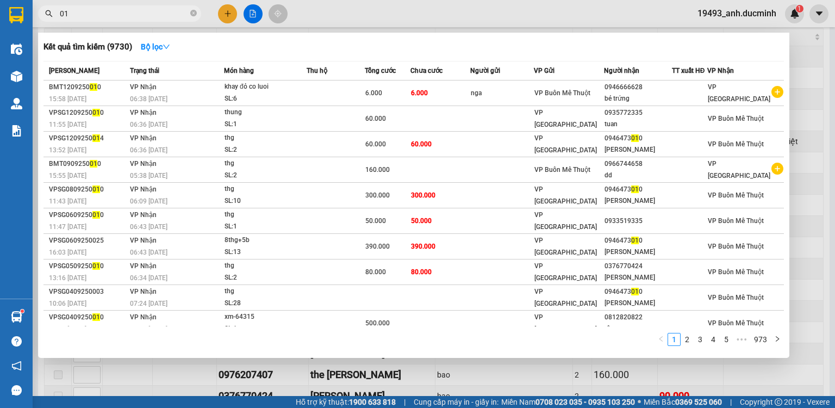
type input "010"
click at [193, 13] on icon "close-circle" at bounding box center [193, 13] width 7 height 7
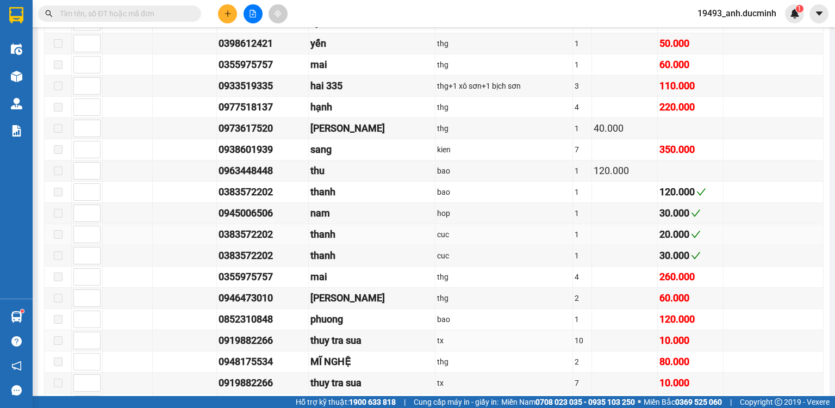
scroll to position [1217, 0]
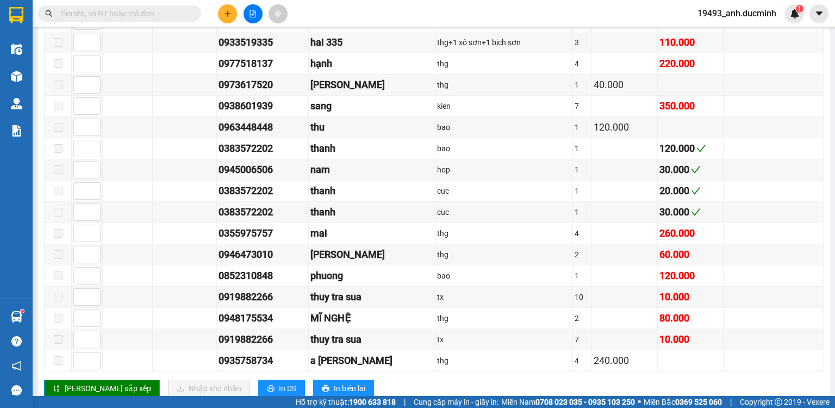
click at [91, 20] on span at bounding box center [119, 13] width 163 height 16
click at [93, 17] on input "text" at bounding box center [124, 14] width 128 height 12
type input "543"
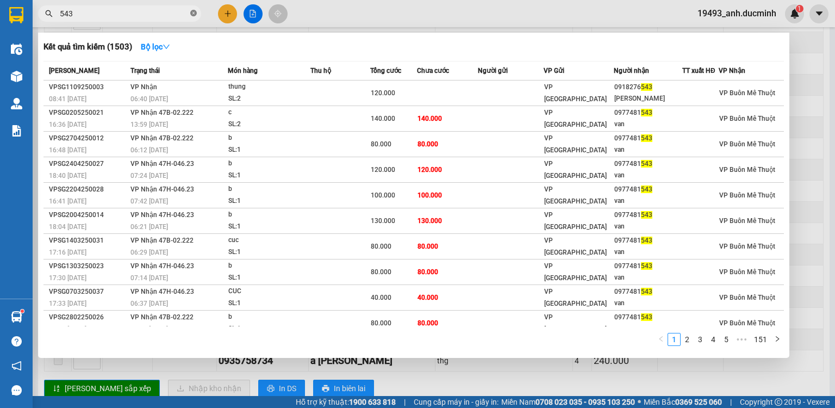
click at [192, 11] on icon "close-circle" at bounding box center [193, 13] width 7 height 7
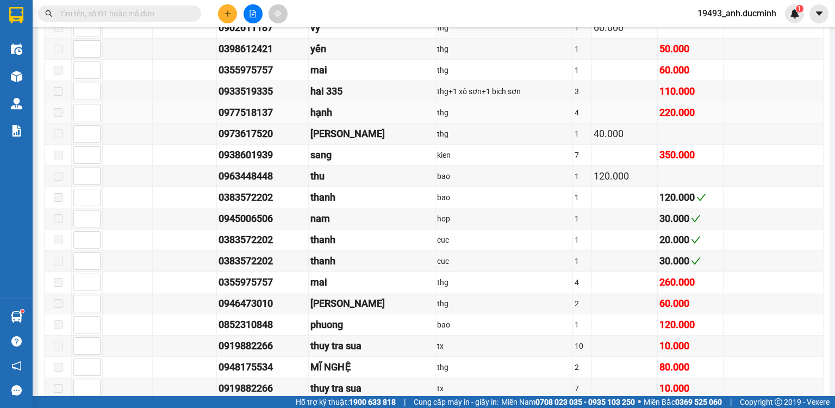
scroll to position [1174, 0]
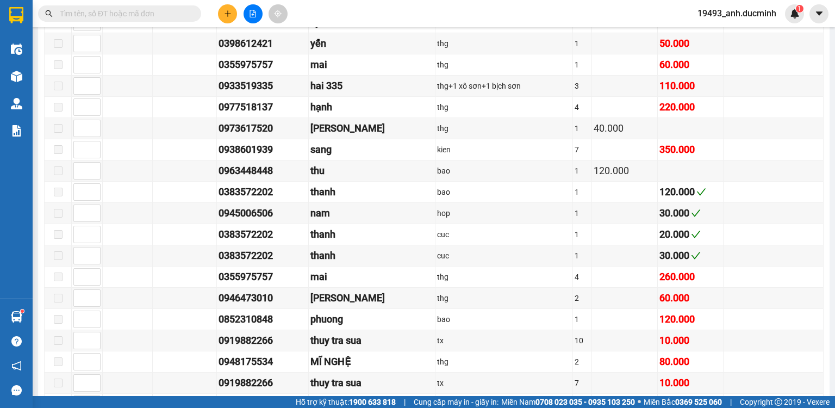
click at [89, 11] on input "text" at bounding box center [124, 14] width 128 height 12
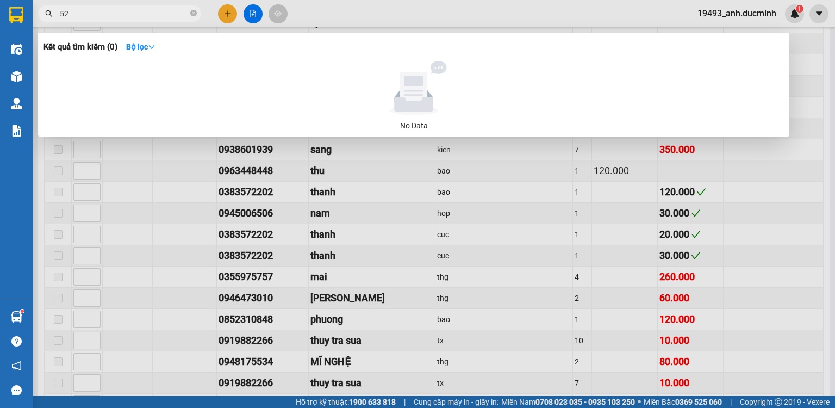
type input "5"
type input "539"
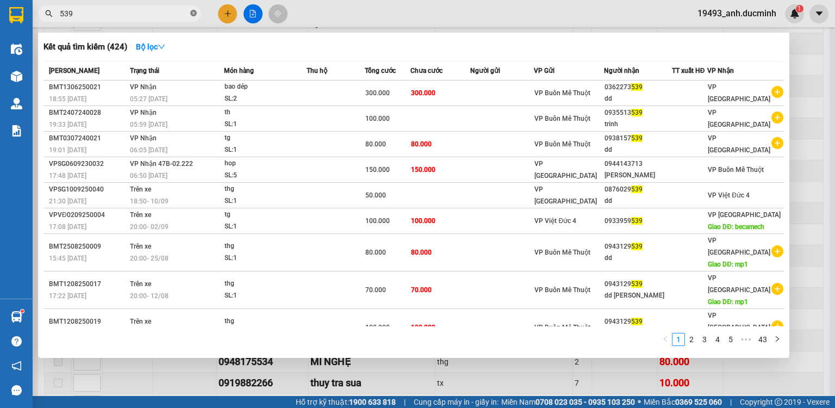
click at [193, 12] on icon "close-circle" at bounding box center [193, 13] width 7 height 7
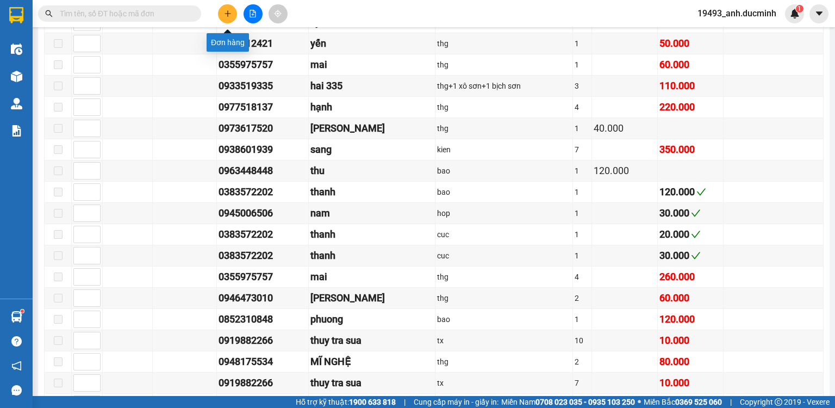
click at [228, 20] on button at bounding box center [227, 13] width 19 height 19
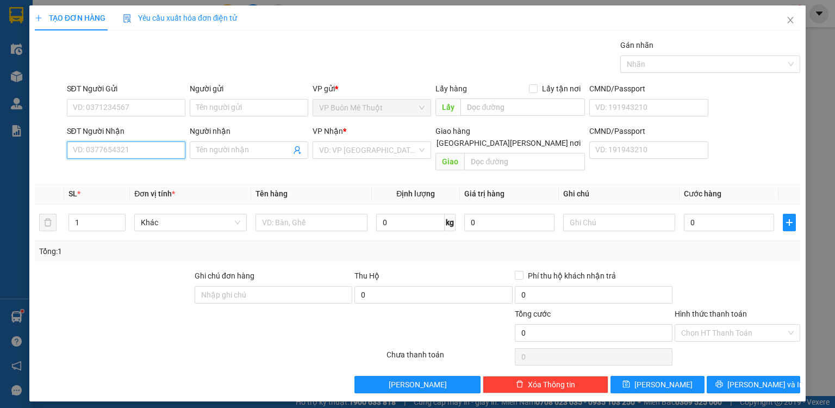
click at [168, 152] on input "SĐT Người Nhận" at bounding box center [126, 149] width 118 height 17
type input "0964505494"
click at [369, 154] on input "search" at bounding box center [368, 150] width 98 height 16
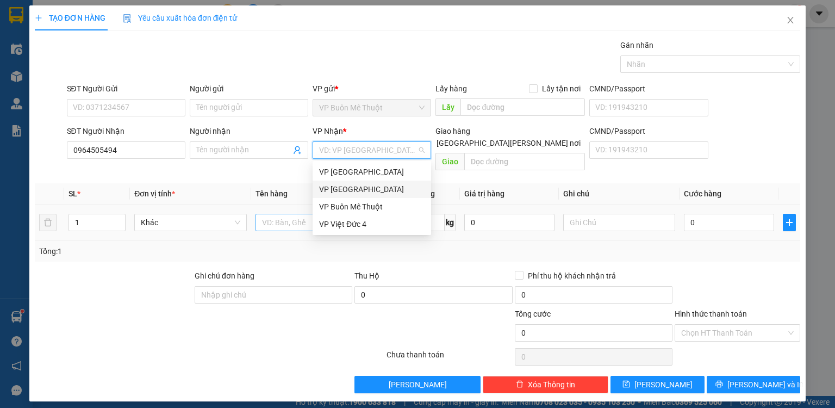
drag, startPoint x: 346, startPoint y: 189, endPoint x: 285, endPoint y: 201, distance: 61.5
click at [342, 191] on div "VP [GEOGRAPHIC_DATA]" at bounding box center [371, 189] width 105 height 12
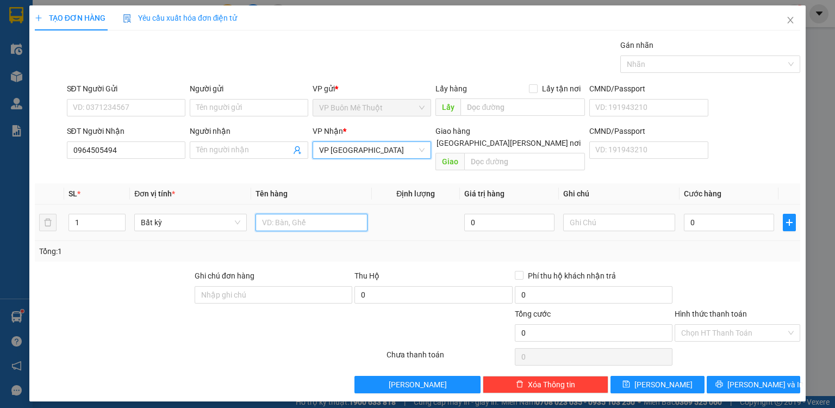
click at [291, 214] on input "text" at bounding box center [311, 222] width 112 height 17
type input "th"
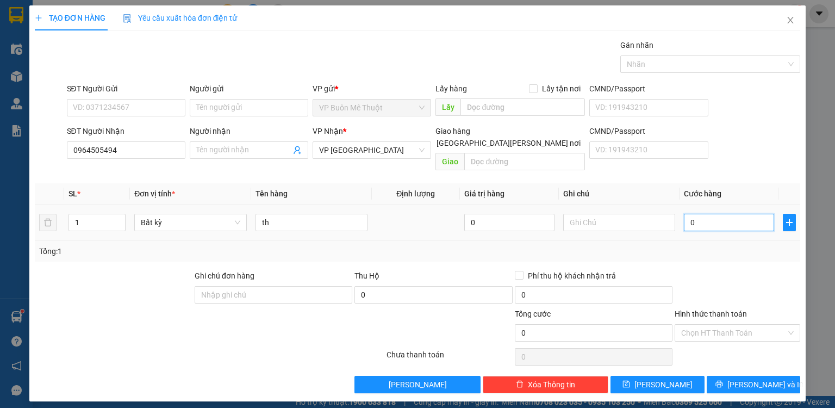
click at [709, 214] on input "0" at bounding box center [729, 222] width 90 height 17
type input "8"
type input "80"
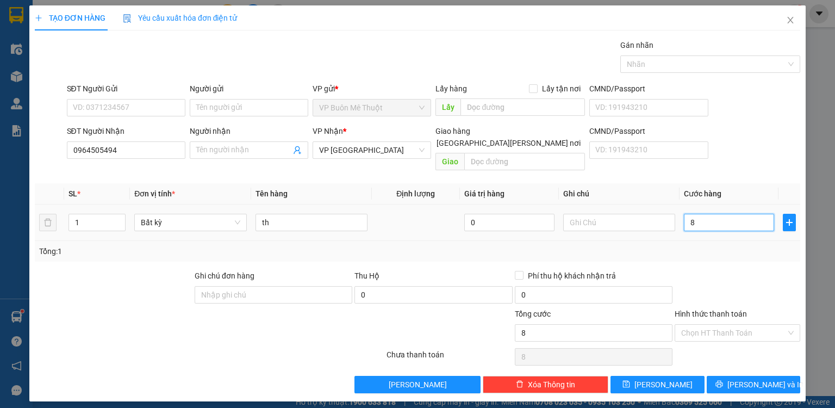
type input "80"
type input "8"
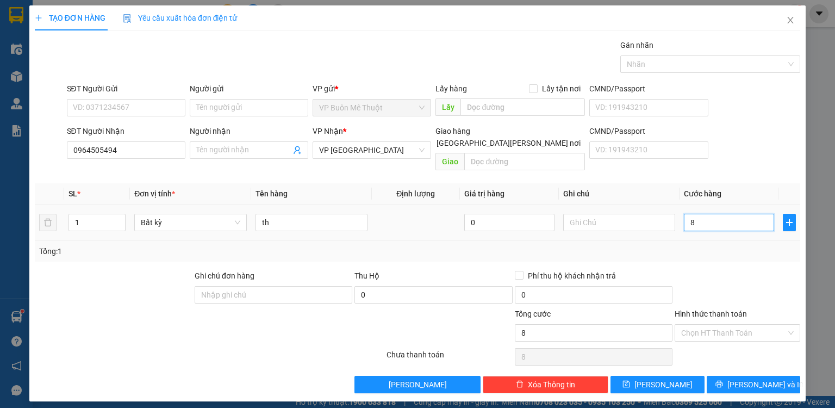
type input "0"
type input "07"
type input "7"
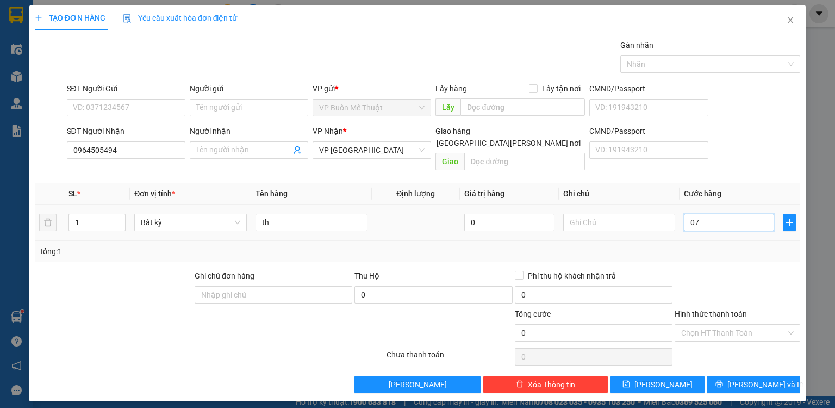
type input "7"
type input "070"
type input "70"
type input "70.000"
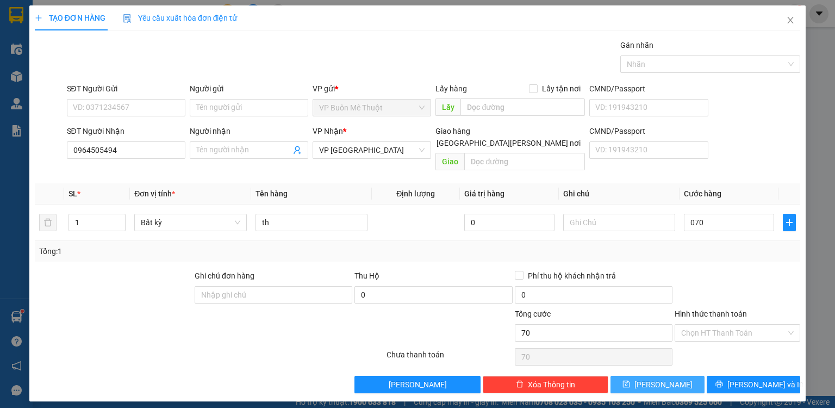
type input "70.000"
click at [662, 378] on span "Lưu" at bounding box center [663, 384] width 58 height 12
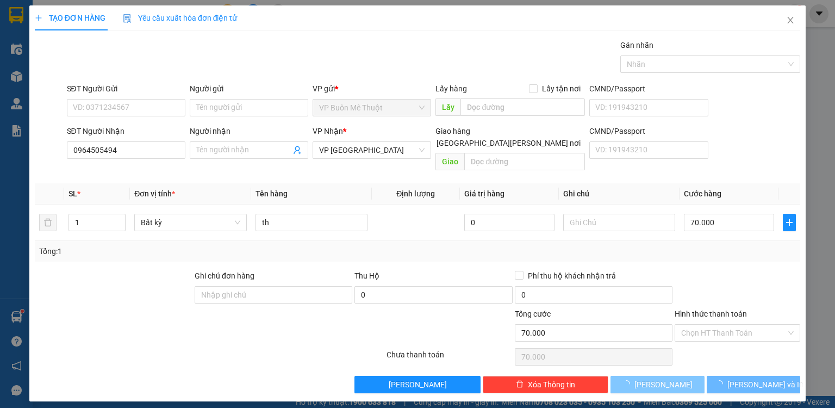
type input "0"
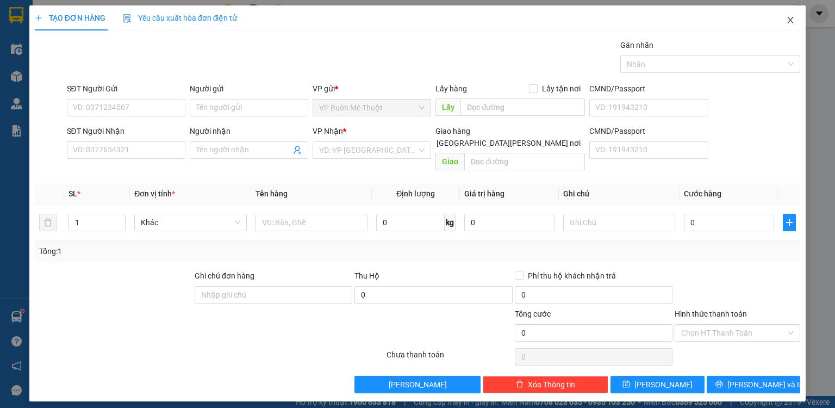
click at [787, 14] on span "Close" at bounding box center [790, 20] width 30 height 30
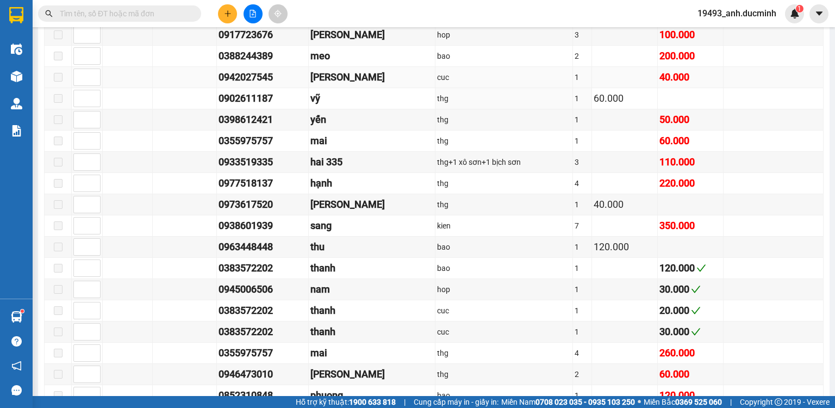
scroll to position [1063, 0]
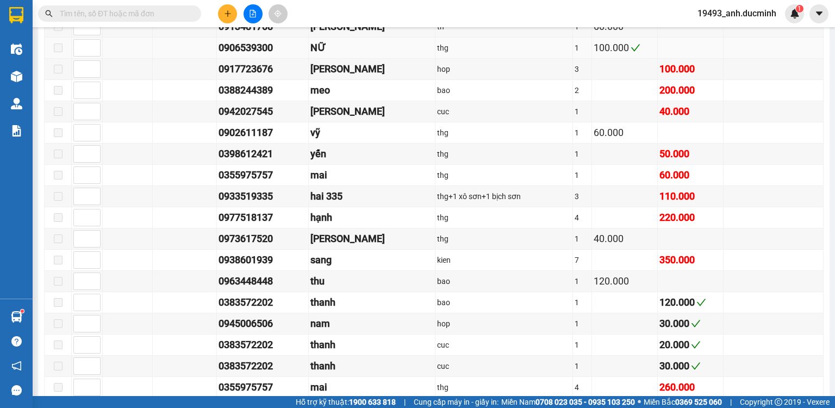
drag, startPoint x: 154, startPoint y: 11, endPoint x: 148, endPoint y: 33, distance: 22.4
click at [154, 12] on input "text" at bounding box center [124, 14] width 128 height 12
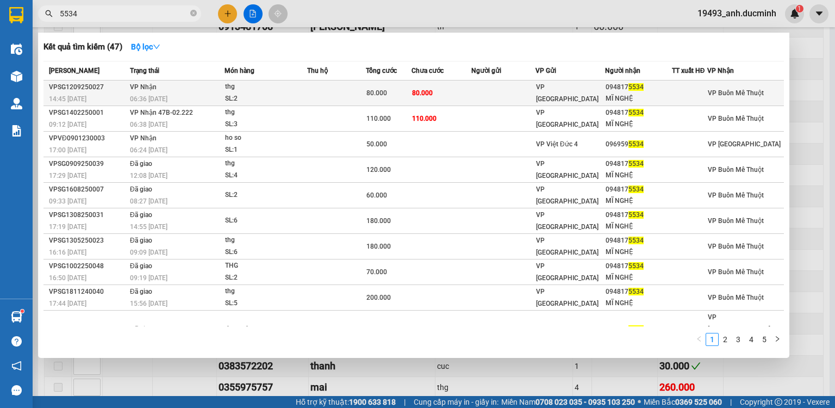
type input "5534"
click at [396, 88] on div "80.000" at bounding box center [388, 93] width 45 height 12
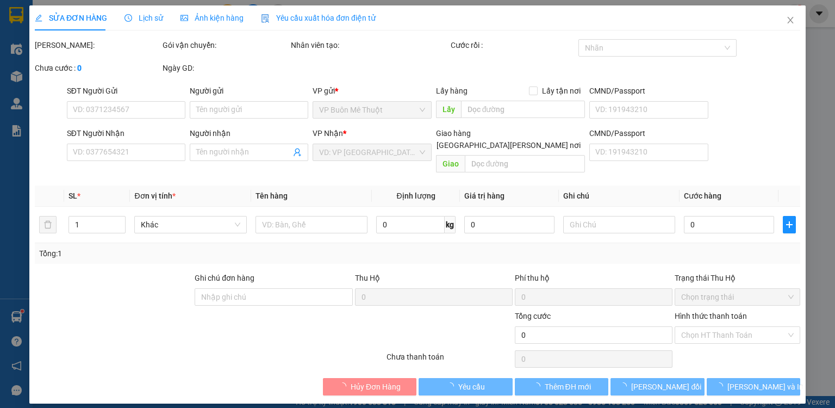
type input "0948175534"
type input "MĨ NGHỆ"
type input "80.000"
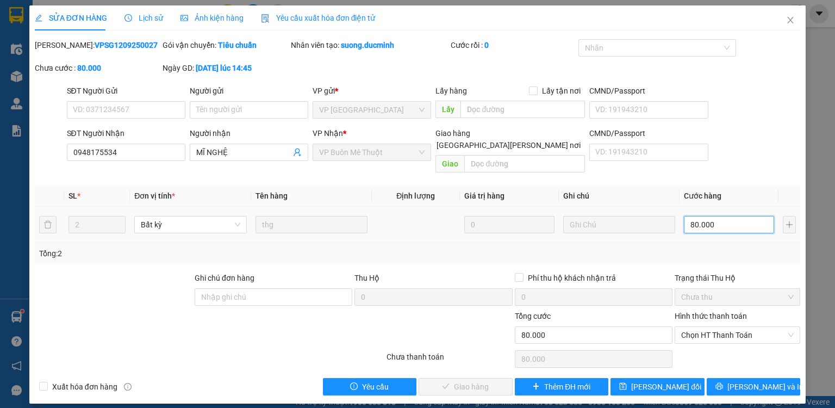
click at [730, 216] on input "80.000" at bounding box center [729, 224] width 90 height 17
type input "7"
click at [735, 243] on div "Tổng: 2" at bounding box center [417, 253] width 765 height 21
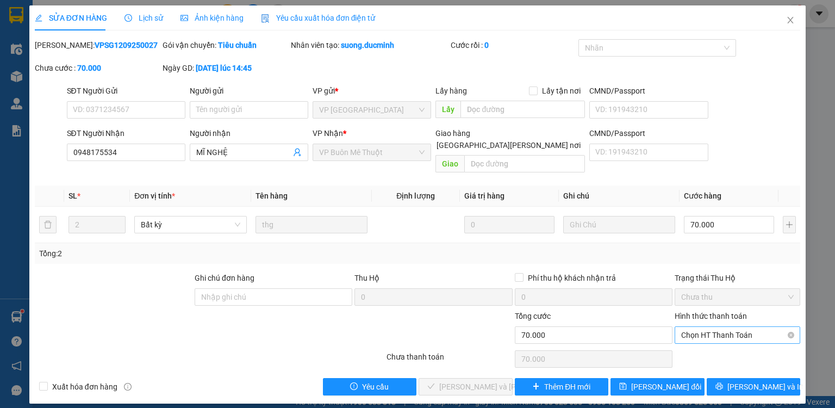
click at [715, 327] on span "Chọn HT Thanh Toán" at bounding box center [737, 335] width 112 height 16
drag, startPoint x: 715, startPoint y: 345, endPoint x: 658, endPoint y: 358, distance: 58.1
click at [710, 347] on div "Tại văn phòng" at bounding box center [737, 344] width 112 height 12
click at [498, 380] on span "[PERSON_NAME] và [PERSON_NAME] hàng" at bounding box center [512, 386] width 147 height 12
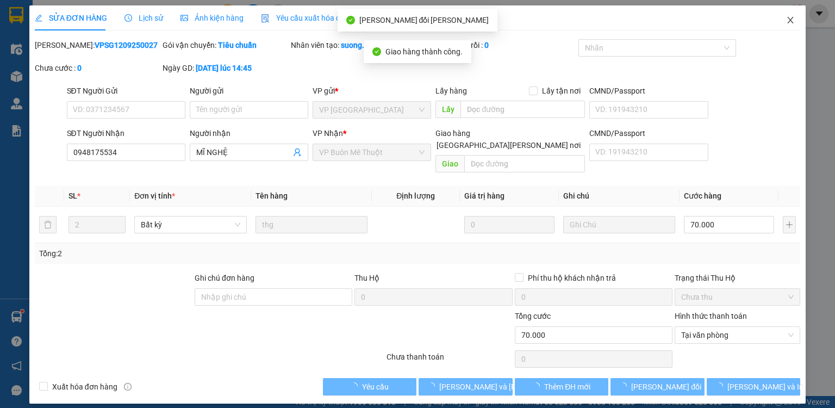
click at [791, 17] on icon "close" at bounding box center [790, 20] width 9 height 9
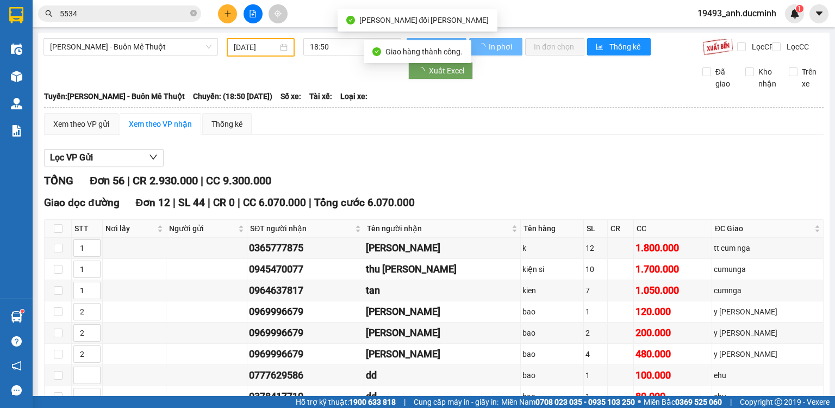
click at [151, 15] on input "5534" at bounding box center [124, 14] width 128 height 12
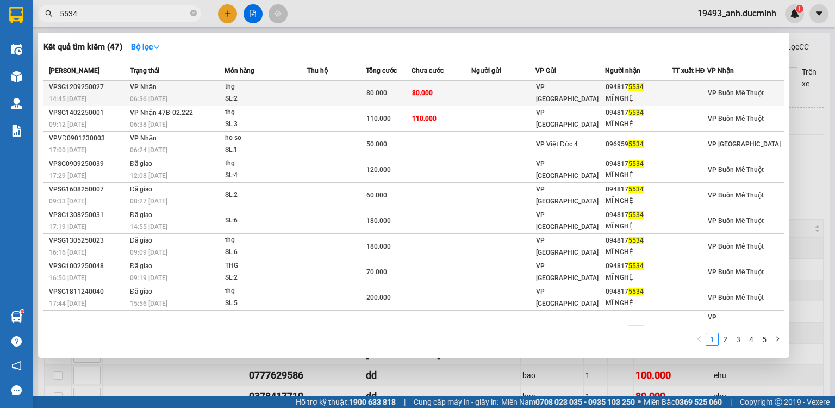
click at [432, 95] on span "80.000" at bounding box center [422, 93] width 21 height 8
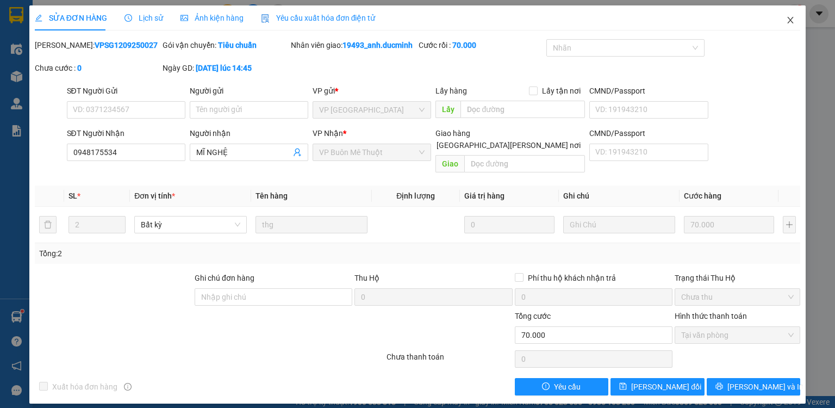
click at [788, 18] on icon "close" at bounding box center [790, 20] width 9 height 9
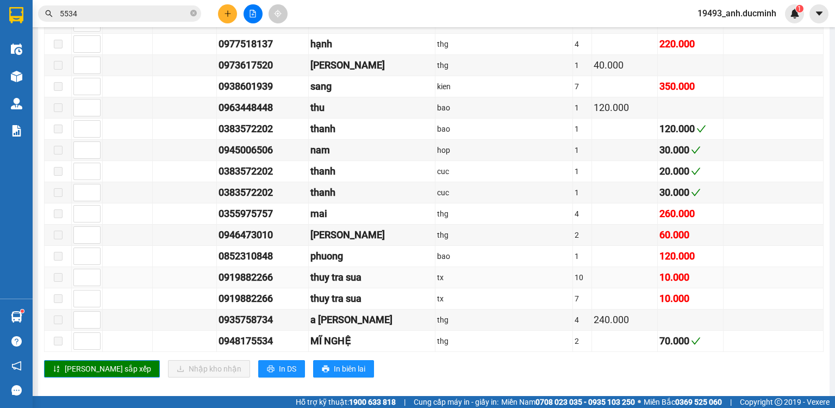
scroll to position [1237, 0]
click at [193, 15] on icon "close-circle" at bounding box center [193, 13] width 7 height 7
click at [179, 15] on input "text" at bounding box center [124, 14] width 128 height 12
click at [116, 18] on input "text" at bounding box center [124, 14] width 128 height 12
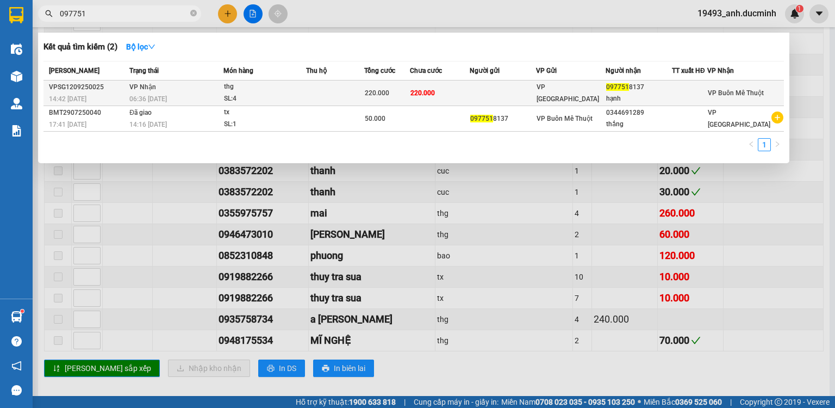
click at [398, 93] on div "220.000" at bounding box center [387, 93] width 45 height 12
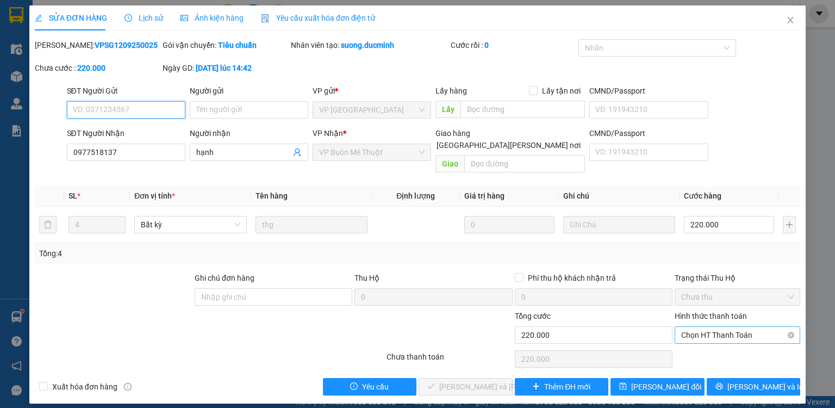
click at [711, 327] on span "Chọn HT Thanh Toán" at bounding box center [737, 335] width 112 height 16
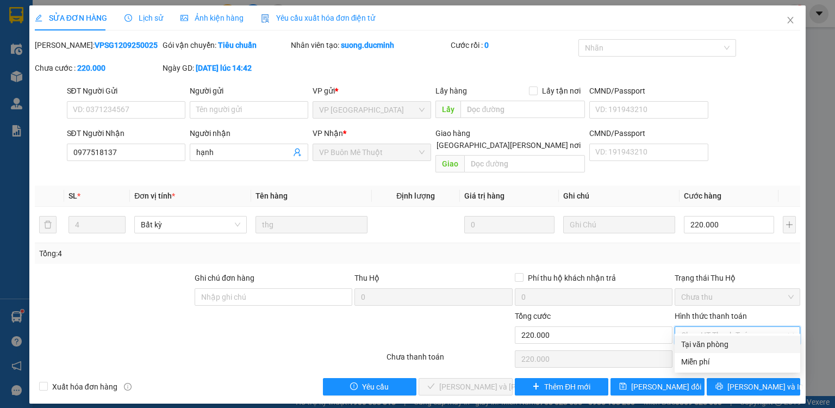
drag, startPoint x: 706, startPoint y: 342, endPoint x: 445, endPoint y: 366, distance: 261.9
click at [704, 344] on div "Tại văn phòng" at bounding box center [737, 344] width 112 height 12
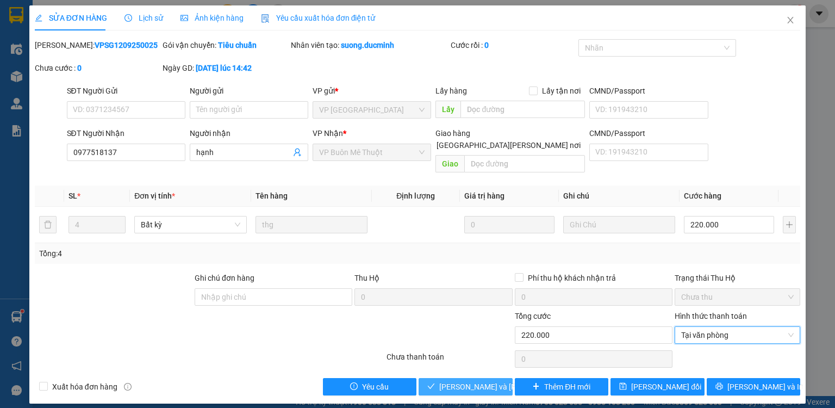
click at [473, 380] on span "[PERSON_NAME] và [PERSON_NAME] hàng" at bounding box center [512, 386] width 147 height 12
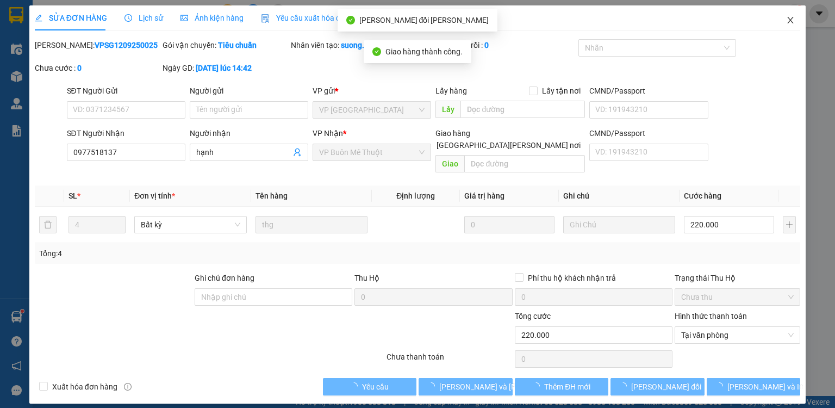
click at [791, 21] on icon "close" at bounding box center [790, 20] width 9 height 9
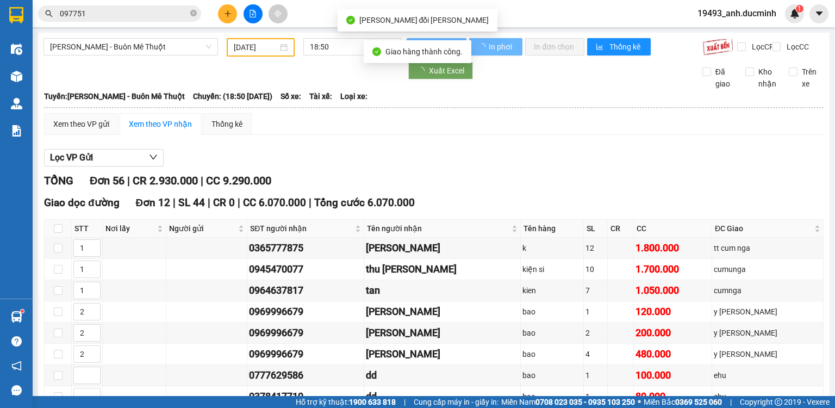
drag, startPoint x: 193, startPoint y: 13, endPoint x: 169, endPoint y: 13, distance: 24.5
click at [193, 13] on icon "close-circle" at bounding box center [193, 13] width 7 height 7
click at [162, 13] on input "097751" at bounding box center [124, 14] width 128 height 12
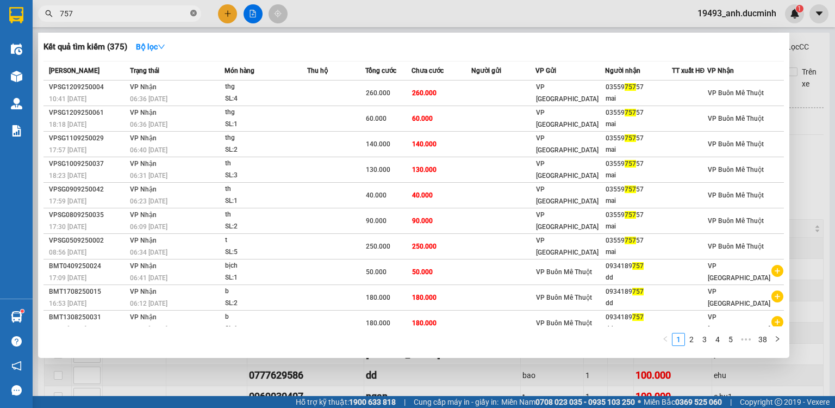
click at [192, 12] on icon "close-circle" at bounding box center [193, 13] width 7 height 7
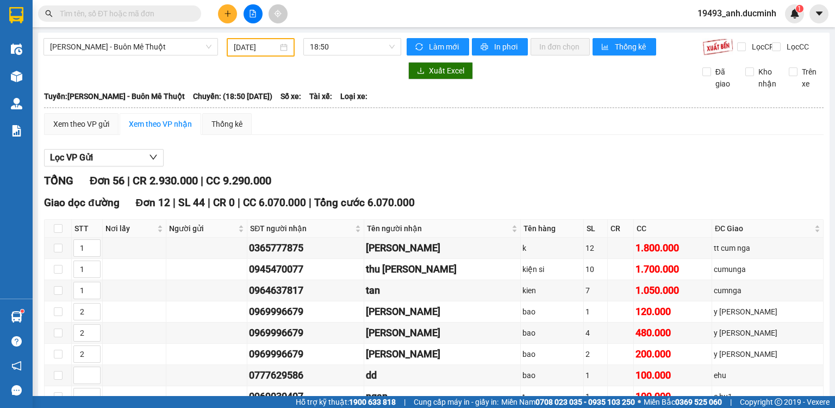
type input "0"
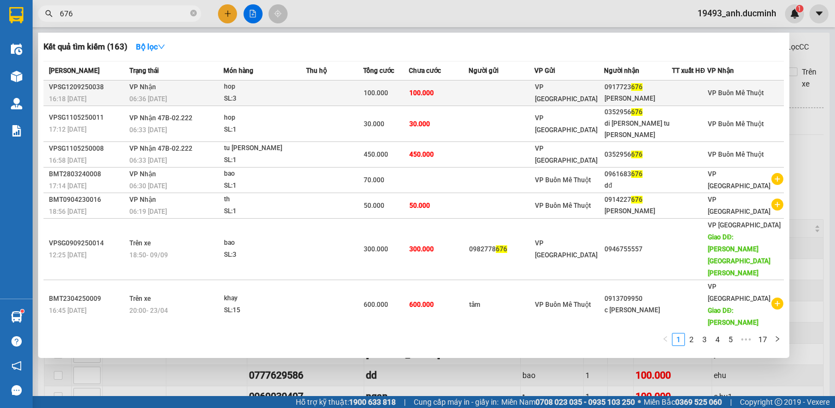
type input "676"
click at [521, 96] on td at bounding box center [501, 93] width 66 height 26
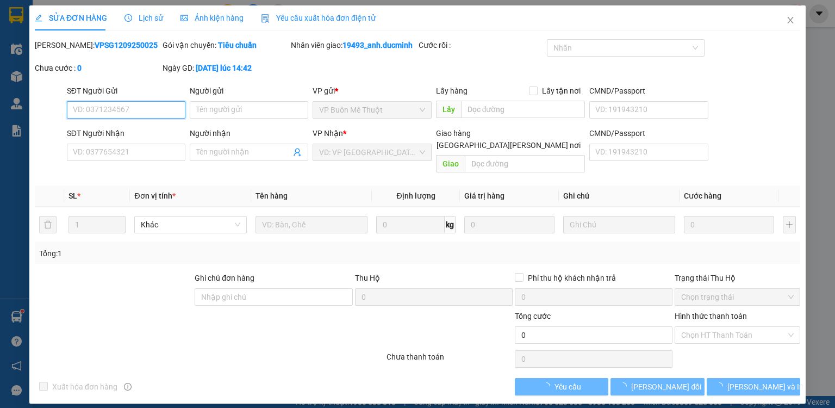
type input "0917723676"
type input "[PERSON_NAME]"
type input "100.000"
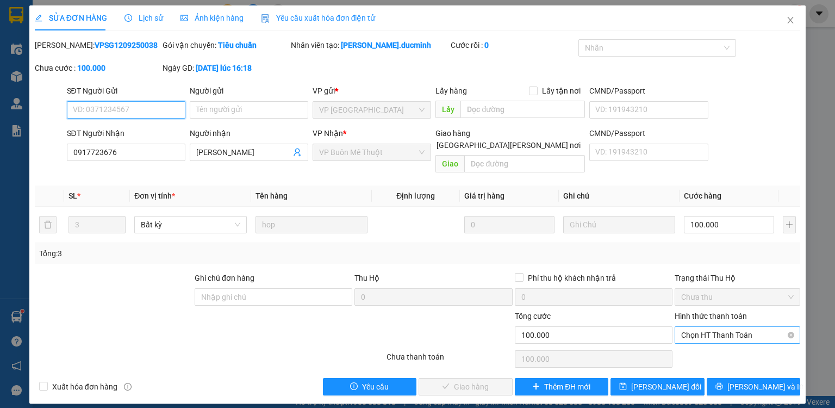
click at [730, 330] on div "Chọn HT Thanh Toán" at bounding box center [737, 334] width 126 height 17
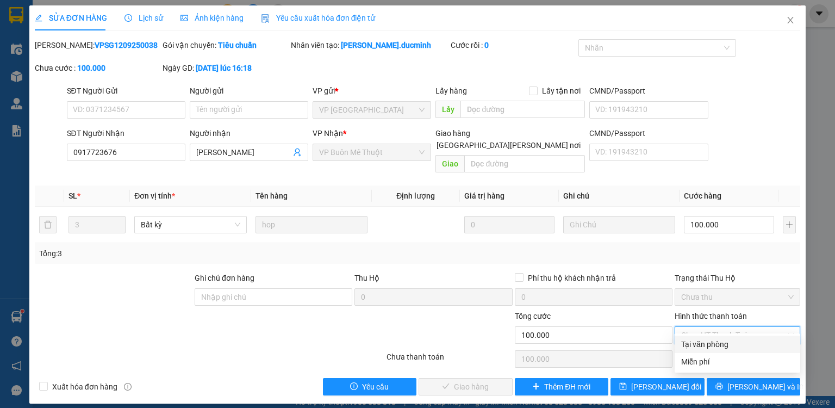
click at [706, 342] on div "Tại văn phòng" at bounding box center [737, 344] width 112 height 12
type input "0"
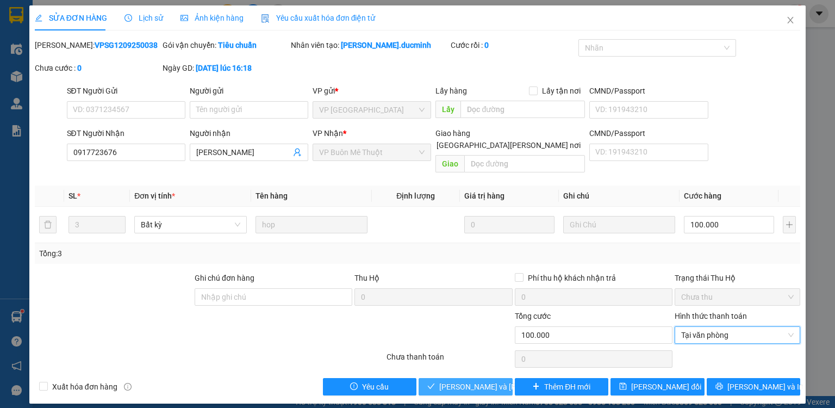
drag, startPoint x: 473, startPoint y: 374, endPoint x: 775, endPoint y: 90, distance: 414.0
click at [474, 380] on span "[PERSON_NAME] và [PERSON_NAME] hàng" at bounding box center [512, 386] width 147 height 12
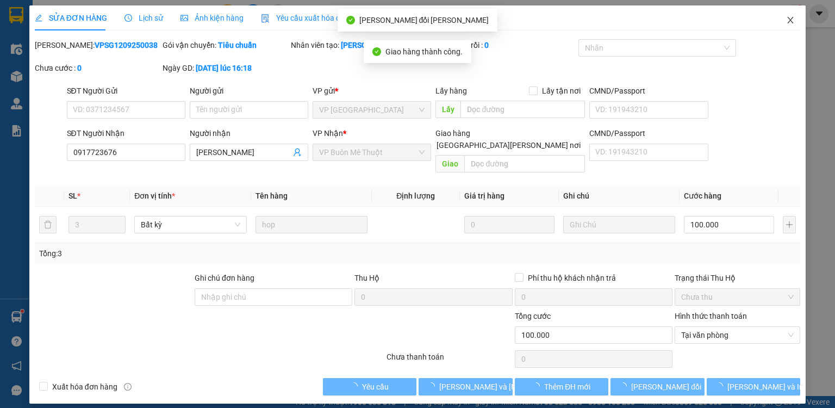
click at [790, 21] on icon "close" at bounding box center [790, 20] width 6 height 7
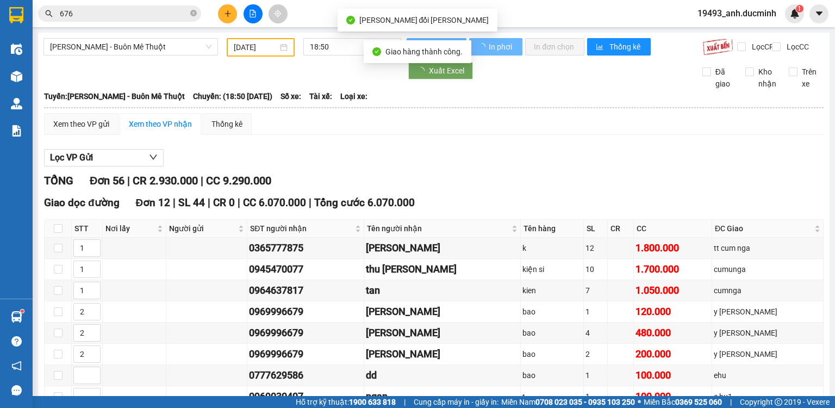
click at [193, 13] on icon "close-circle" at bounding box center [193, 13] width 7 height 7
click at [186, 13] on input "676" at bounding box center [124, 14] width 128 height 12
type input "003"
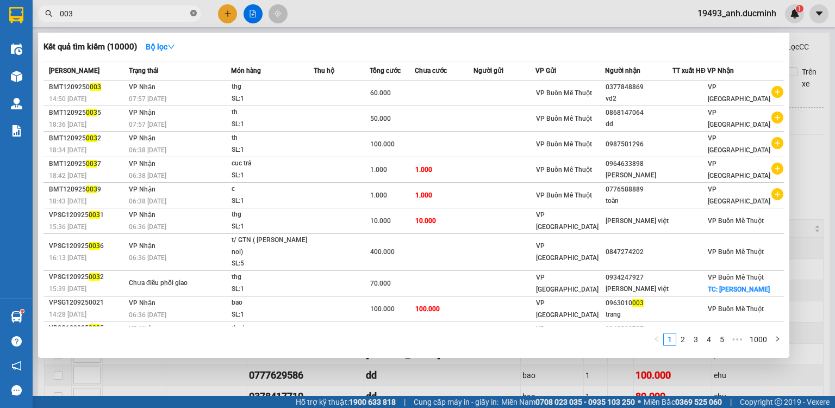
click at [192, 13] on icon "close-circle" at bounding box center [193, 13] width 7 height 7
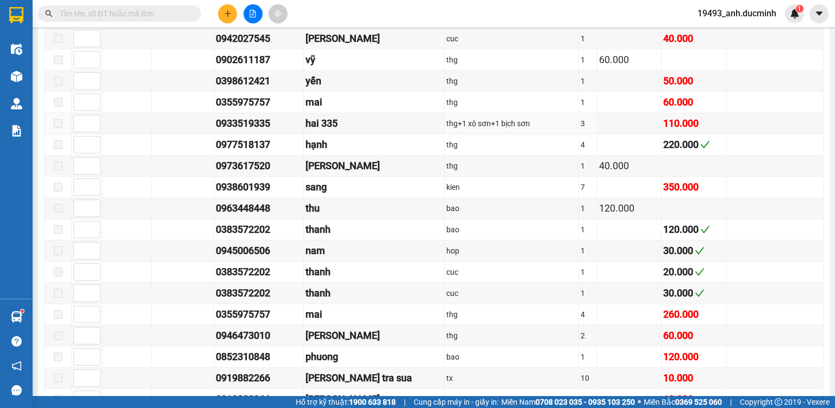
scroll to position [1174, 0]
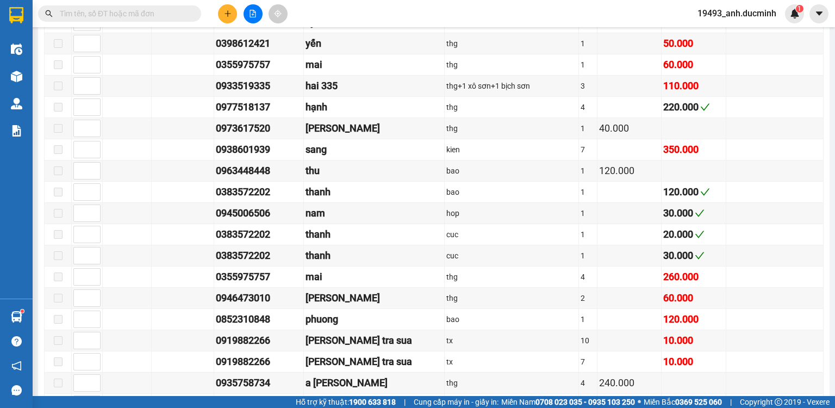
click at [176, 16] on input "text" at bounding box center [124, 14] width 128 height 12
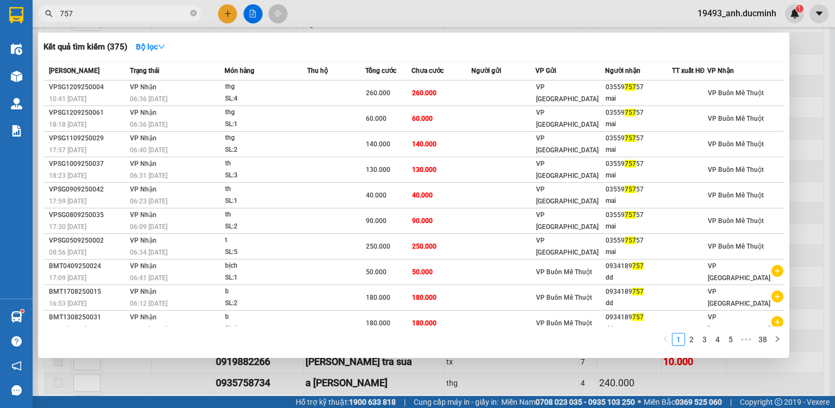
type input "757"
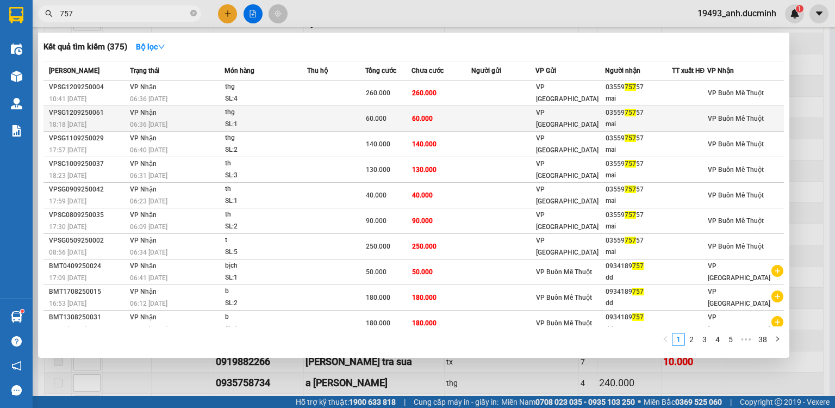
click at [347, 115] on td at bounding box center [336, 119] width 58 height 26
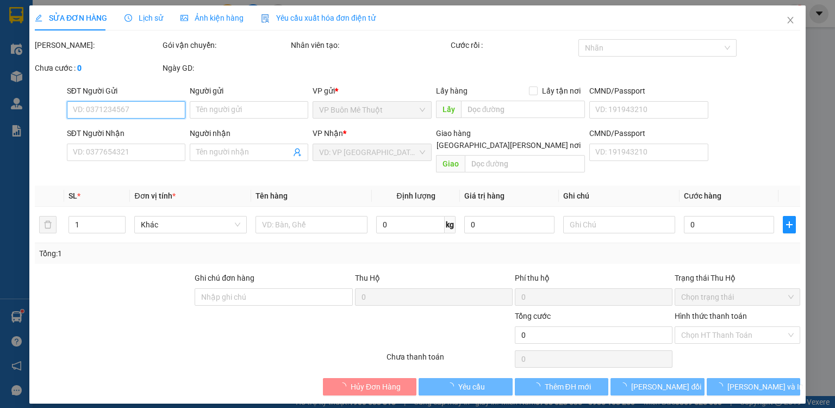
type input "0355975757"
type input "mai"
type input "60.000"
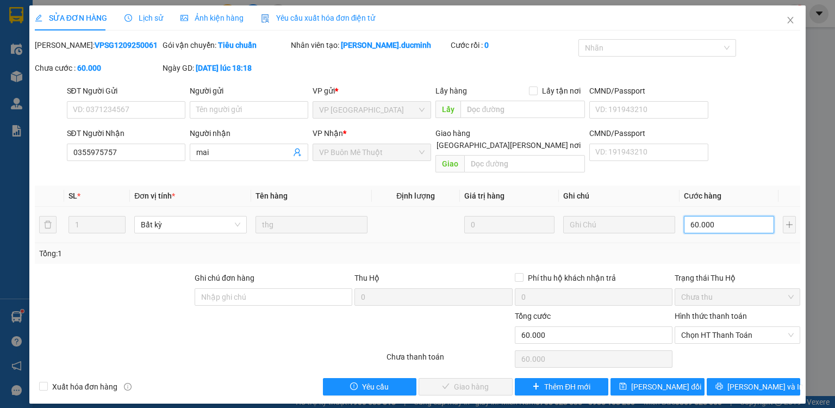
click at [736, 216] on input "60.000" at bounding box center [729, 224] width 90 height 17
type input "4"
type input "40"
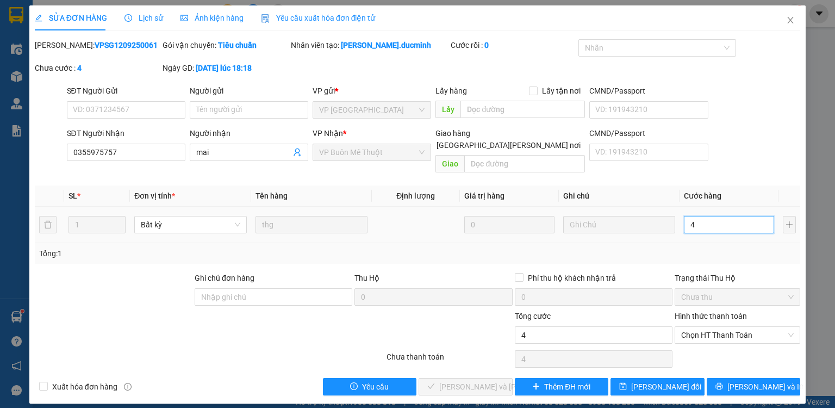
type input "40"
type input "40.000"
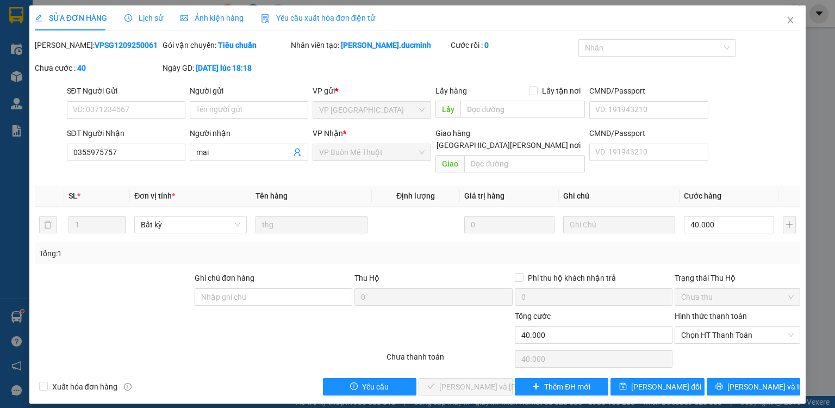
click at [730, 247] on div "Tổng: 1" at bounding box center [417, 253] width 756 height 12
click at [706, 327] on span "Chọn HT Thanh Toán" at bounding box center [737, 335] width 112 height 16
click at [706, 346] on div "Tại văn phòng" at bounding box center [737, 344] width 112 height 12
type input "0"
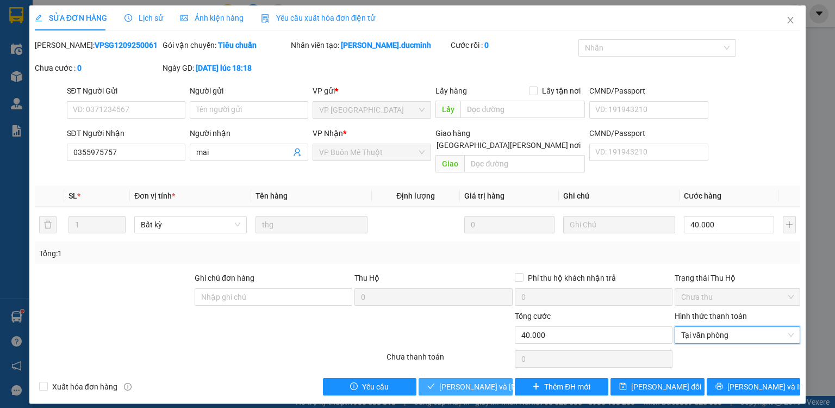
click at [476, 380] on span "[PERSON_NAME] và [PERSON_NAME] hàng" at bounding box center [512, 386] width 147 height 12
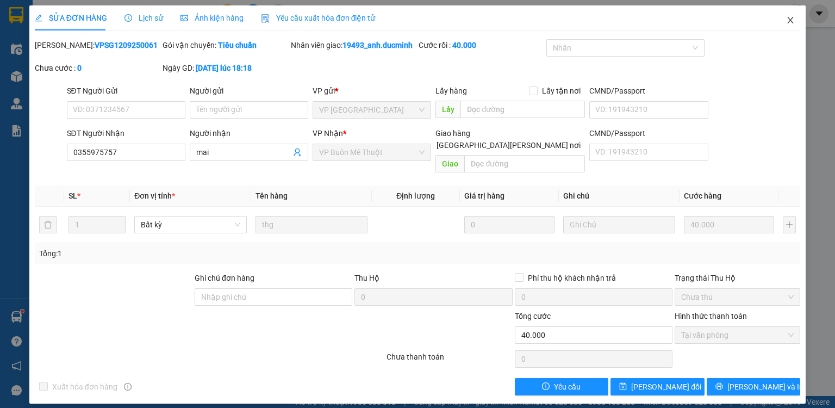
click at [791, 19] on icon "close" at bounding box center [790, 20] width 9 height 9
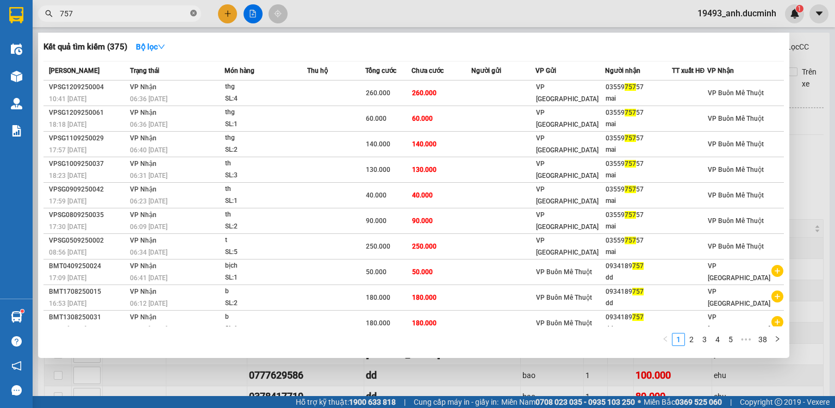
click at [191, 10] on icon "close-circle" at bounding box center [193, 13] width 7 height 7
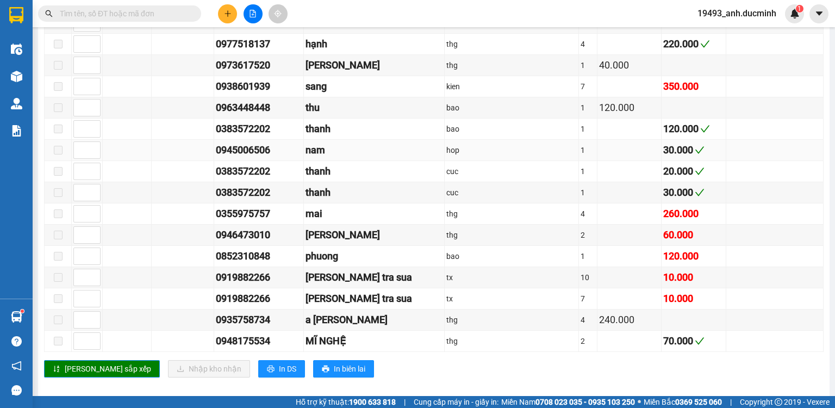
scroll to position [1237, 0]
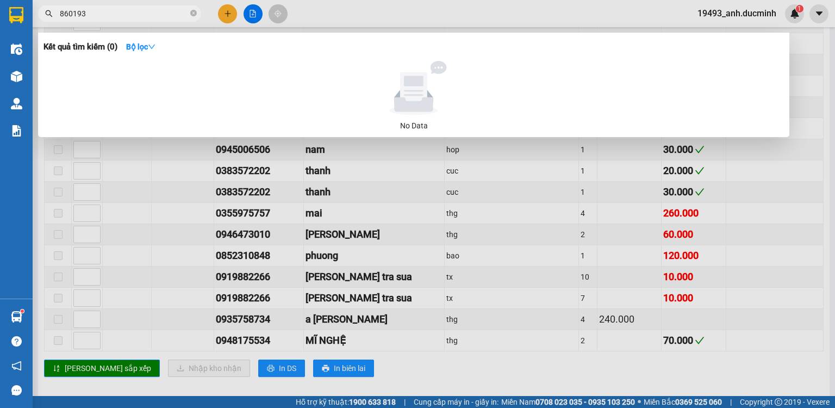
type input "8601939"
click at [194, 13] on icon "close-circle" at bounding box center [193, 13] width 7 height 7
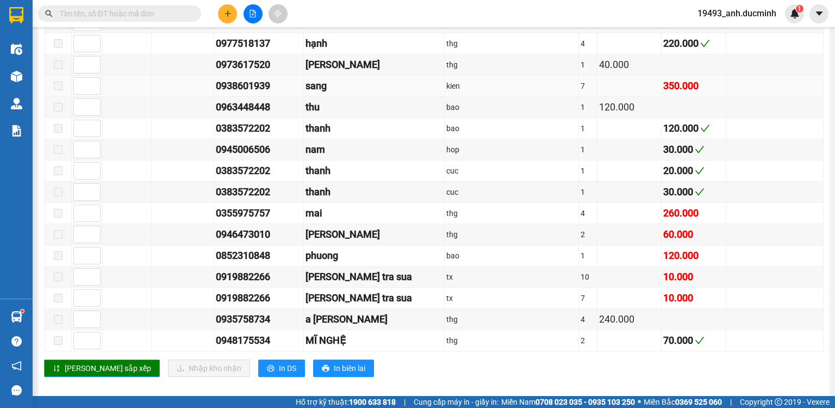
click at [519, 82] on div "kien" at bounding box center [511, 86] width 130 height 12
click at [187, 13] on input "text" at bounding box center [124, 14] width 128 height 12
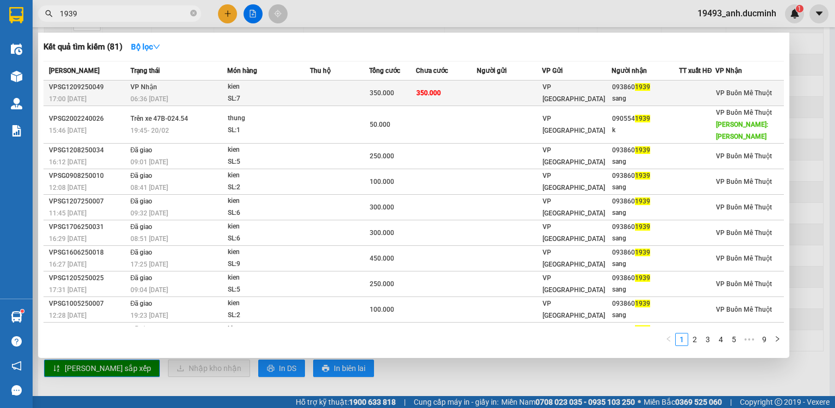
type input "1939"
click at [249, 93] on div "SL: 7" at bounding box center [269, 99] width 82 height 12
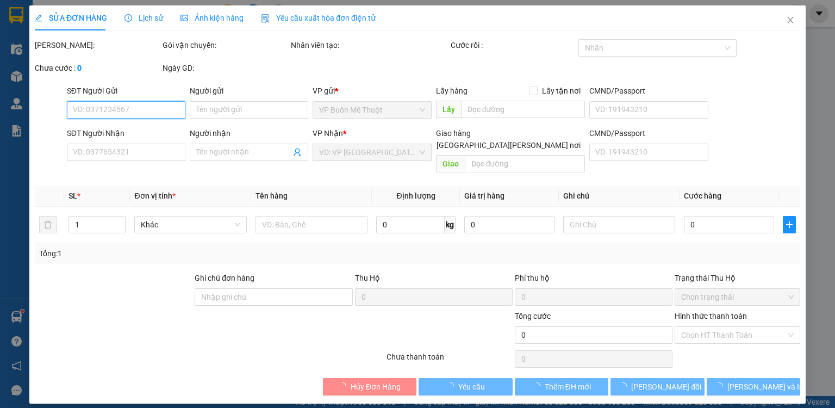
type input "0938601939"
type input "sang"
type input "350.000"
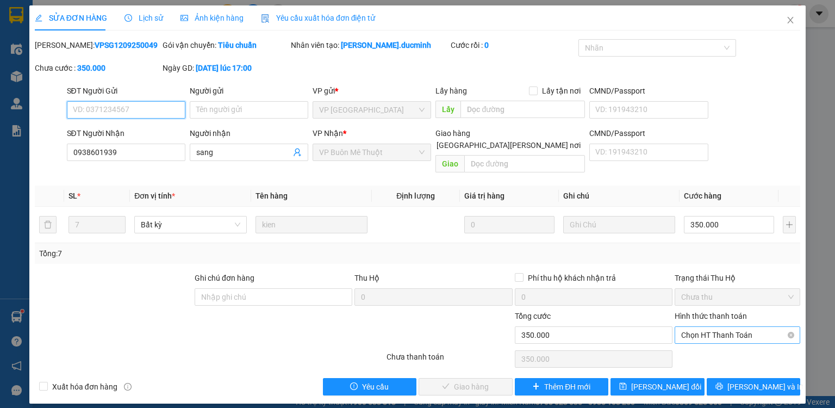
click at [746, 327] on span "Chọn HT Thanh Toán" at bounding box center [737, 335] width 112 height 16
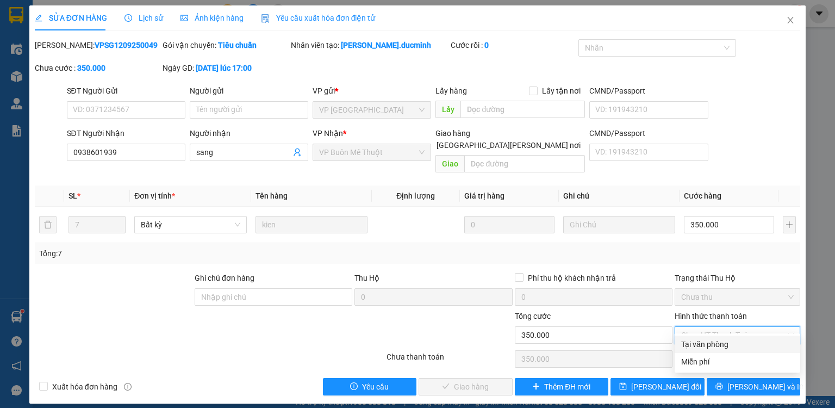
drag, startPoint x: 710, startPoint y: 339, endPoint x: 663, endPoint y: 346, distance: 47.7
click at [710, 339] on div "Tại văn phòng" at bounding box center [737, 344] width 112 height 12
type input "0"
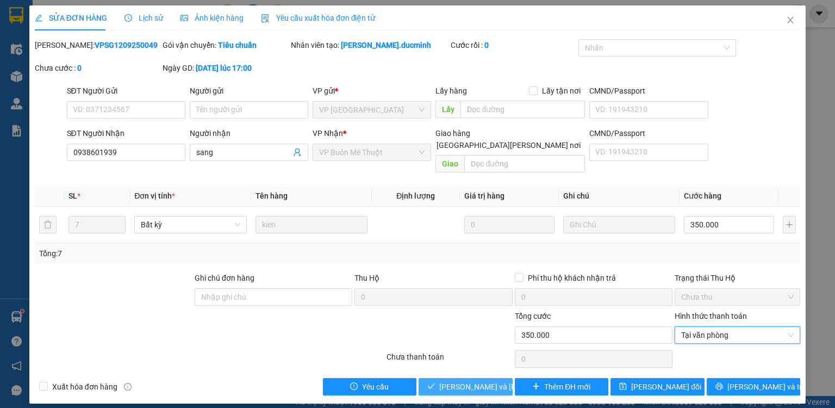
click at [475, 380] on span "[PERSON_NAME] và [PERSON_NAME] hàng" at bounding box center [512, 386] width 147 height 12
